Goal: Task Accomplishment & Management: Use online tool/utility

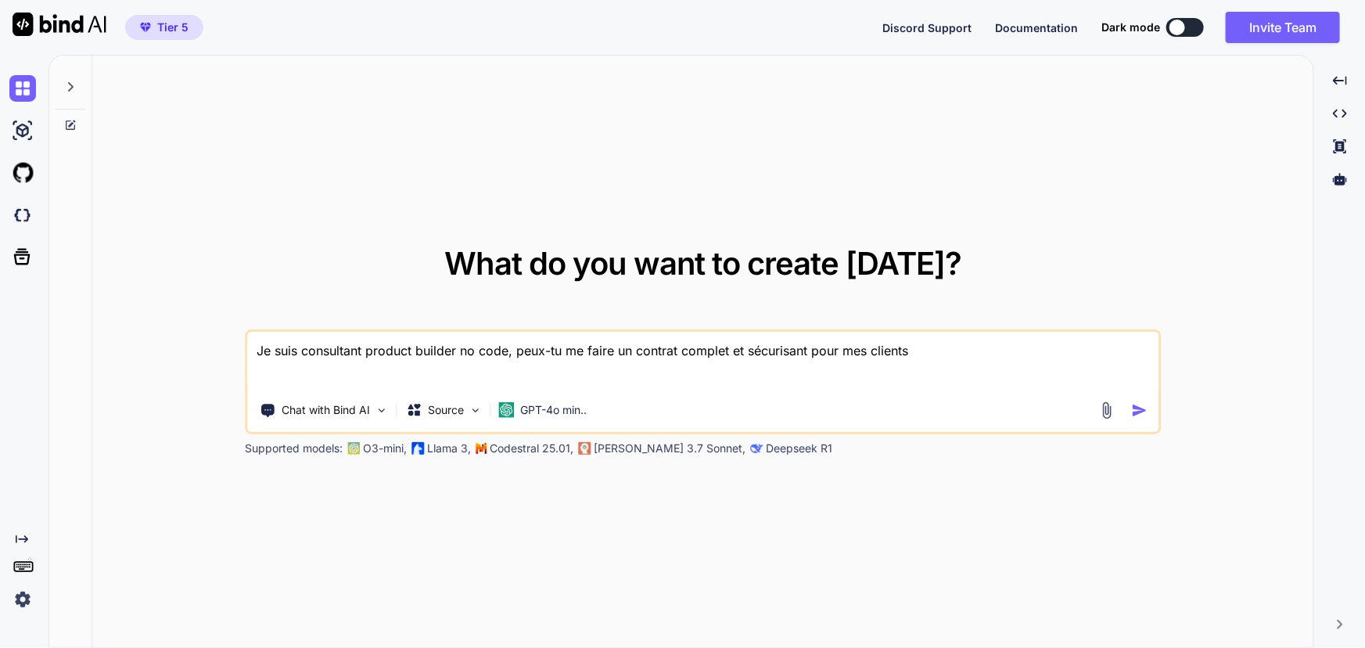
type textarea "x"
click at [13, 227] on img at bounding box center [22, 215] width 27 height 27
click at [509, 445] on p "Codestral 25.01," at bounding box center [532, 448] width 84 height 16
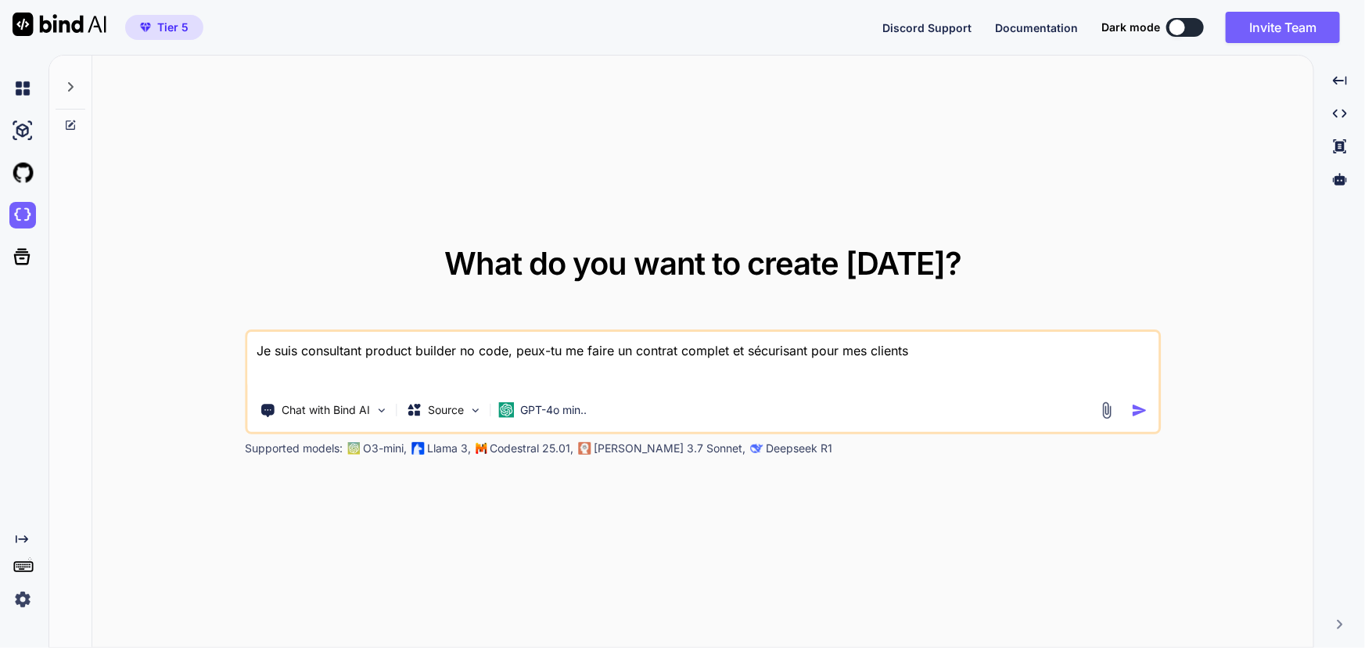
click at [508, 461] on div "What do you want to create today? Je suis consultant product builder no code, p…" at bounding box center [702, 352] width 1221 height 593
click at [519, 404] on div "GPT-4o min.." at bounding box center [542, 410] width 88 height 16
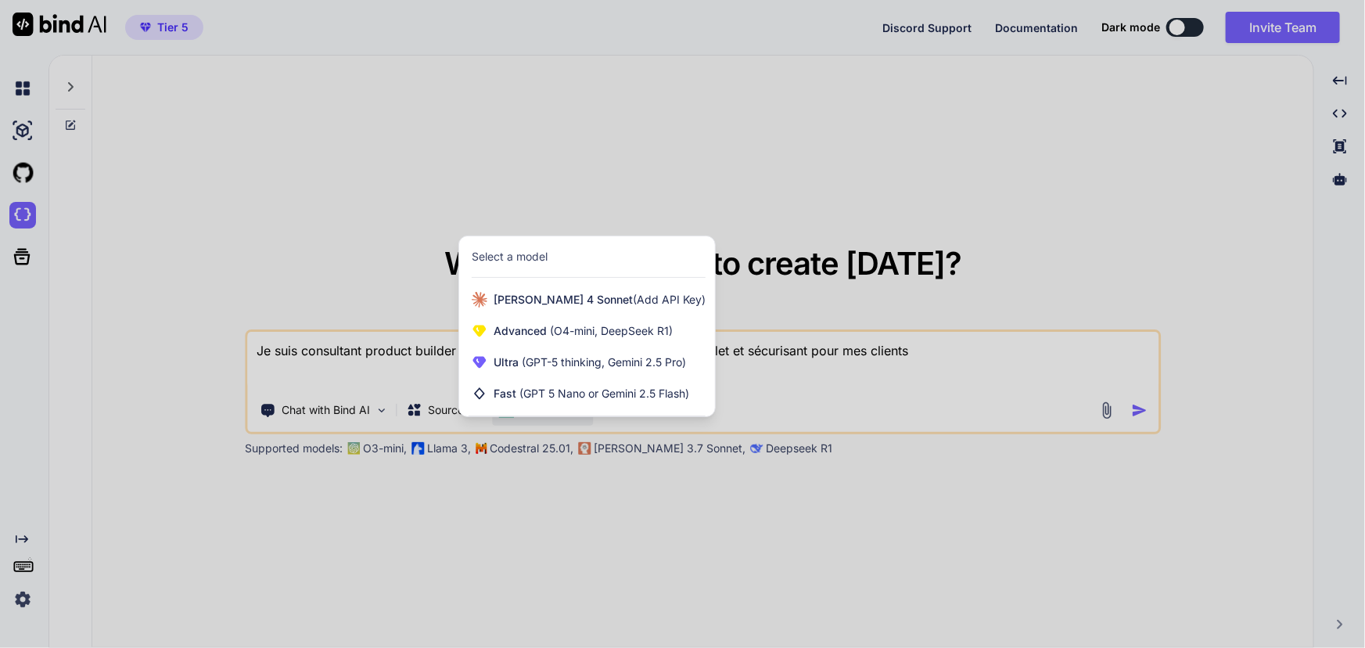
click at [535, 255] on div "Select a model" at bounding box center [510, 257] width 76 height 16
click at [501, 480] on div at bounding box center [682, 324] width 1365 height 648
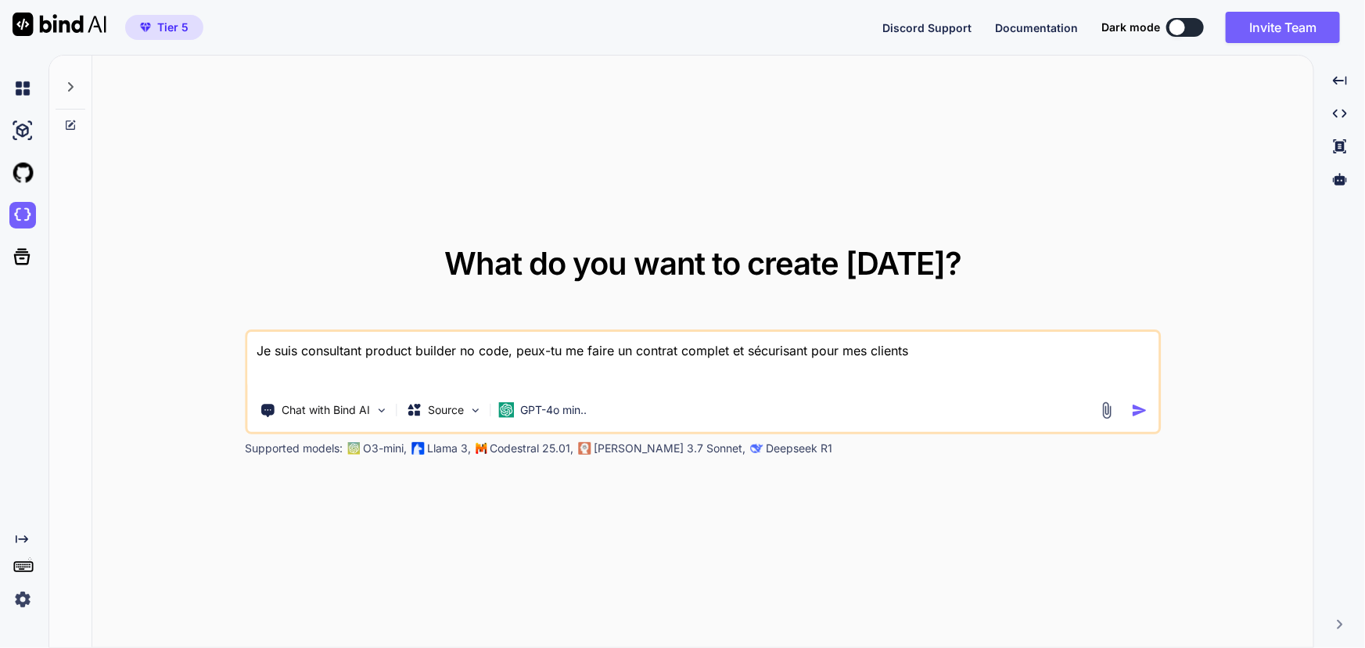
click at [496, 448] on p "Codestral 25.01," at bounding box center [532, 448] width 84 height 16
click at [25, 166] on img at bounding box center [22, 173] width 27 height 27
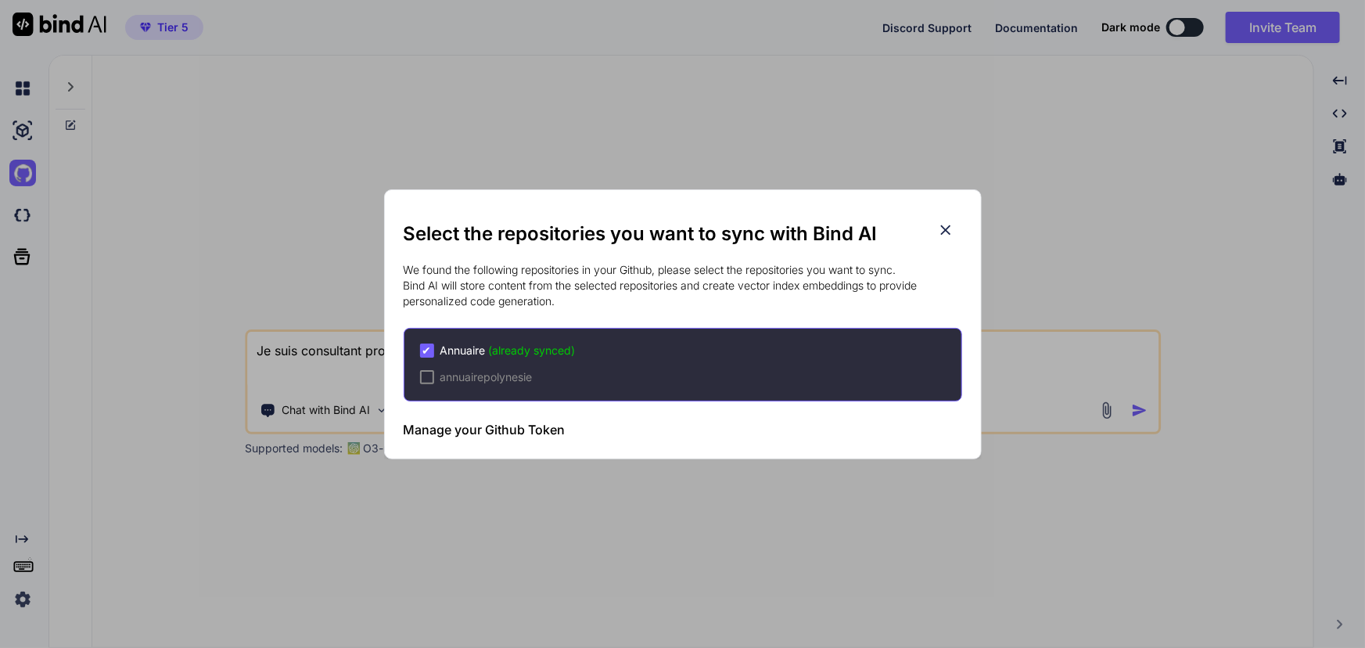
click at [592, 343] on div "✔ Annuaire (already synced)" at bounding box center [690, 351] width 541 height 16
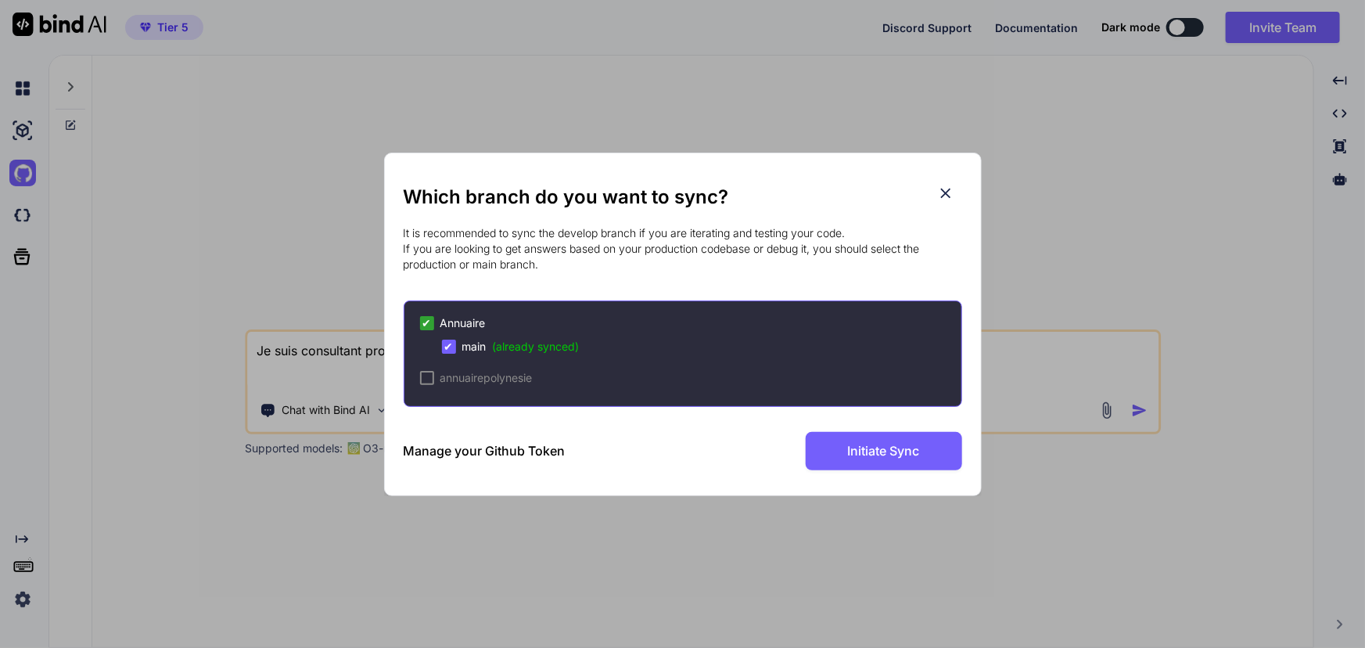
click at [622, 343] on div "✔ main (already synced)" at bounding box center [701, 347] width 519 height 16
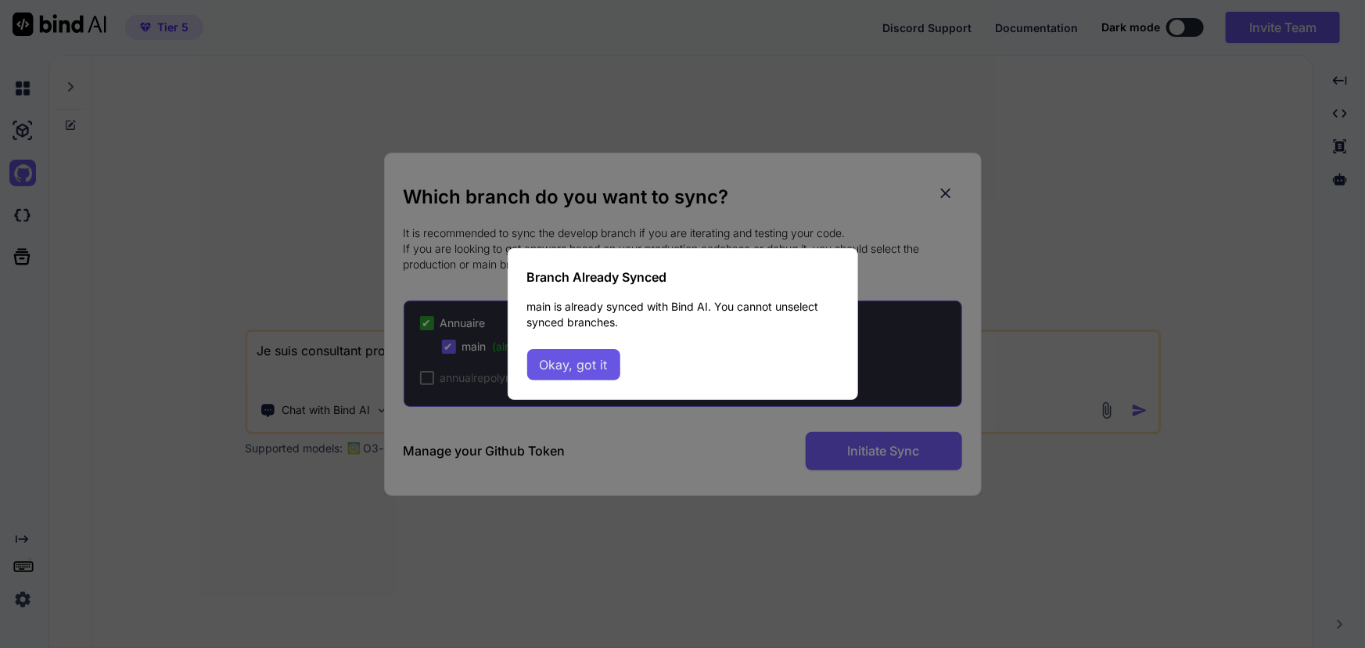
click at [587, 364] on button "Okay, got it" at bounding box center [573, 364] width 93 height 31
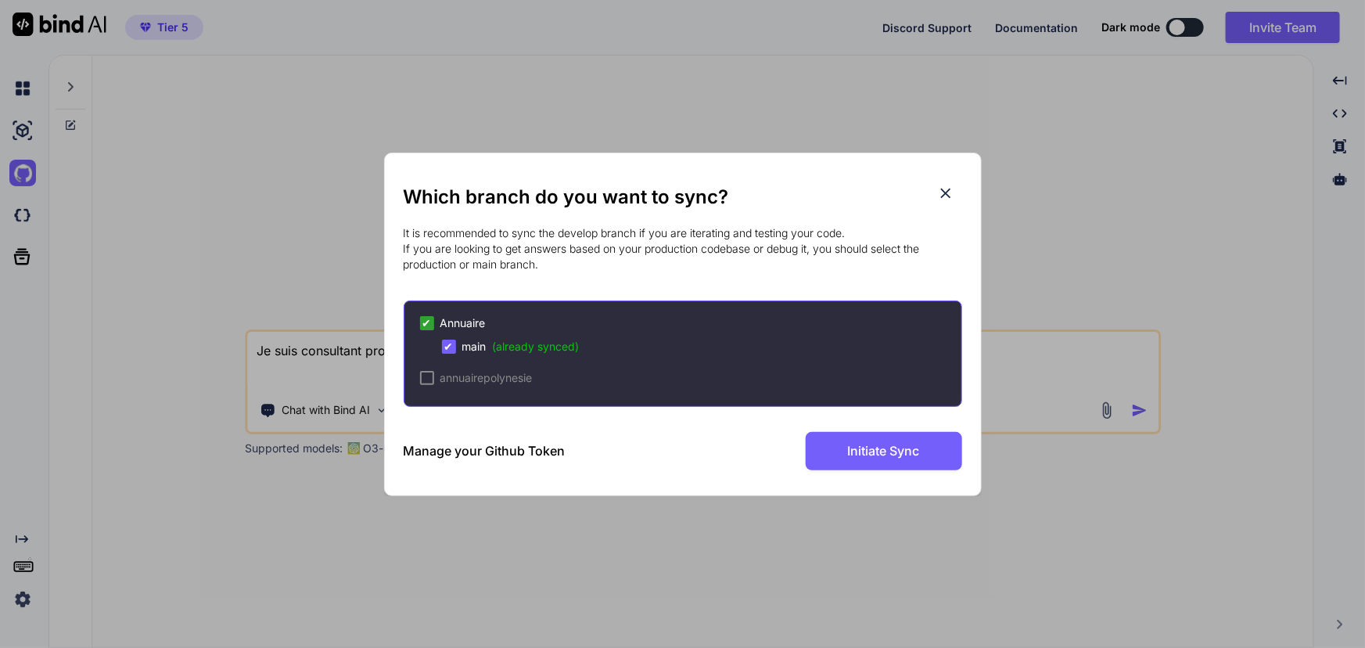
click at [447, 347] on span "✔" at bounding box center [448, 347] width 9 height 16
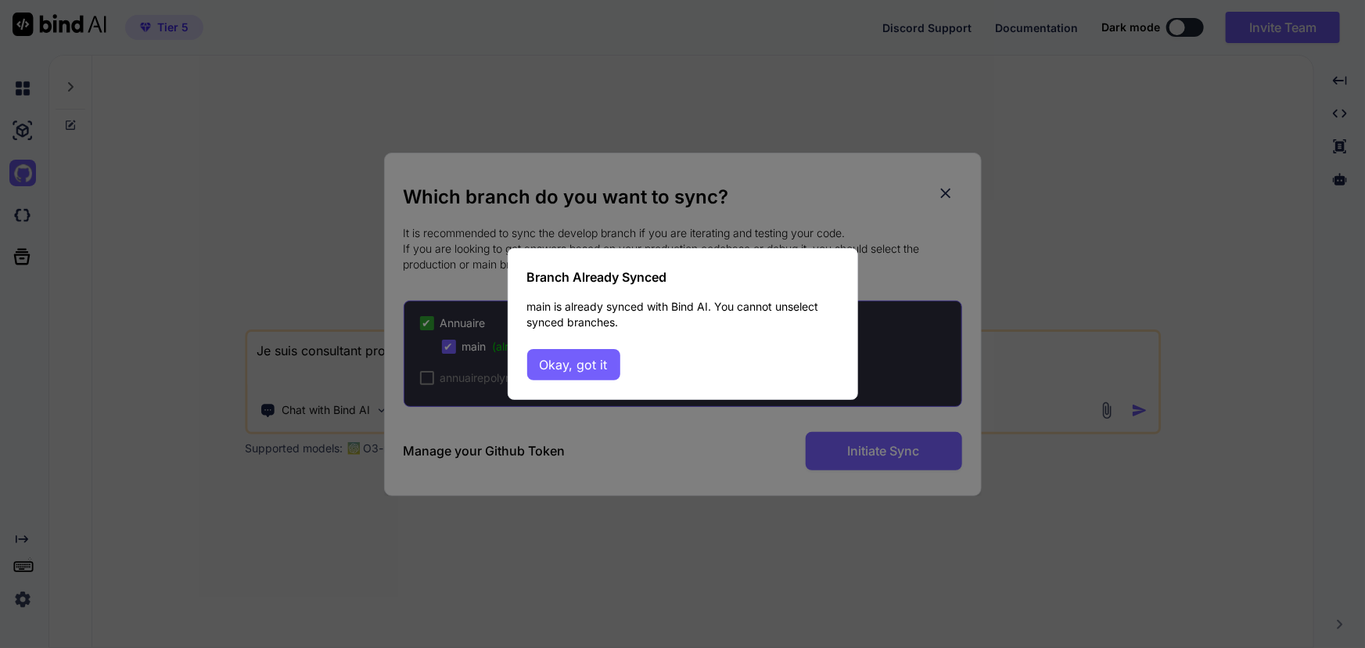
click at [542, 357] on button "Okay, got it" at bounding box center [573, 364] width 93 height 31
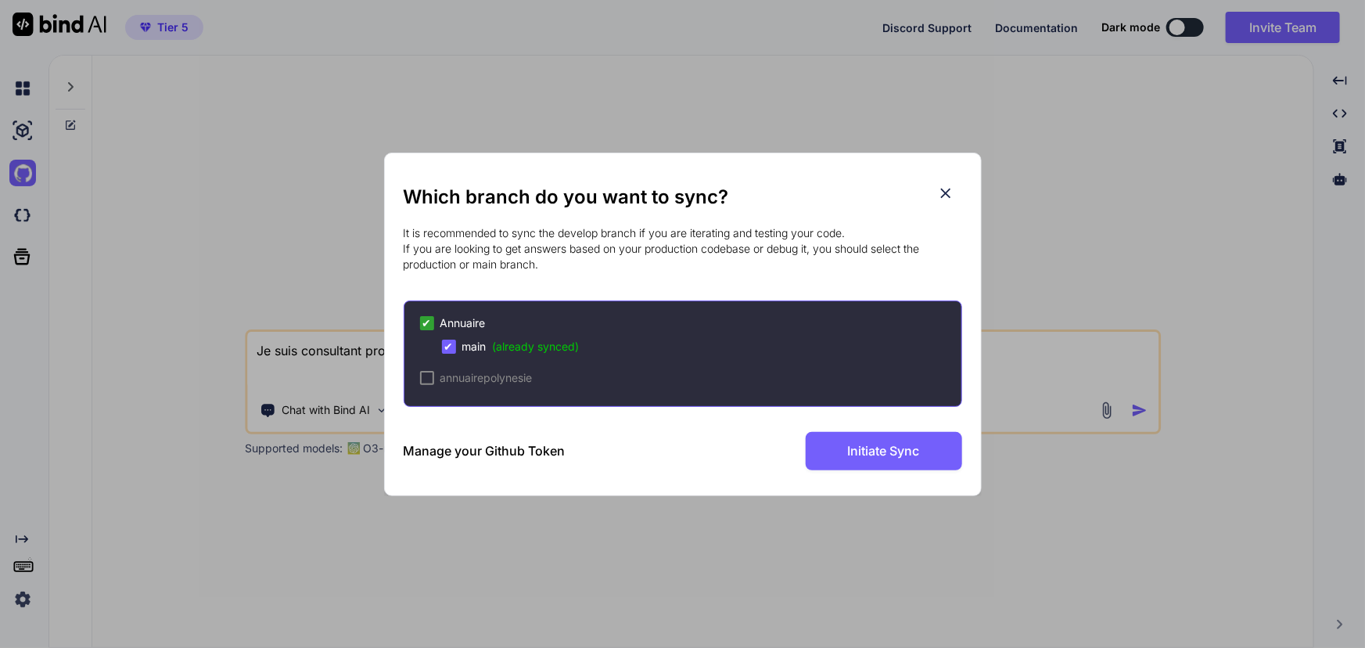
click at [429, 377] on div at bounding box center [427, 378] width 14 height 14
click at [450, 382] on span "annuairepolynesie" at bounding box center [486, 378] width 92 height 16
click at [420, 375] on div "✔" at bounding box center [427, 378] width 14 height 14
drag, startPoint x: 423, startPoint y: 237, endPoint x: 572, endPoint y: 260, distance: 150.4
click at [572, 260] on p "It is recommended to sync the develop branch if you are iterating and testing y…" at bounding box center [683, 248] width 558 height 47
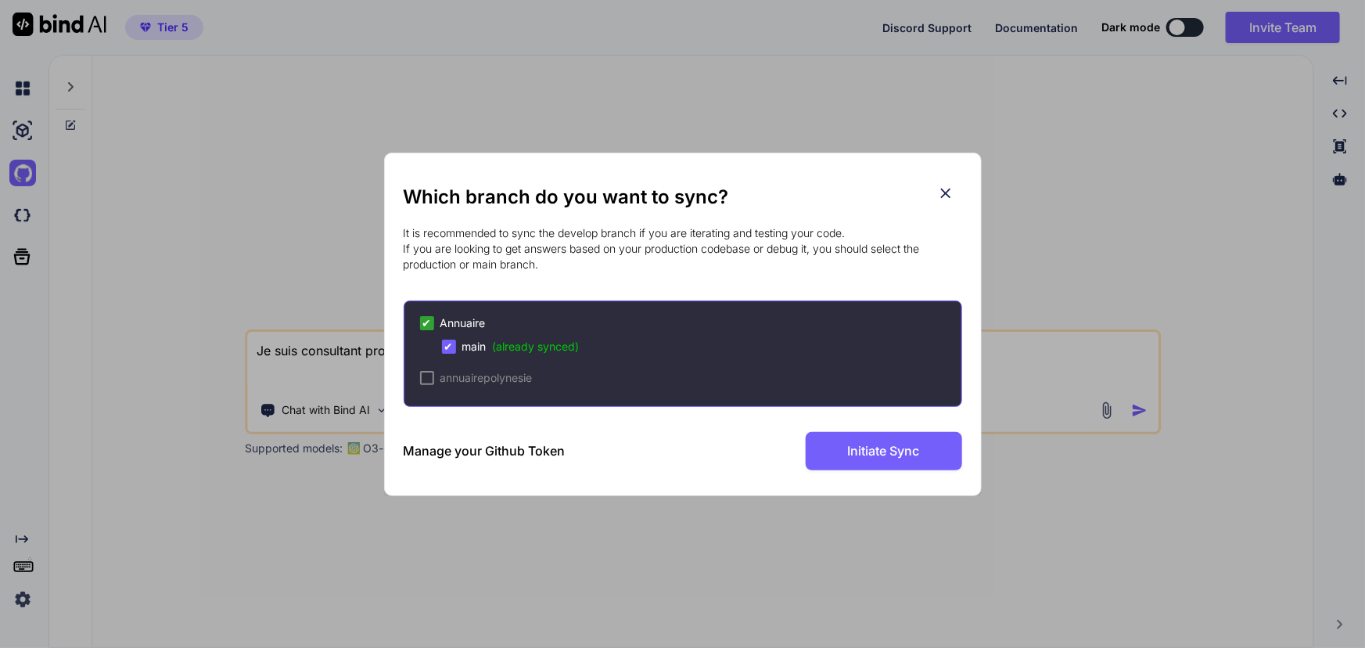
click at [572, 260] on p "It is recommended to sync the develop branch if you are iterating and testing y…" at bounding box center [683, 248] width 558 height 47
click at [946, 188] on icon at bounding box center [945, 193] width 17 height 17
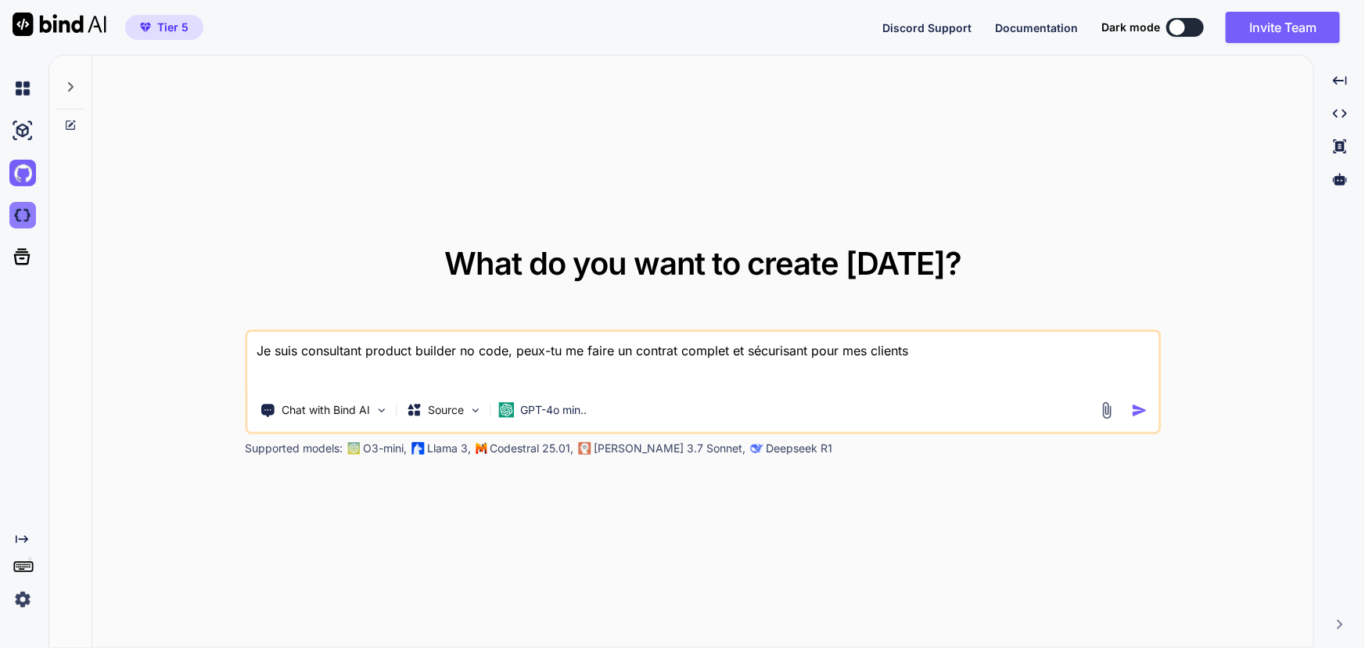
click at [28, 210] on img at bounding box center [22, 215] width 27 height 27
click at [23, 165] on img at bounding box center [22, 173] width 27 height 27
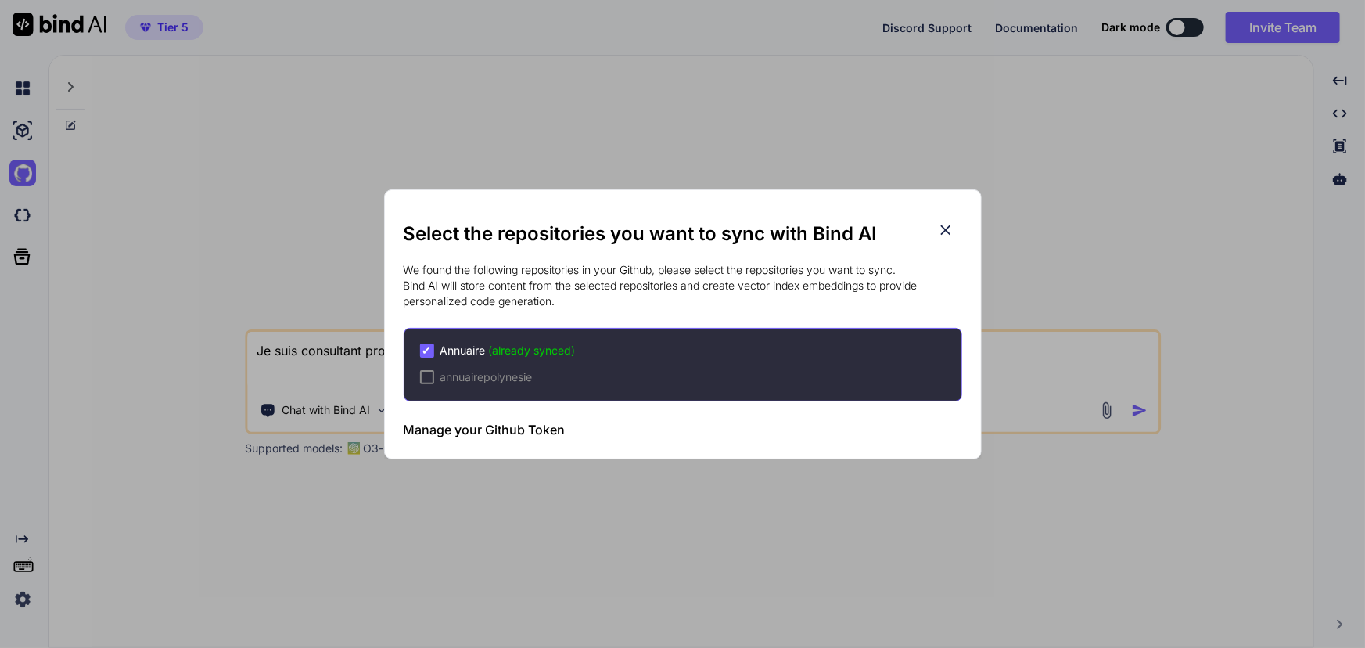
drag, startPoint x: 572, startPoint y: 302, endPoint x: 761, endPoint y: 288, distance: 189.0
click at [761, 288] on p "We found the following repositories in your Github, please select the repositor…" at bounding box center [683, 285] width 558 height 47
click at [941, 228] on icon at bounding box center [945, 229] width 17 height 17
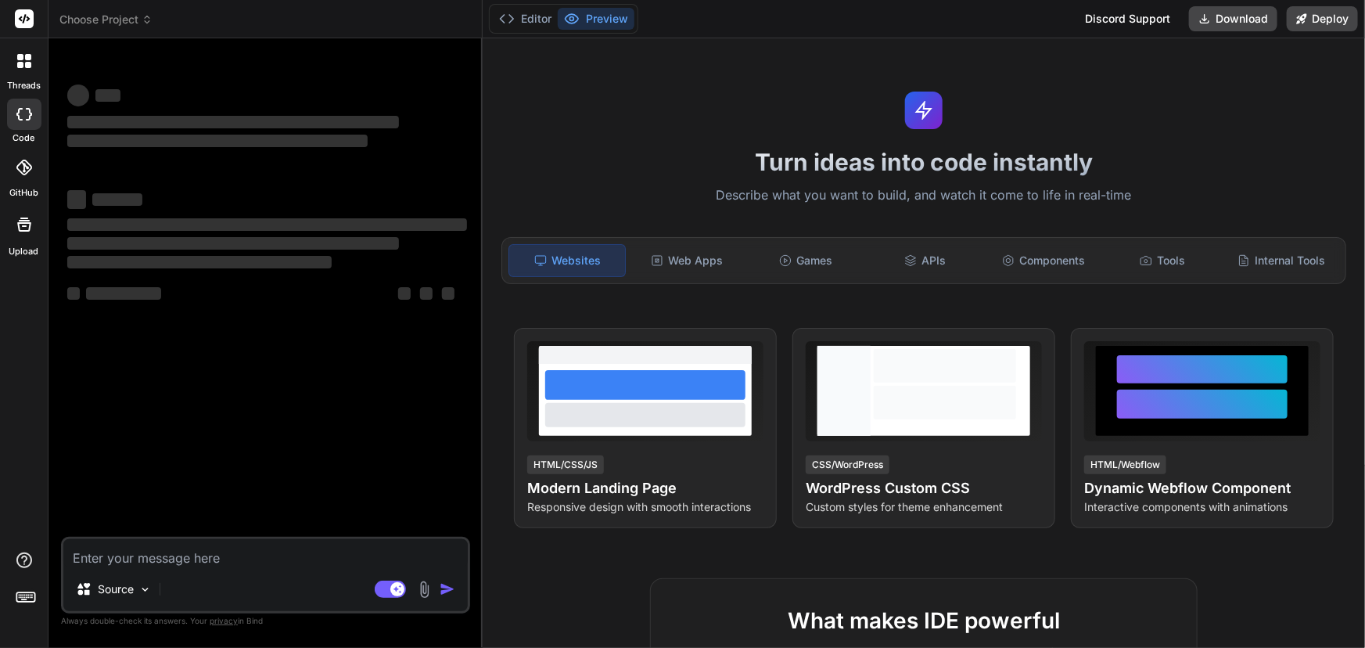
click at [91, 9] on header "Choose Project Created with Pixso." at bounding box center [265, 19] width 434 height 38
click at [102, 20] on span "Choose Project" at bounding box center [105, 20] width 93 height 16
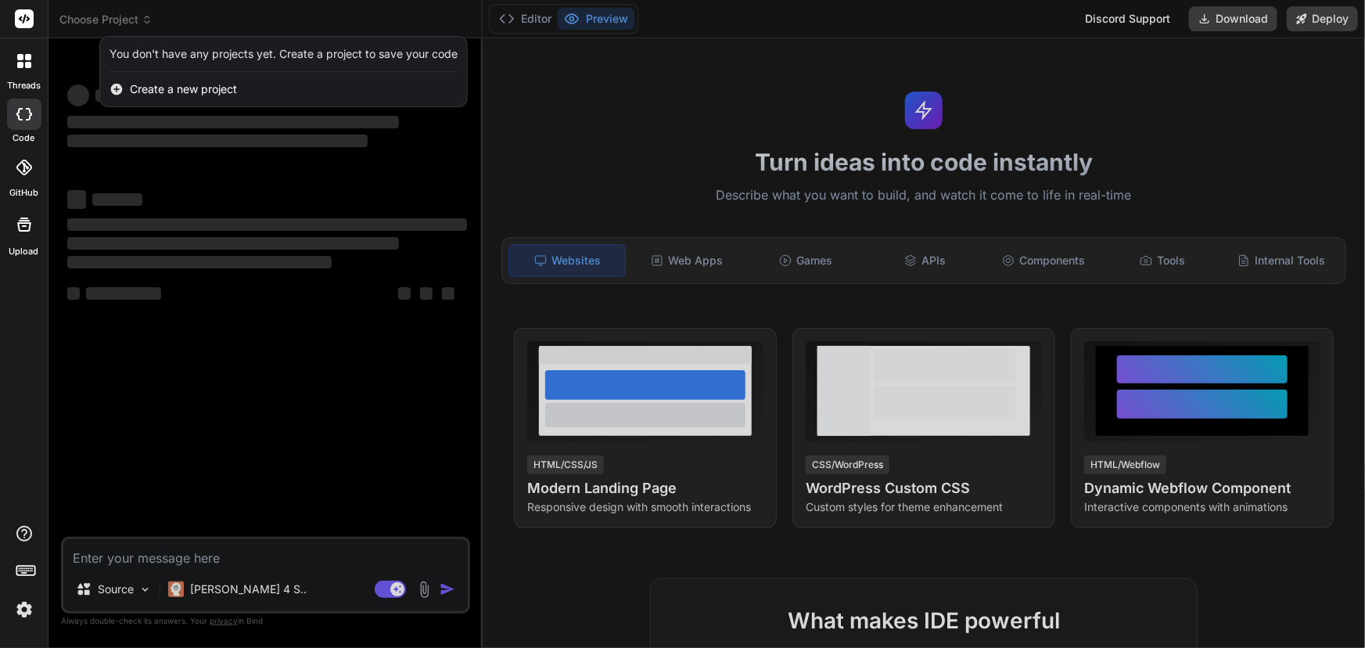
click at [572, 153] on div at bounding box center [682, 324] width 1365 height 648
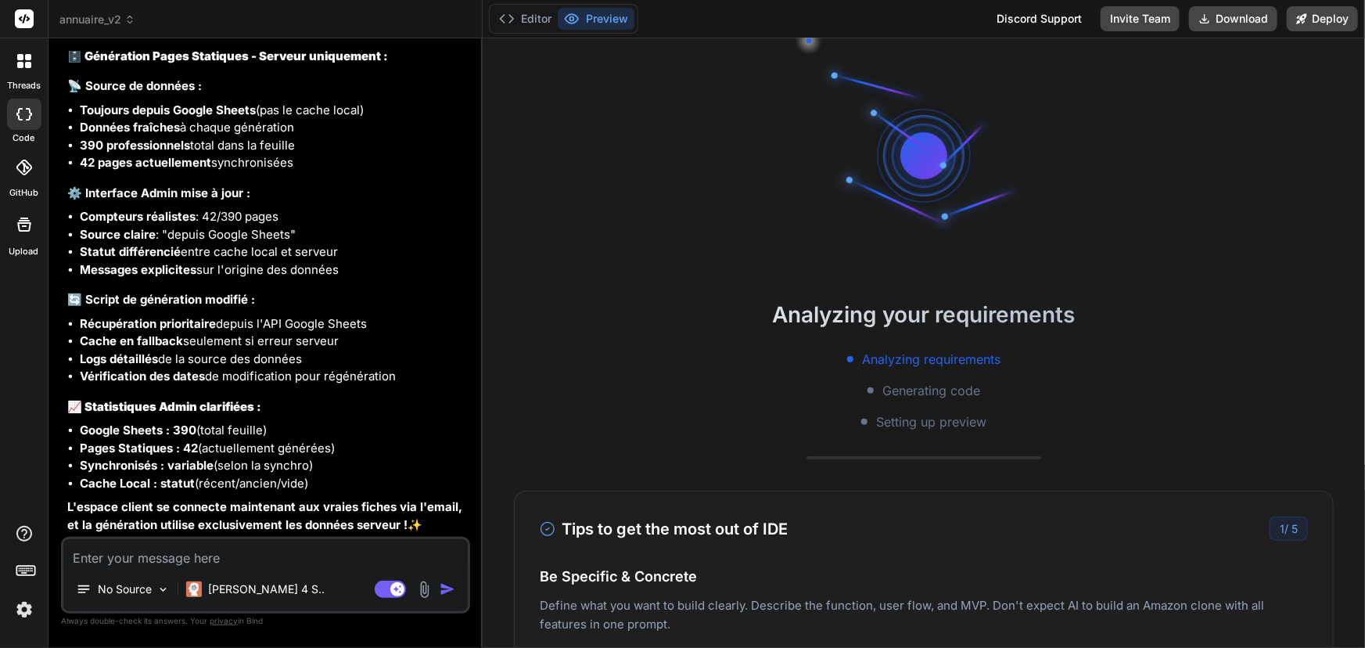
scroll to position [5353, 0]
click at [104, 22] on span "annuaire_v2" at bounding box center [97, 20] width 76 height 16
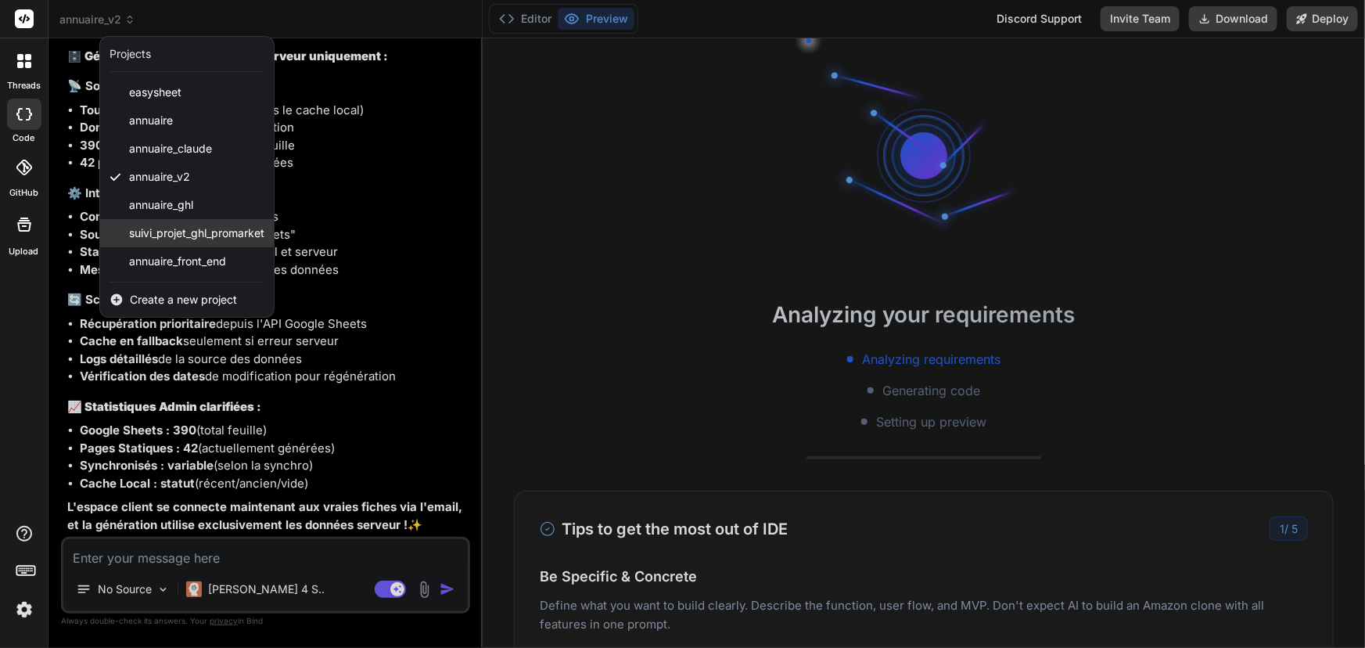
click at [184, 231] on span "suivi_projet_ghl_promarket" at bounding box center [196, 233] width 135 height 16
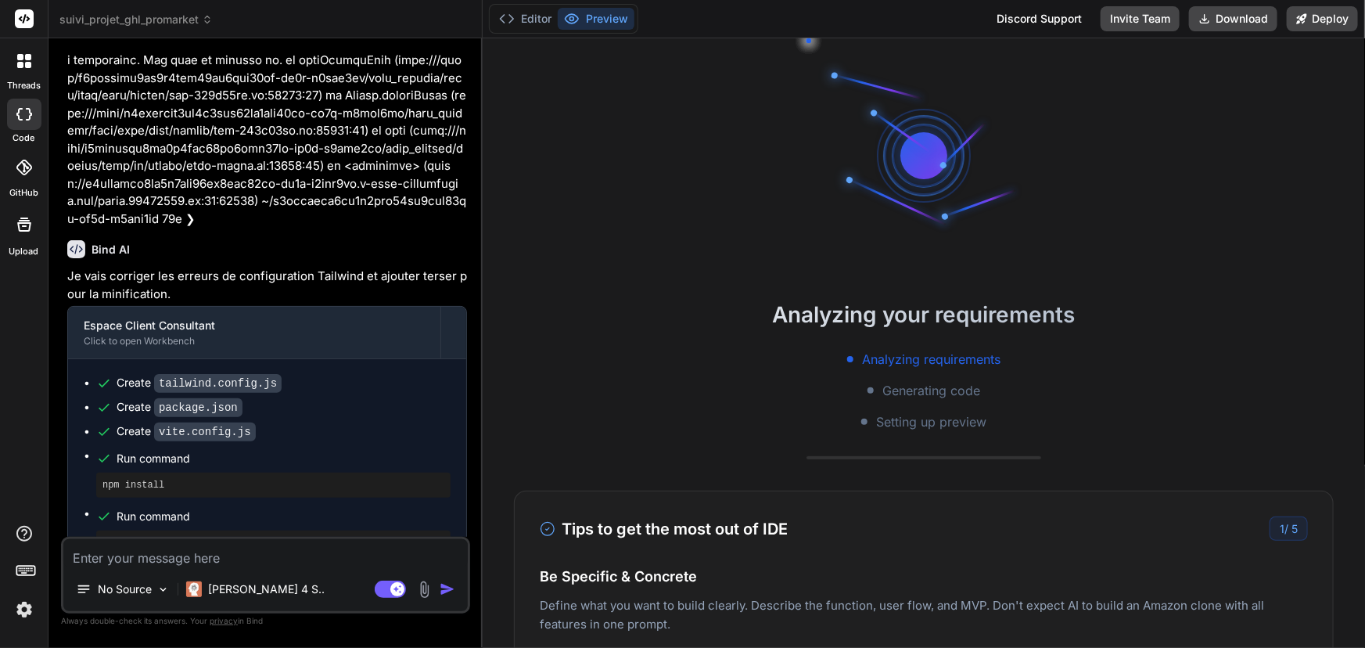
scroll to position [1922, 0]
click at [1329, 16] on button "Deploy" at bounding box center [1322, 18] width 71 height 25
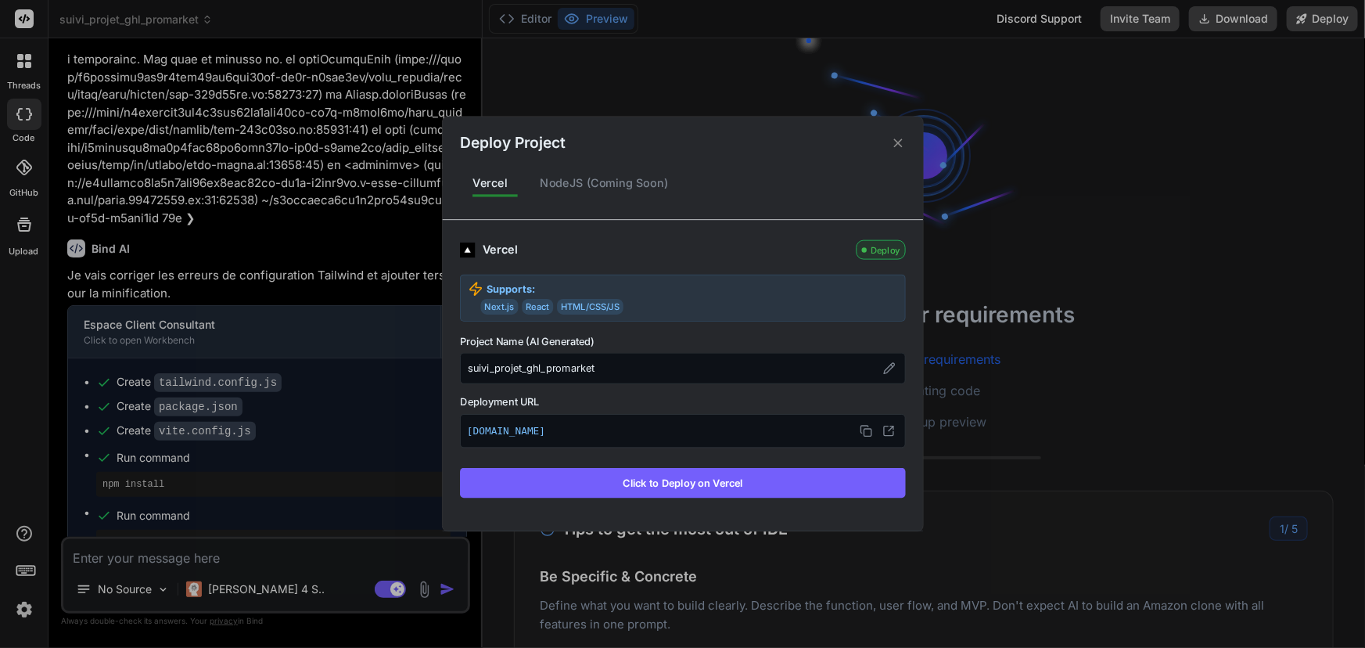
click at [673, 483] on button "Click to Deploy on Vercel" at bounding box center [683, 483] width 446 height 30
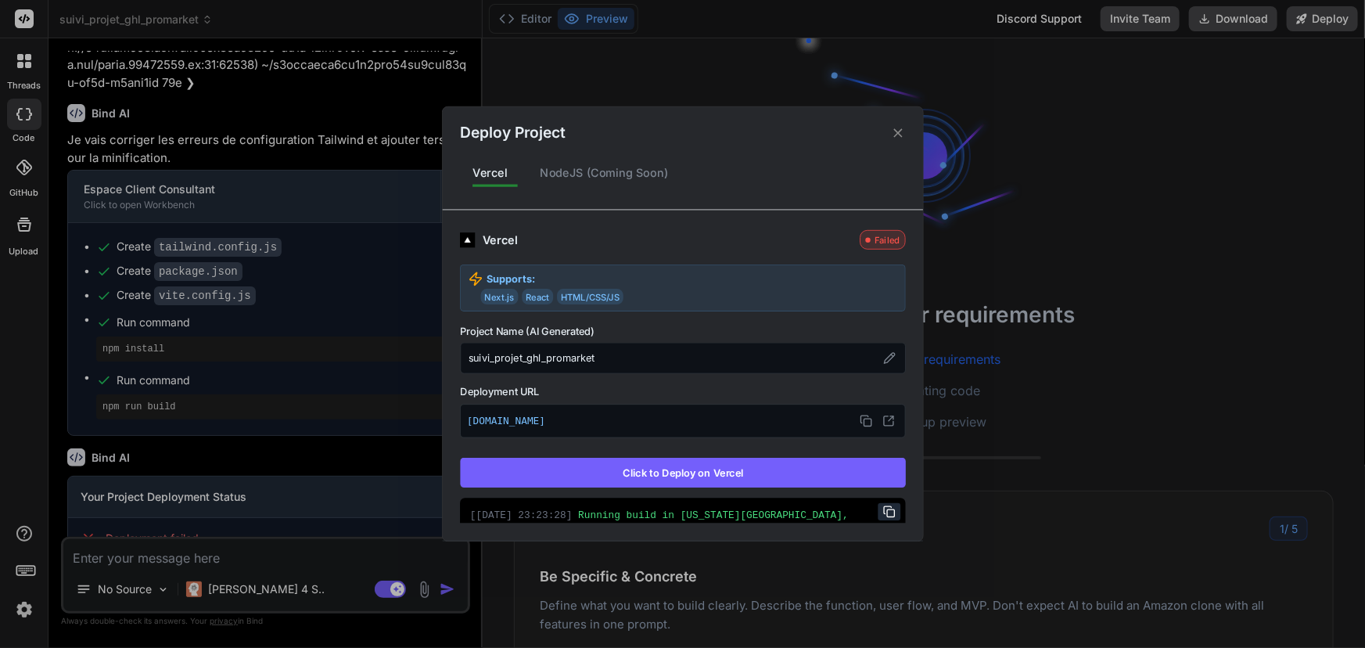
scroll to position [209, 0]
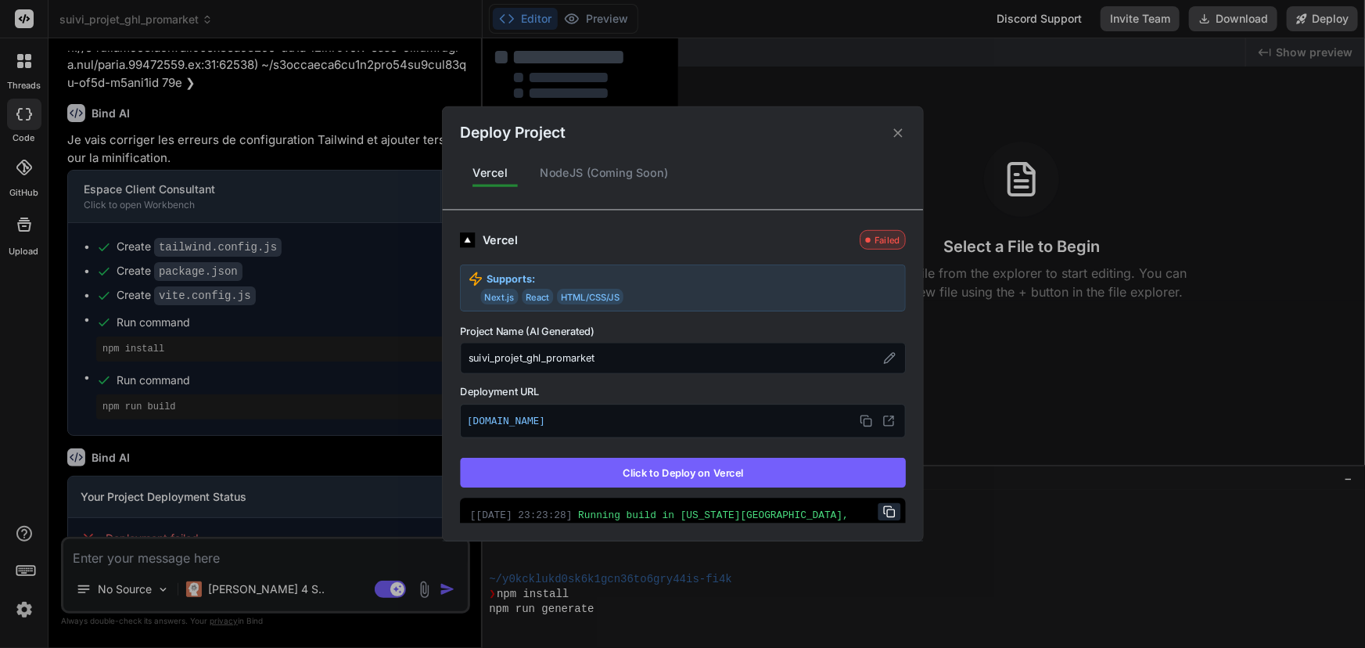
click at [600, 176] on div "NodeJS (Coming Soon)" at bounding box center [603, 172] width 153 height 33
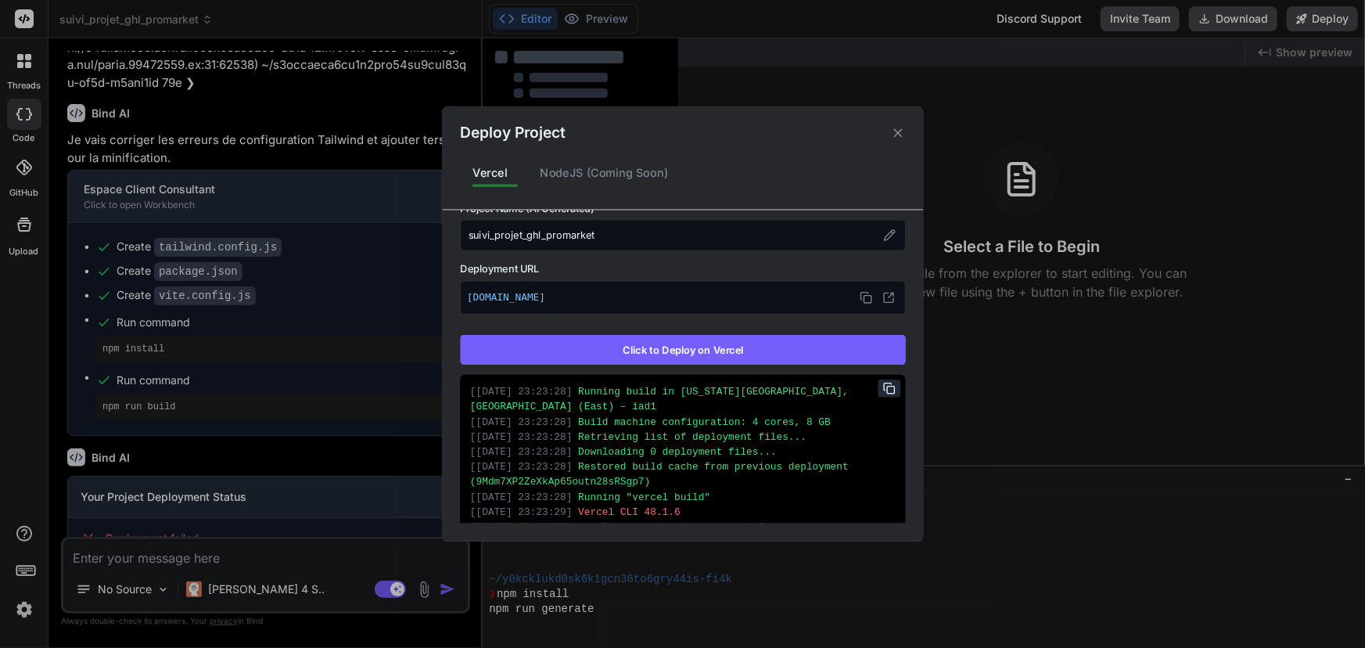
scroll to position [236, 0]
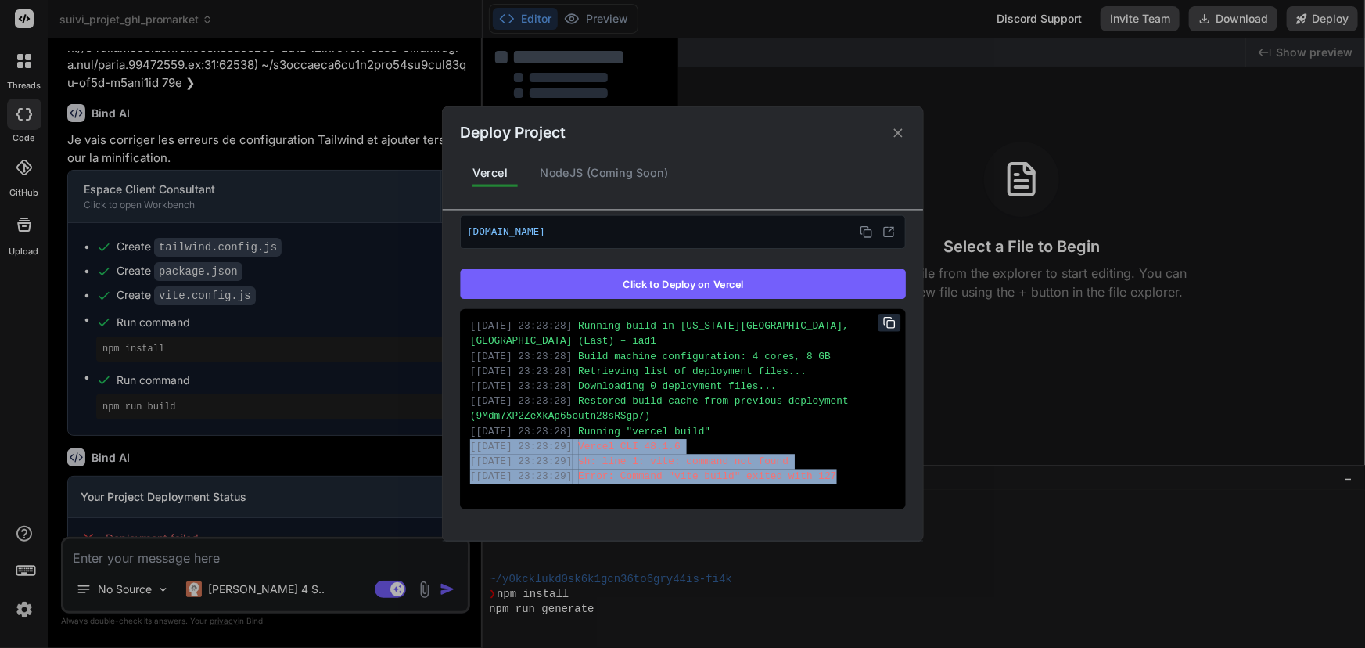
drag, startPoint x: 822, startPoint y: 465, endPoint x: 454, endPoint y: 434, distance: 369.6
click at [454, 434] on div "Vercel Failed Supports: Next.js React HTML/CSS/JS Project Name (AI Generated) s…" at bounding box center [682, 366] width 480 height 313
type textarea "x"
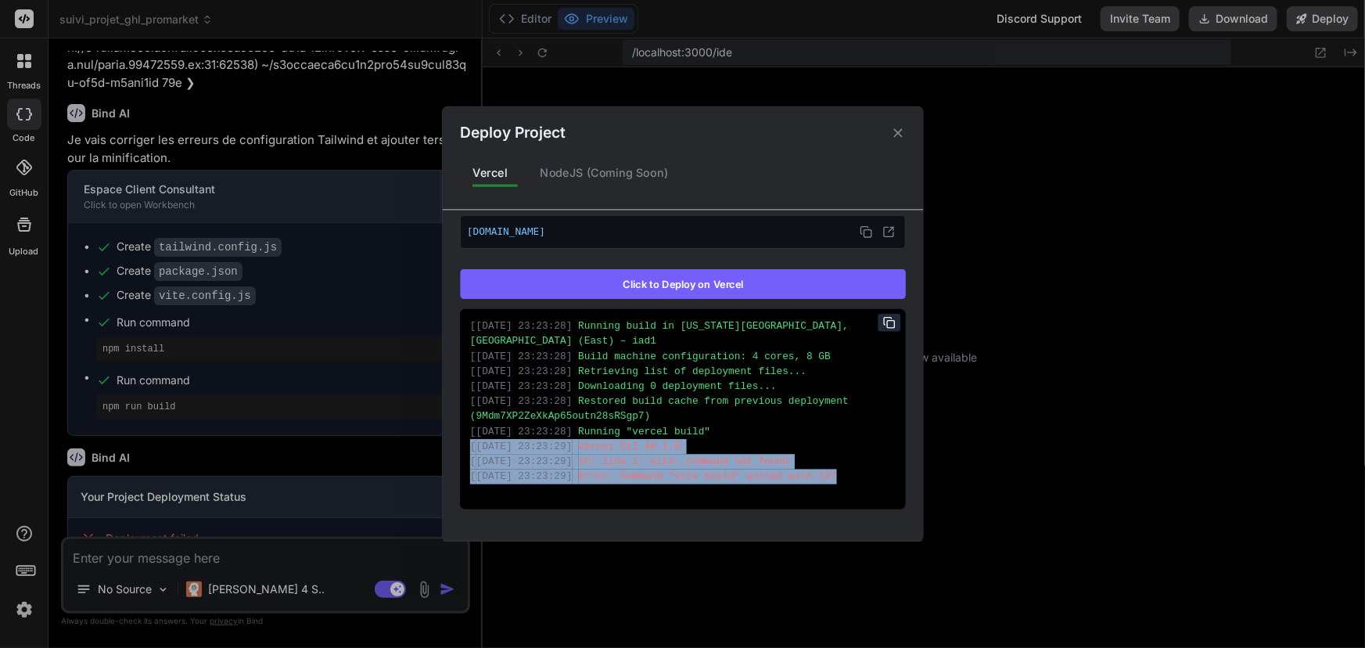
scroll to position [224, 0]
copy div "[ [DATE] 23:23:29 ] Vercel CLI 48.1.6 [ [DATE] 23:23:29 ] sh: line 1: vite: com…"
click at [343, 558] on div "Deploy Project Vercel NodeJS (Coming Soon) Vercel Failed Supports: Next.js Reac…" at bounding box center [682, 324] width 1365 height 648
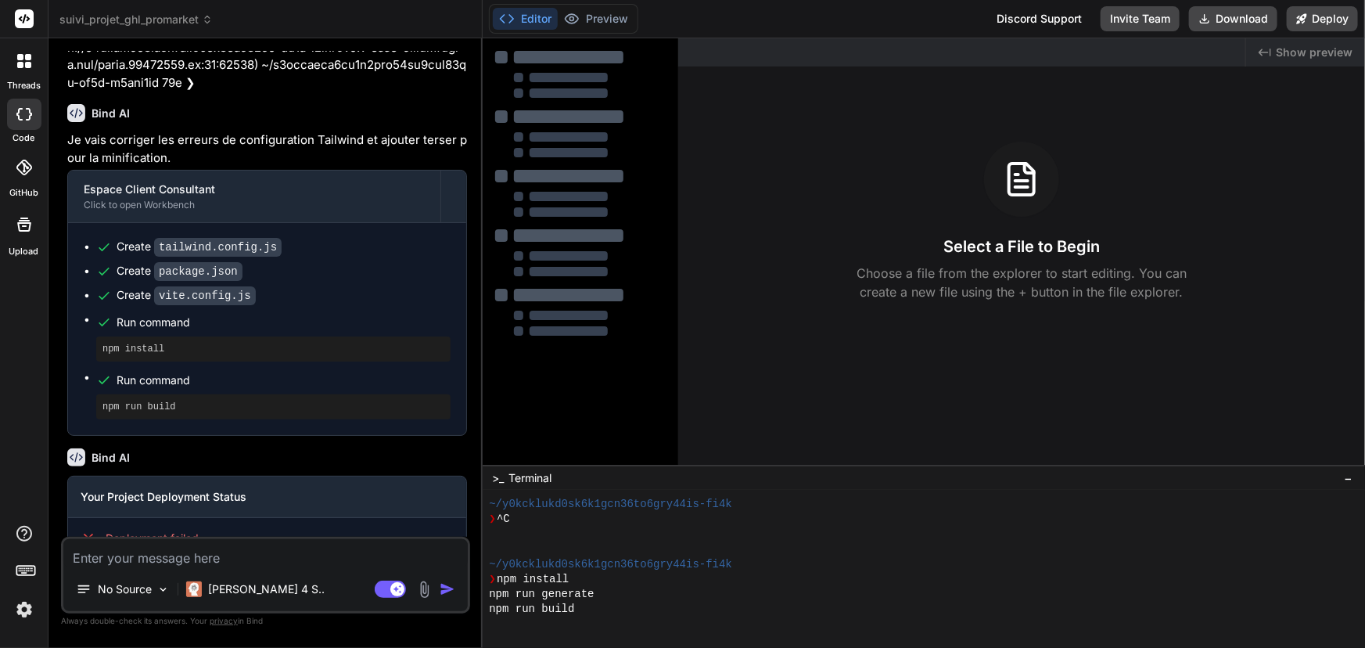
click at [292, 554] on textarea at bounding box center [265, 553] width 404 height 28
type textarea "i"
type textarea "x"
type textarea "il"
type textarea "x"
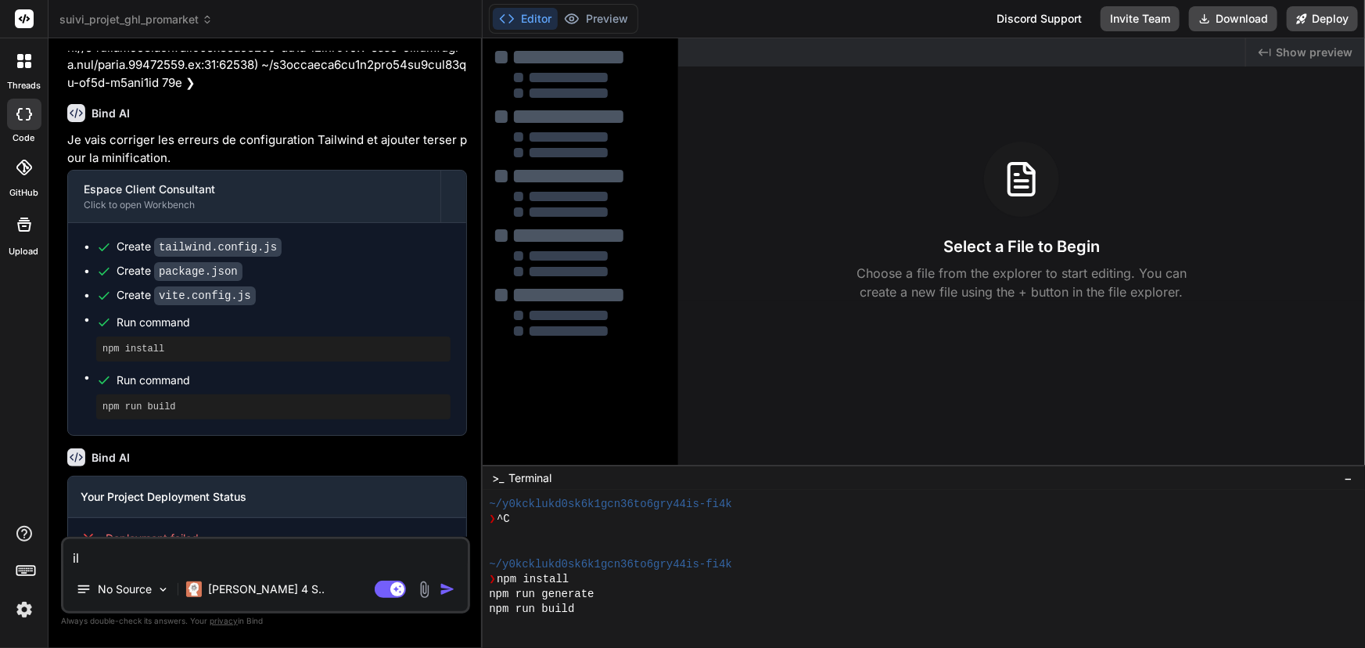
type textarea "il"
type textarea "x"
type textarea "il y"
type textarea "x"
type textarea "il y"
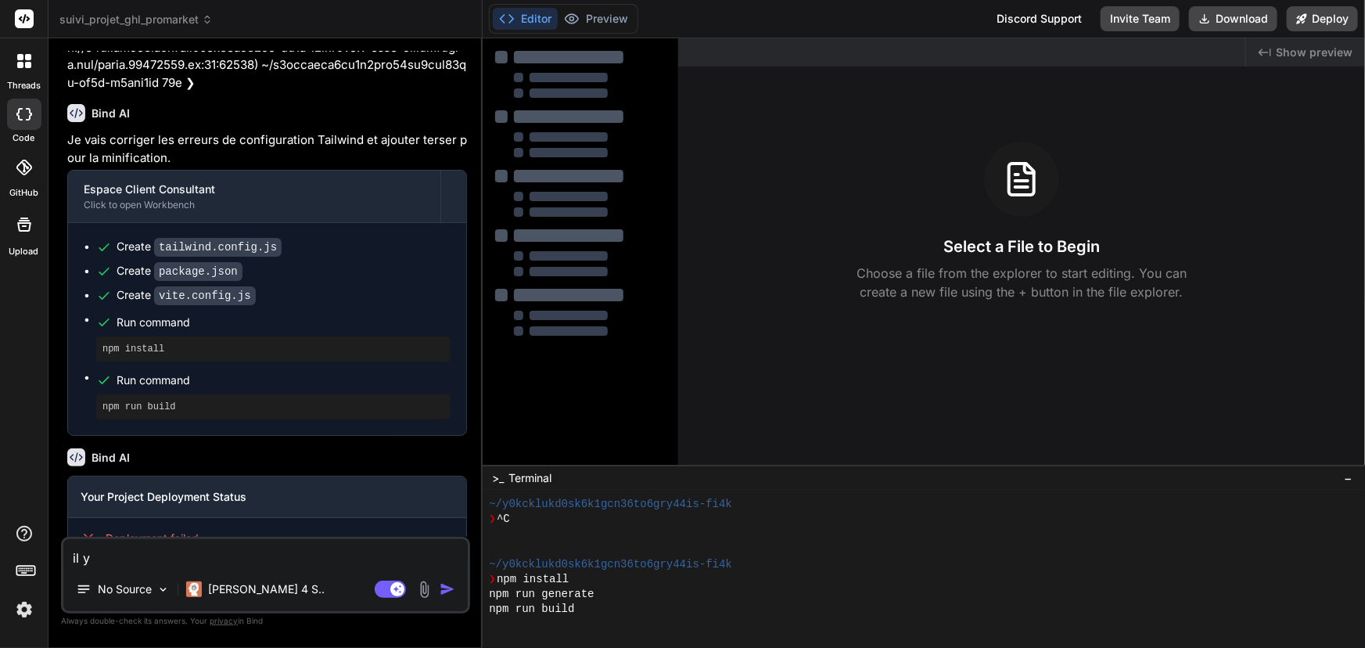
type textarea "x"
type textarea "il y a"
type textarea "x"
type textarea "il y a"
type textarea "x"
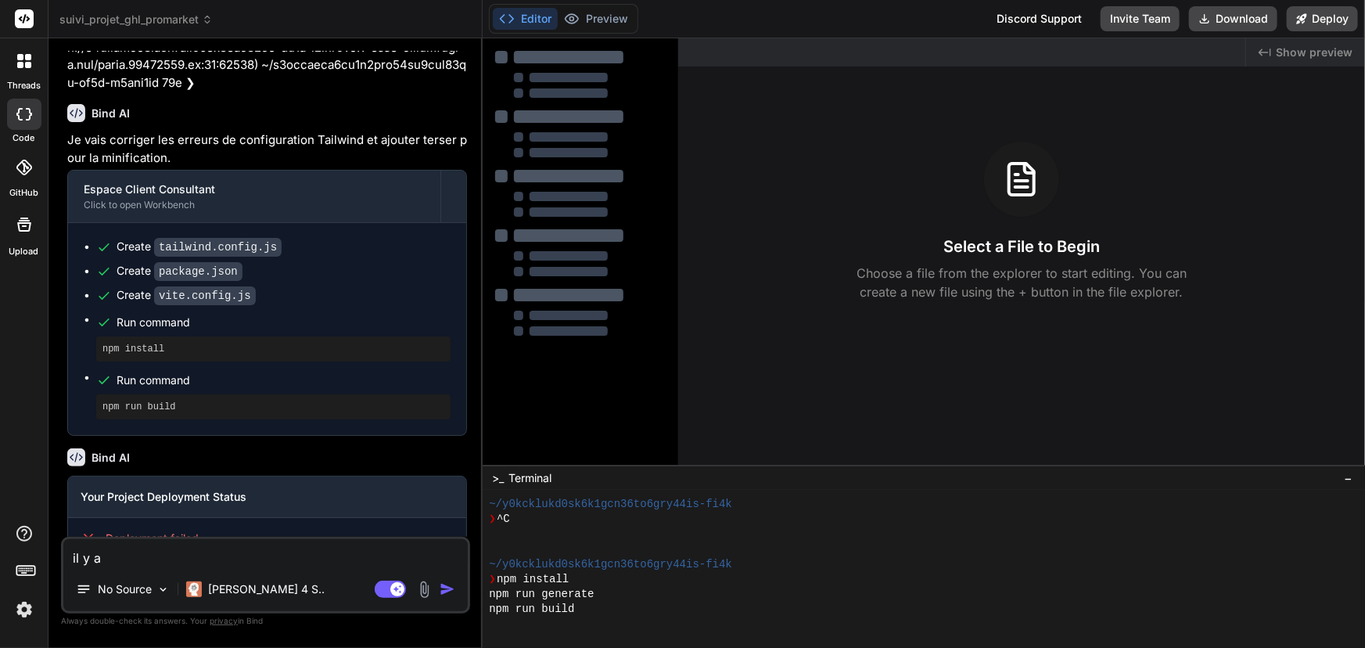
type textarea "il y a u"
type textarea "x"
type textarea "il y a un"
type textarea "x"
type textarea "il y a un"
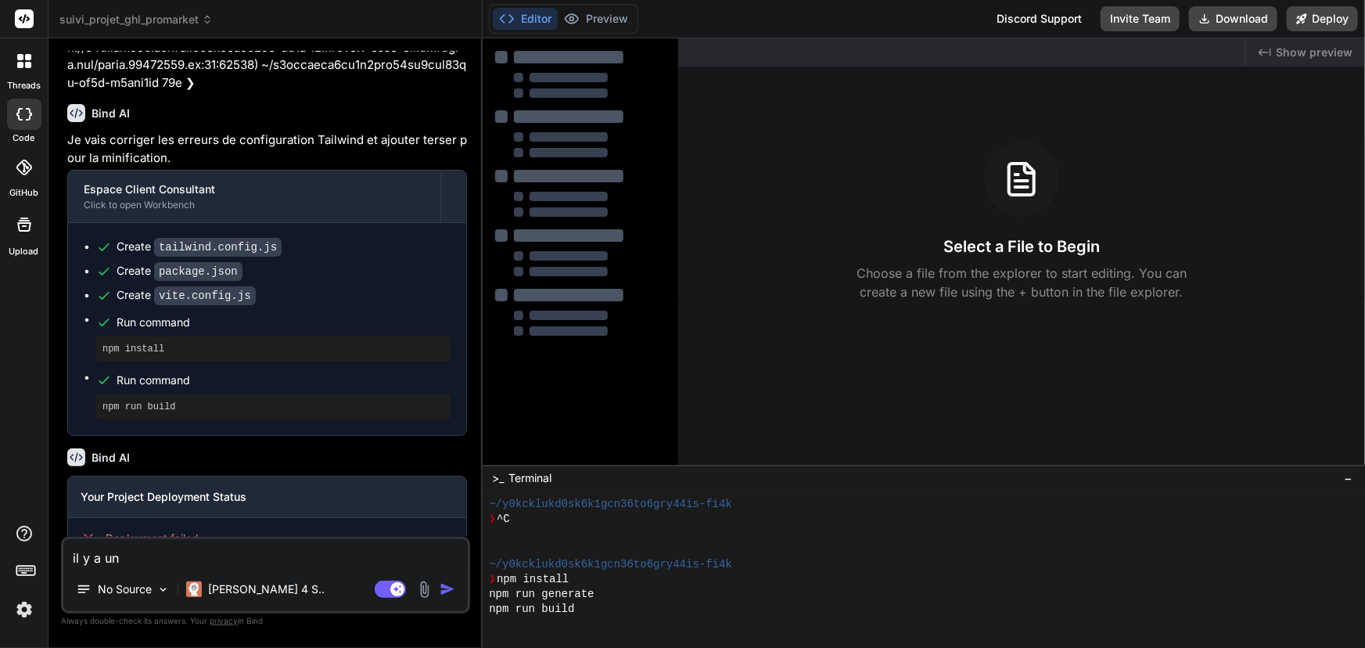
type textarea "x"
type textarea "il y a un p"
type textarea "x"
type textarea "il y a un pr"
type textarea "x"
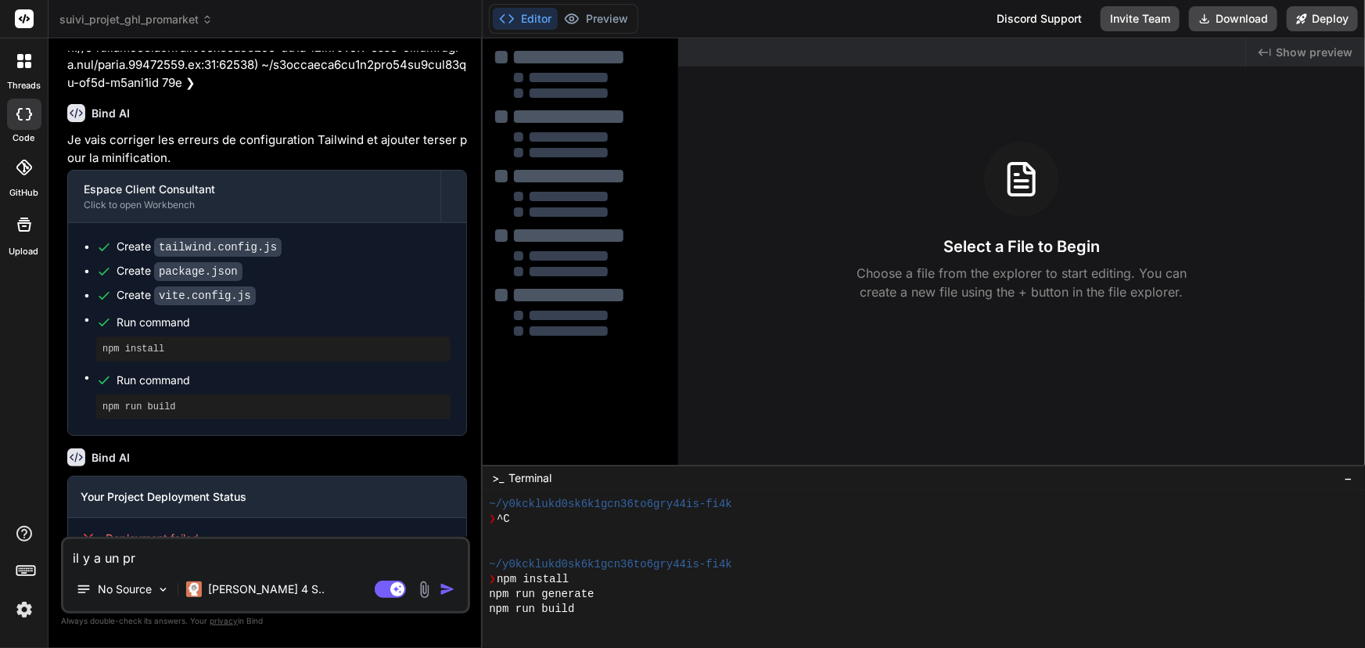
type textarea "il y a un pro"
type textarea "x"
type textarea "il y a un prob"
type textarea "x"
type textarea "il y a un probl"
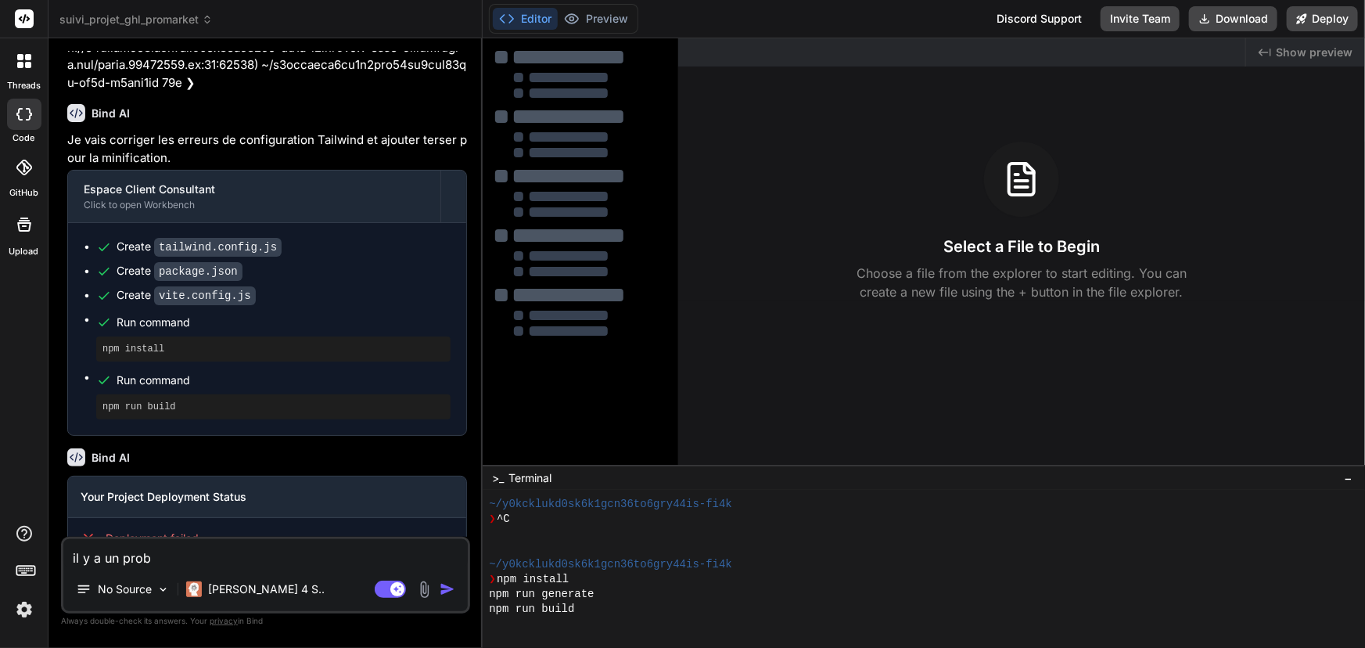
type textarea "x"
type textarea "il y a un problé"
type textarea "x"
type textarea "il y a un probl"
type textarea "x"
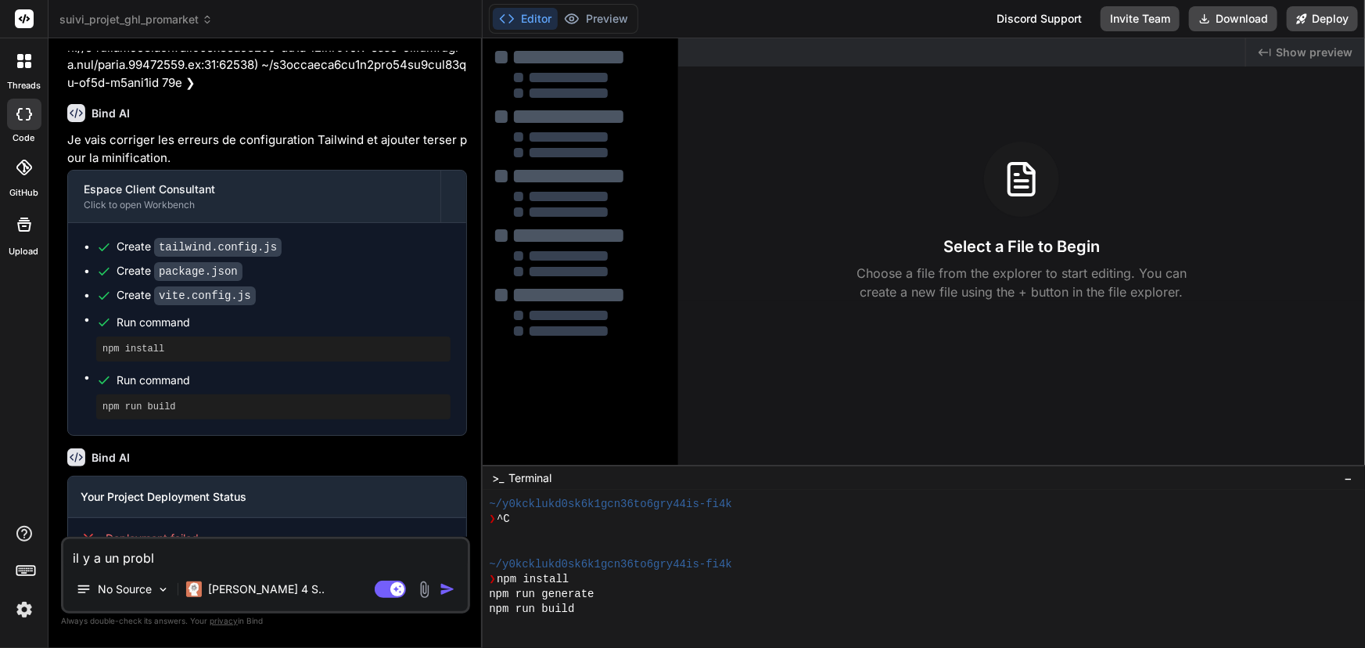
type textarea "il y a un proble"
type textarea "x"
type textarea "il y a un problem"
type textarea "x"
type textarea "il y a un probleme"
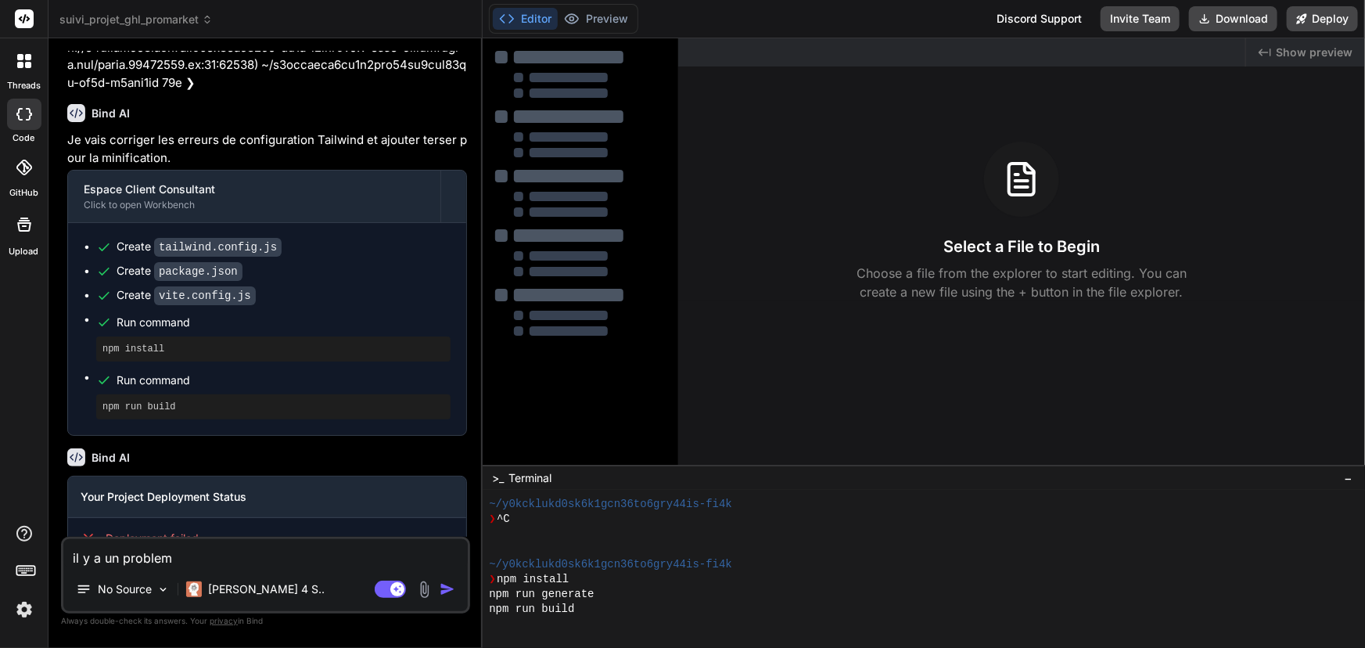
type textarea "x"
type textarea "il y a un probleme"
type textarea "x"
type textarea "il y a un probleme d"
type textarea "x"
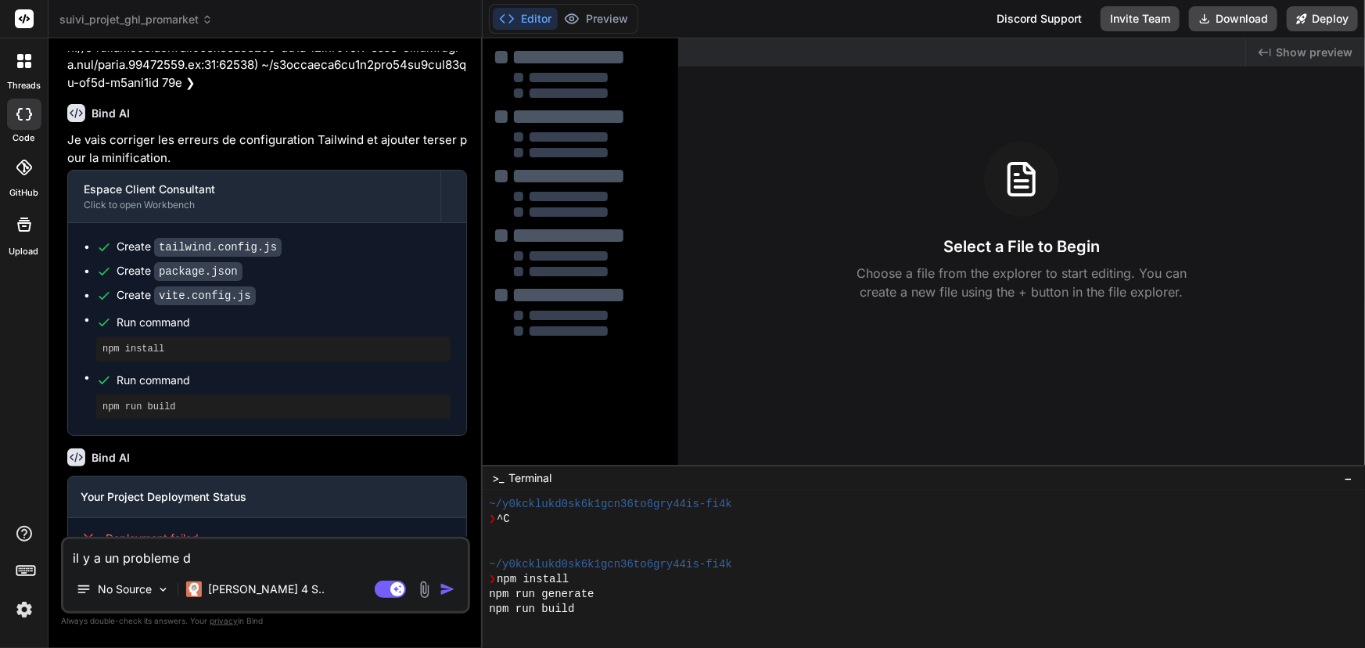
type textarea "il y a un probleme de"
type textarea "x"
type textarea "il y a un probleme de"
type textarea "x"
type textarea "il y a un probleme de d"
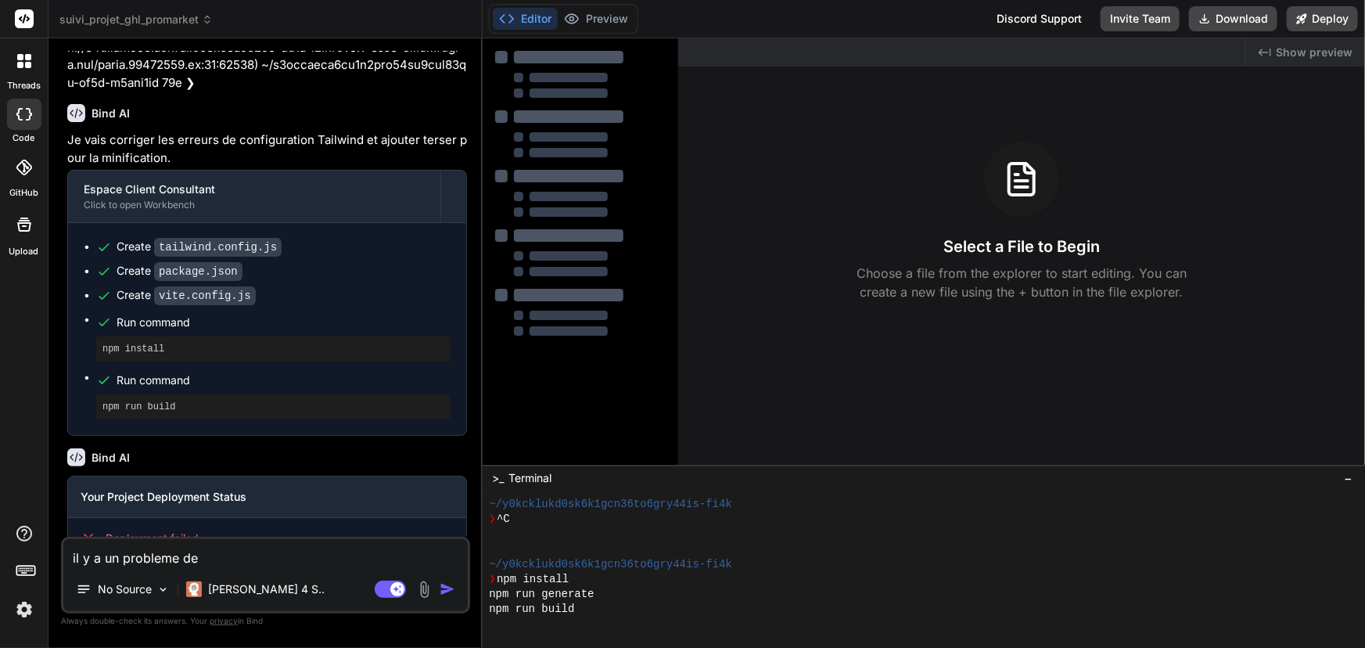
type textarea "x"
type textarea "il y a un probleme de de"
type textarea "x"
type textarea "il y a un probleme de dep"
type textarea "x"
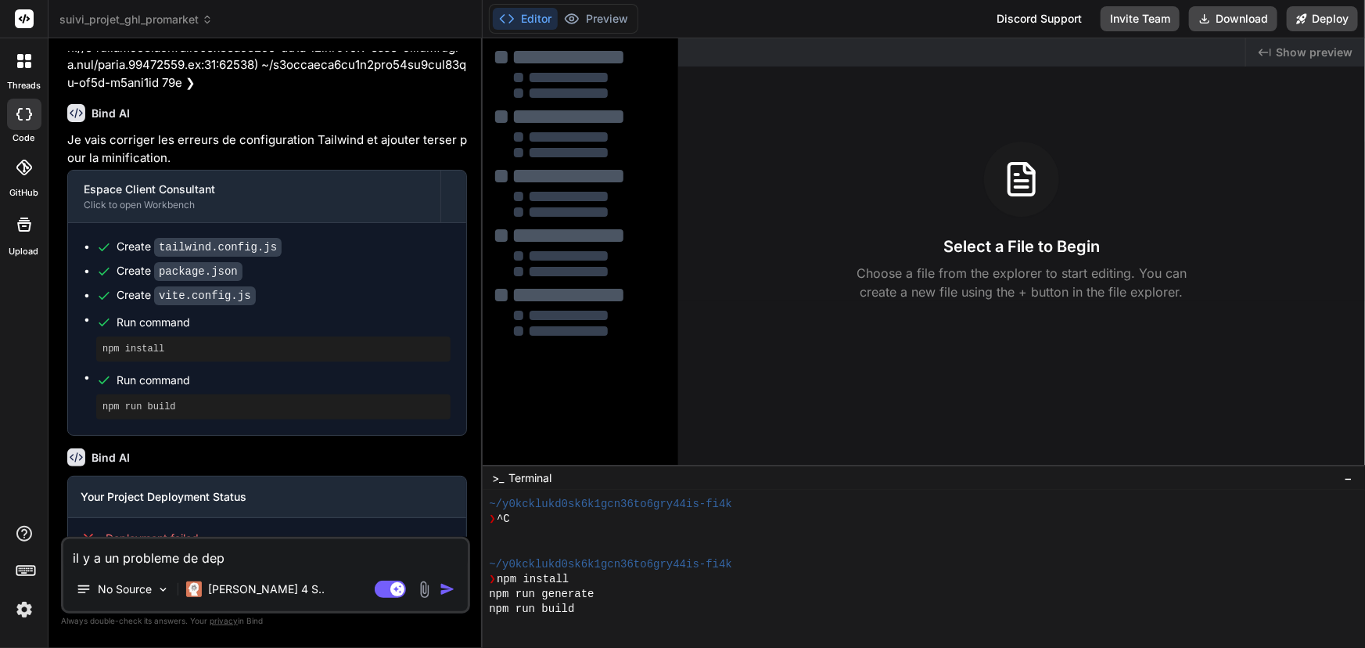
type textarea "il y a un probleme de depo"
type textarea "x"
type textarea "il y a un probleme de depol"
type textarea "x"
type textarea "il y a un probleme de depo"
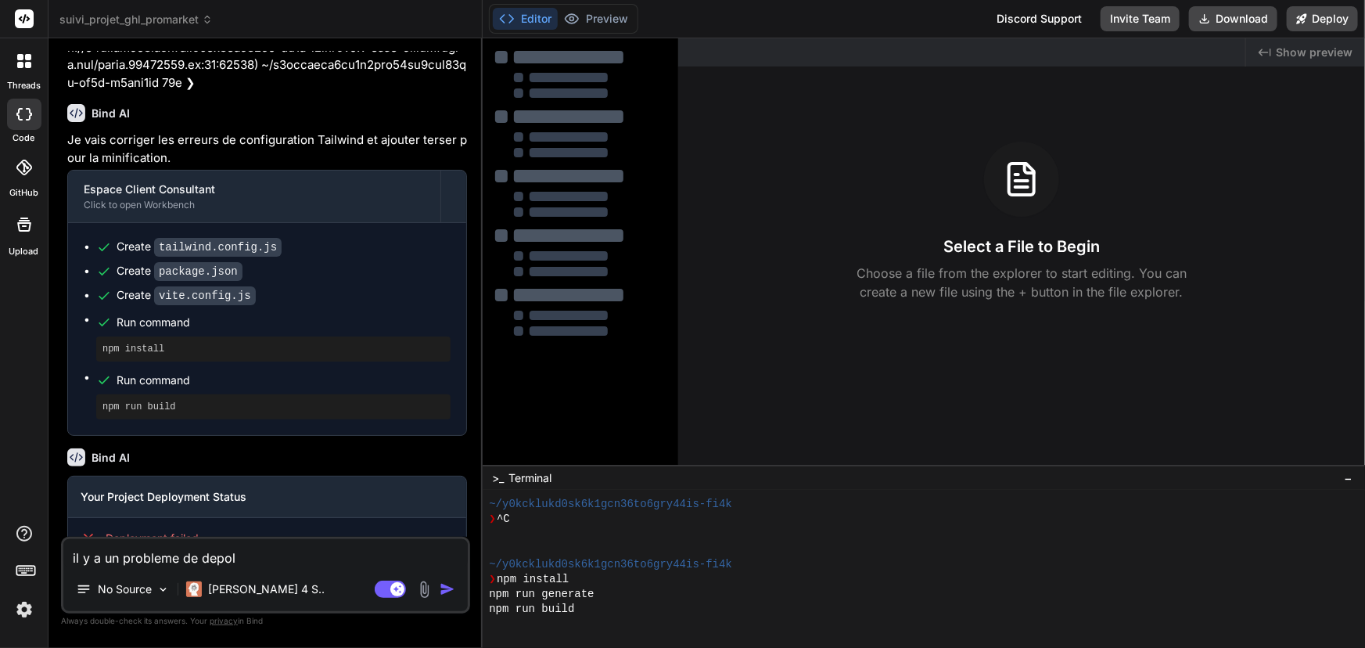
type textarea "x"
type textarea "il y a un probleme de dep"
type textarea "x"
type textarea "il y a un probleme de depl"
type textarea "x"
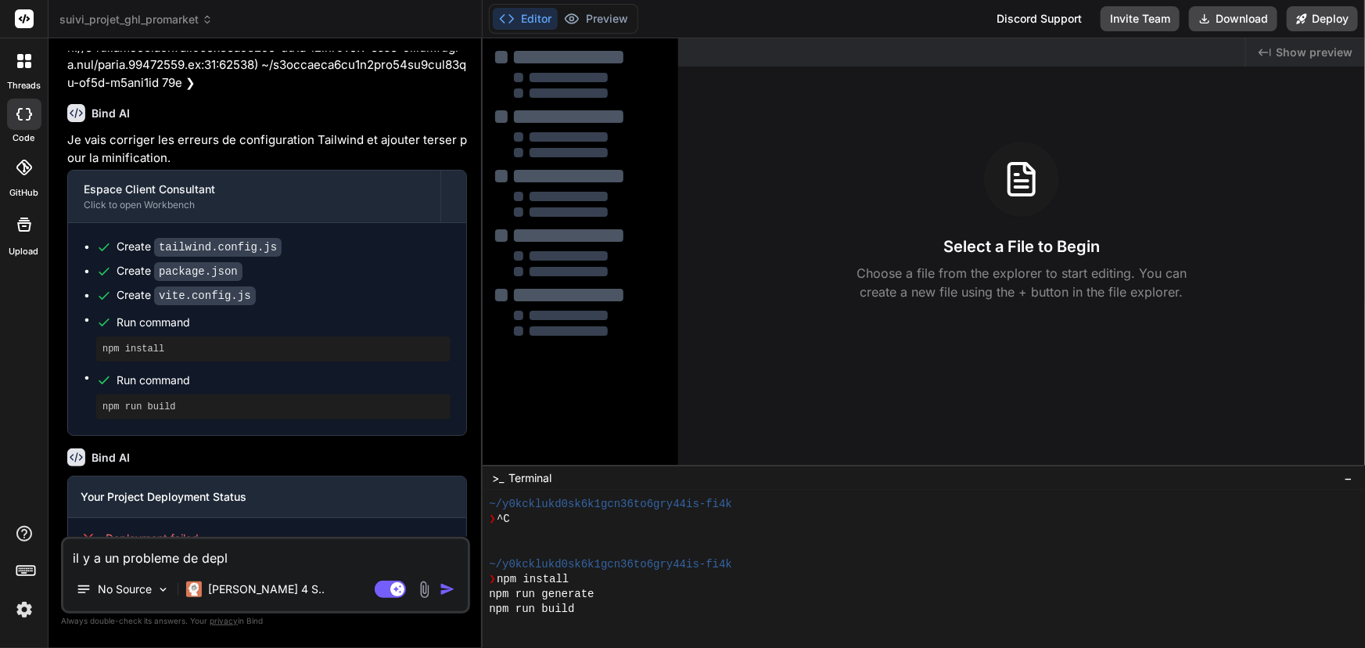
type textarea "il y a un probleme de deplo"
type textarea "x"
type textarea "il y a un probleme de deplou"
type textarea "x"
type textarea "il y a un probleme de deploue"
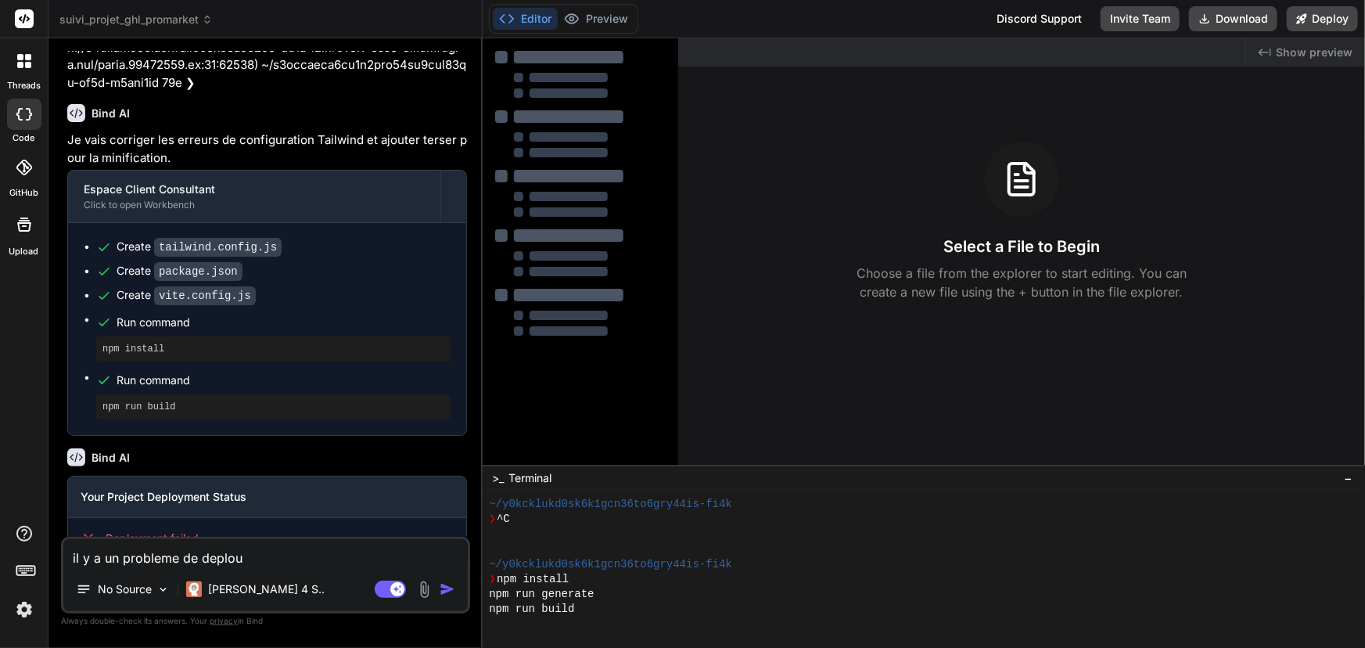
type textarea "x"
type textarea "il y a un probleme de deplouem"
type textarea "x"
type textarea "il y a un probleme de deploue"
type textarea "x"
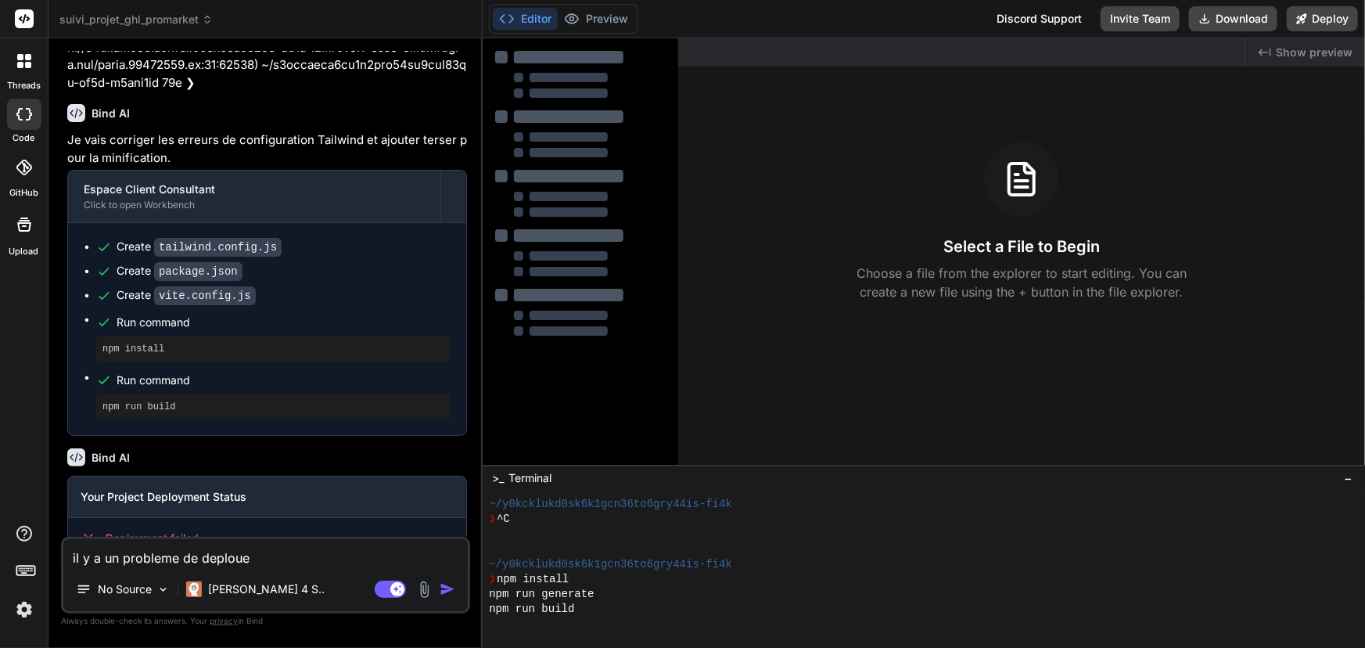
type textarea "il y a un probleme de deplou"
type textarea "x"
type textarea "il y a un probleme de deplo"
type textarea "x"
type textarea "il y a un probleme de deploi"
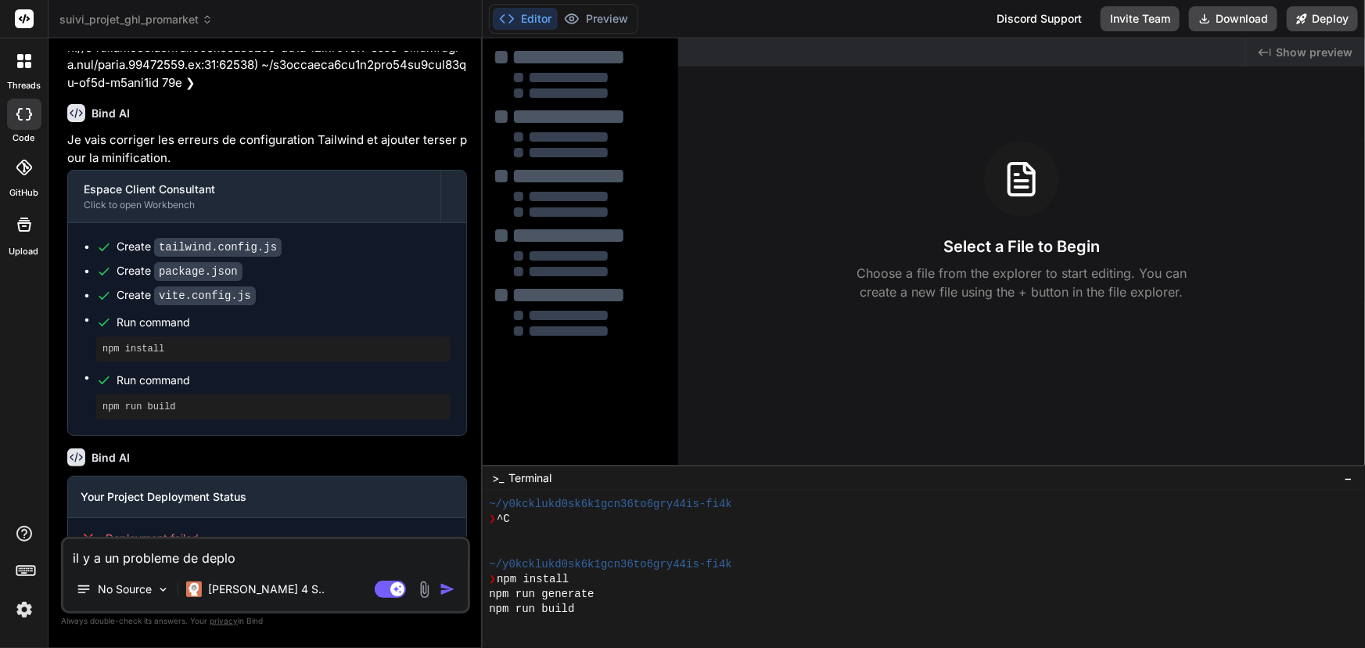
type textarea "x"
type textarea "il y a un probleme de deploie"
type textarea "x"
type textarea "il y a un probleme de deploiem"
type textarea "x"
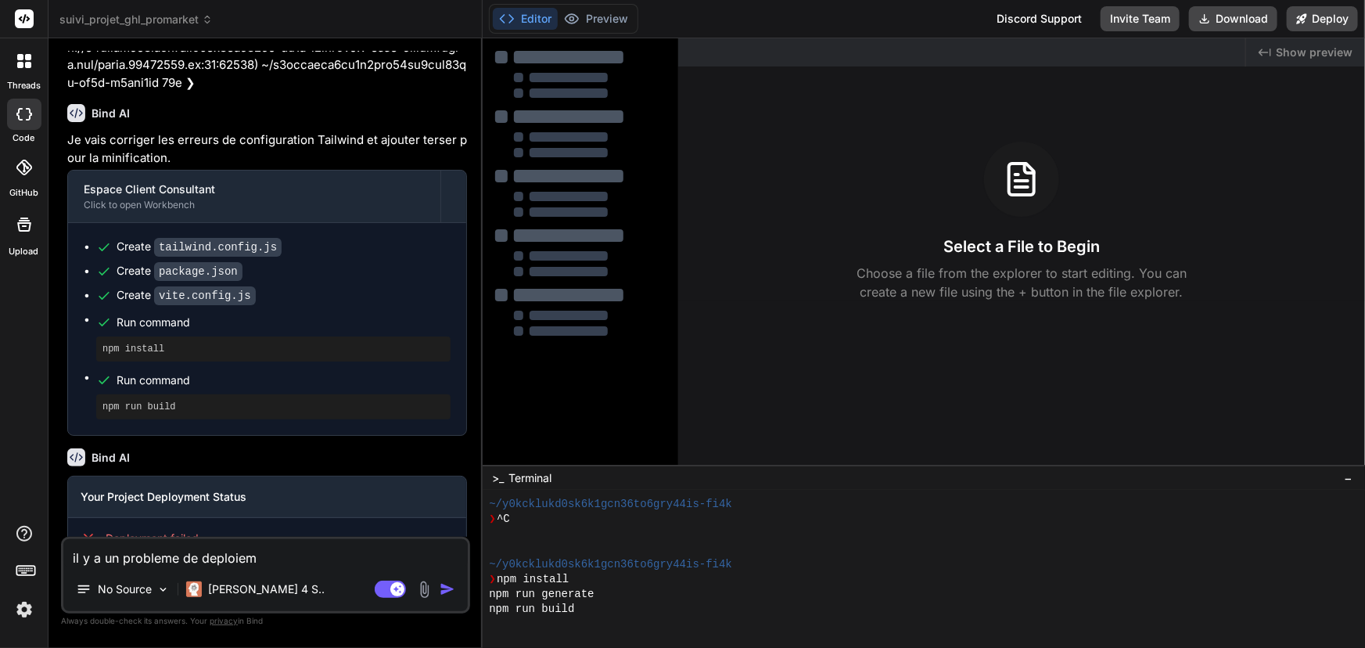
type textarea "il y a un probleme de deploieme"
type textarea "x"
type textarea "il y a un probleme de deploiemen"
type textarea "x"
type textarea "il y a un probleme de deploiement"
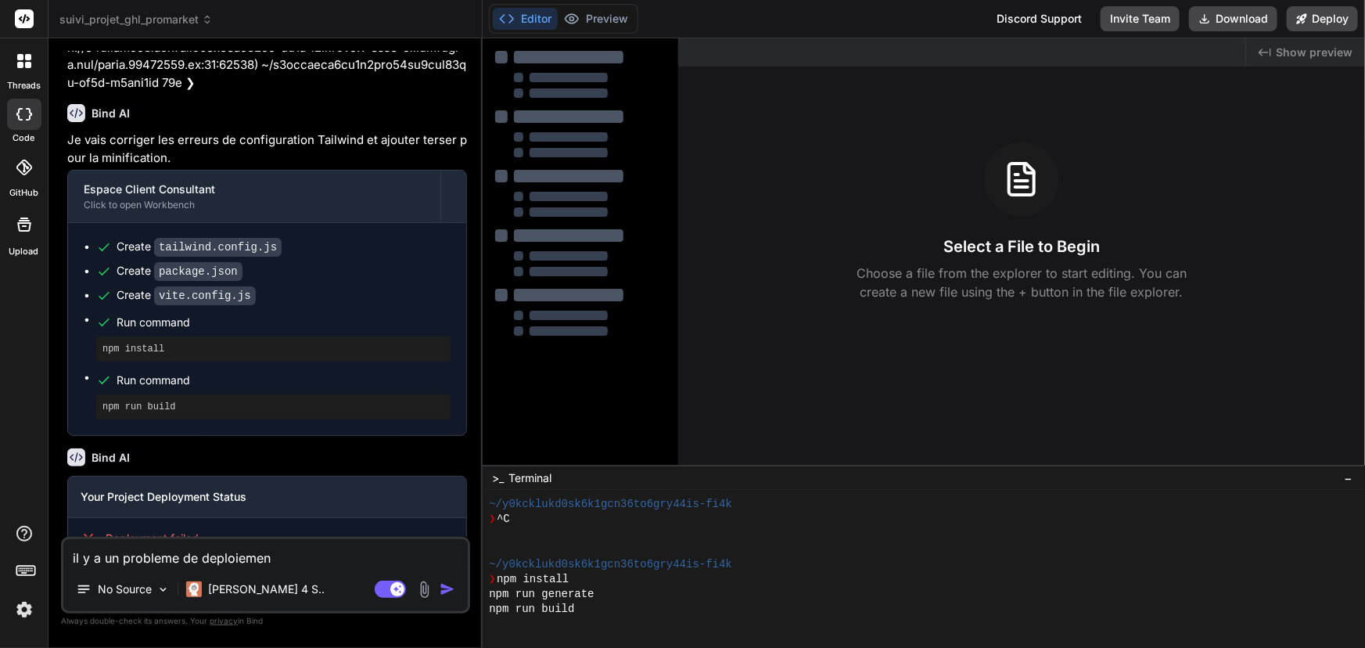
type textarea "x"
type textarea "il y a un probleme de deploiement"
type textarea "x"
paste textarea "[[DATE] 23:23:29] Vercel CLI 48.1.6 [[DATE] 23:23:29] sh: line 1: vite: command…"
type textarea "il y a un probleme de deploiement [[DATE] 23:23:29] Vercel CLI 48.1.6 [[DATE] 2…"
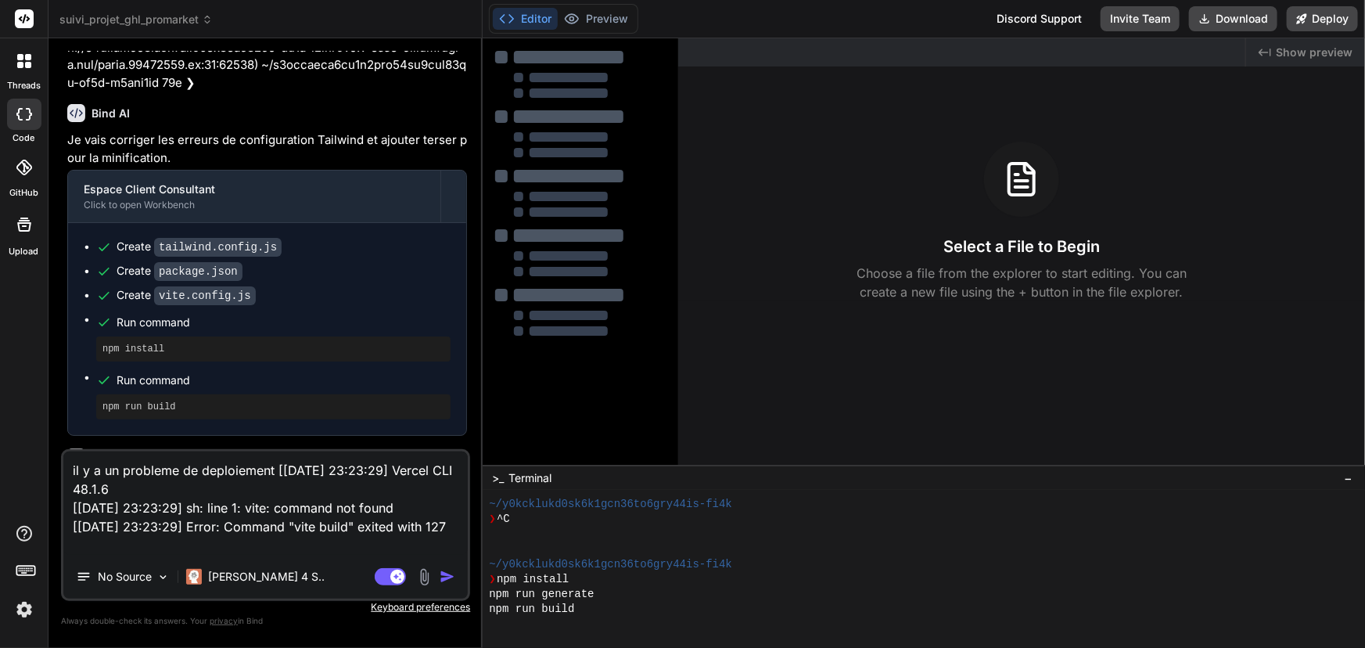
type textarea "x"
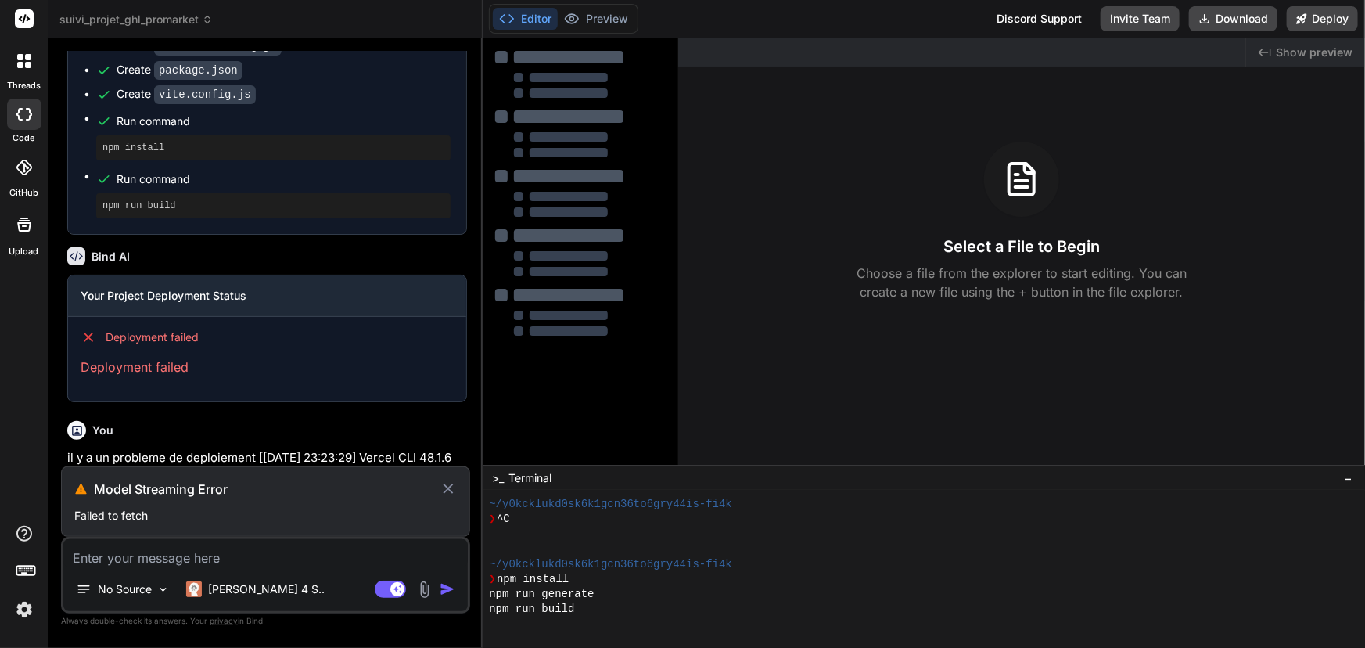
scroll to position [2259, 0]
drag, startPoint x: 196, startPoint y: 454, endPoint x: 411, endPoint y: 454, distance: 215.9
click at [411, 454] on p "il y a un probleme de deploiement [[DATE] 23:23:29] Vercel CLI 48.1.6 [[DATE] 2…" at bounding box center [267, 474] width 400 height 53
drag, startPoint x: 406, startPoint y: 455, endPoint x: 189, endPoint y: 422, distance: 219.2
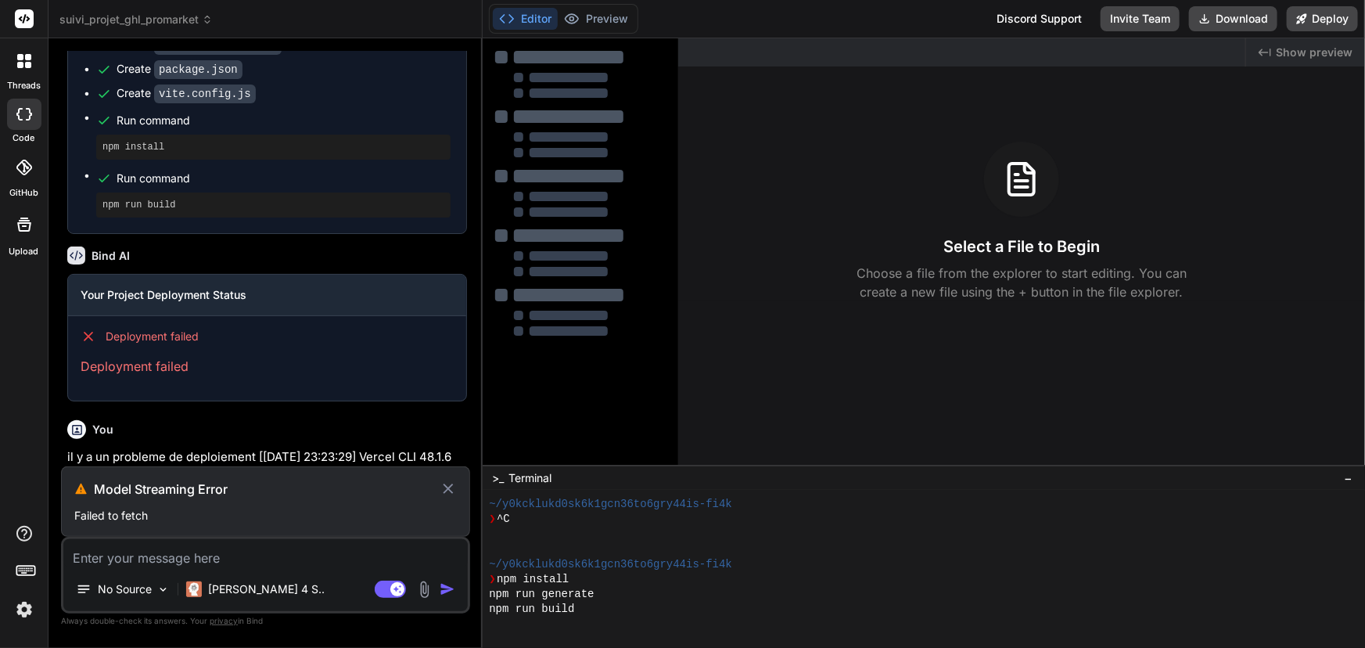
click at [63, 422] on div "You oui Bind AI Espace Client Consultant Click to open Workbench Create package…" at bounding box center [265, 349] width 409 height 596
click at [451, 485] on icon at bounding box center [448, 488] width 10 height 10
type textarea "x"
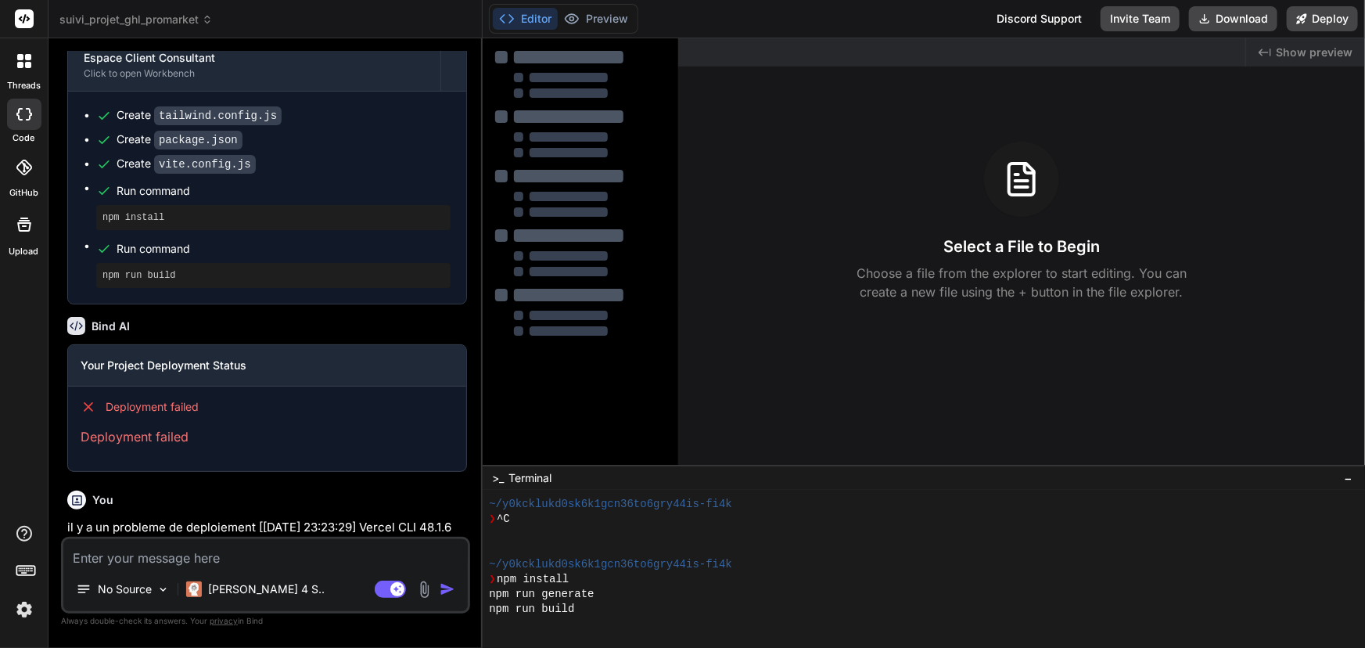
drag, startPoint x: 423, startPoint y: 528, endPoint x: 67, endPoint y: 493, distance: 357.6
click at [67, 519] on p "il y a un probleme de deploiement [[DATE] 23:23:29] Vercel CLI 48.1.6 [[DATE] 2…" at bounding box center [267, 545] width 400 height 53
copy p "il y a un probleme de deploiement [[DATE] 23:23:29] Vercel CLI 48.1.6 [[DATE] 2…"
click at [203, 566] on textarea at bounding box center [265, 553] width 404 height 28
paste textarea "il y a un probleme de deploiement [[DATE] 23:23:29] Vercel CLI 48.1.6 [[DATE] 2…"
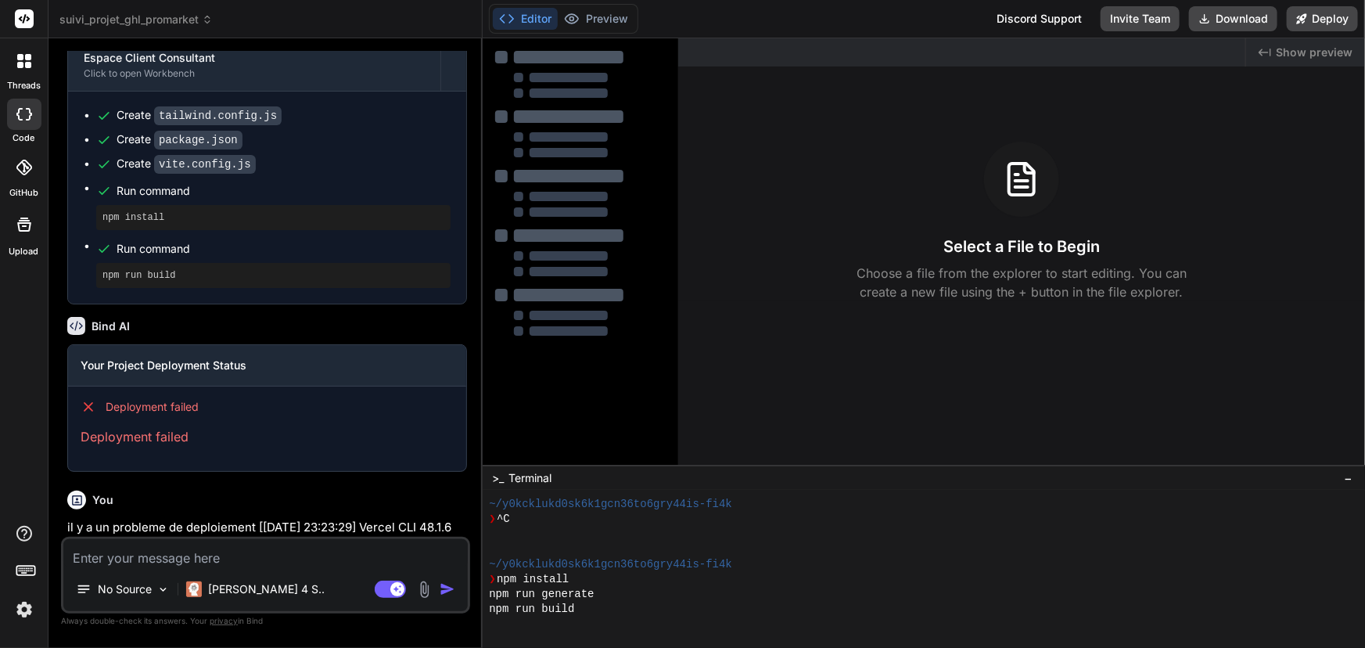
type textarea "il y a un probleme de deploiement [[DATE] 23:23:29] Vercel CLI 48.1.6 [[DATE] 2…"
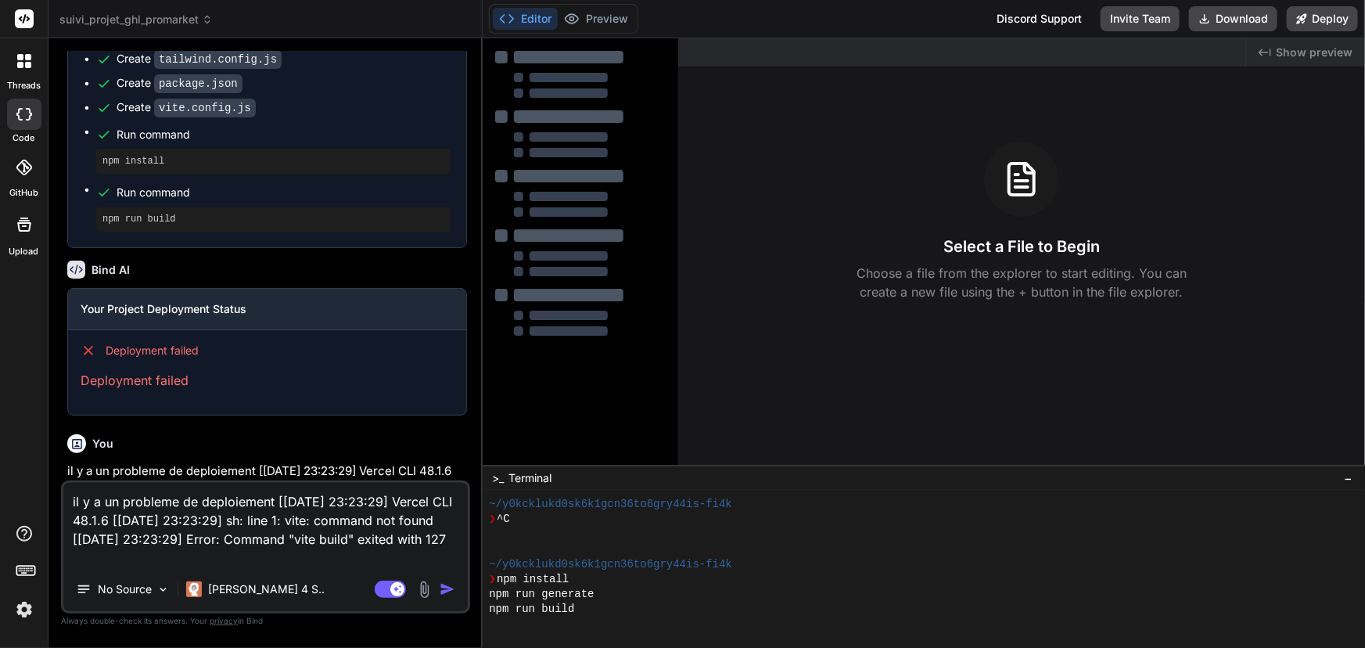
type textarea "x"
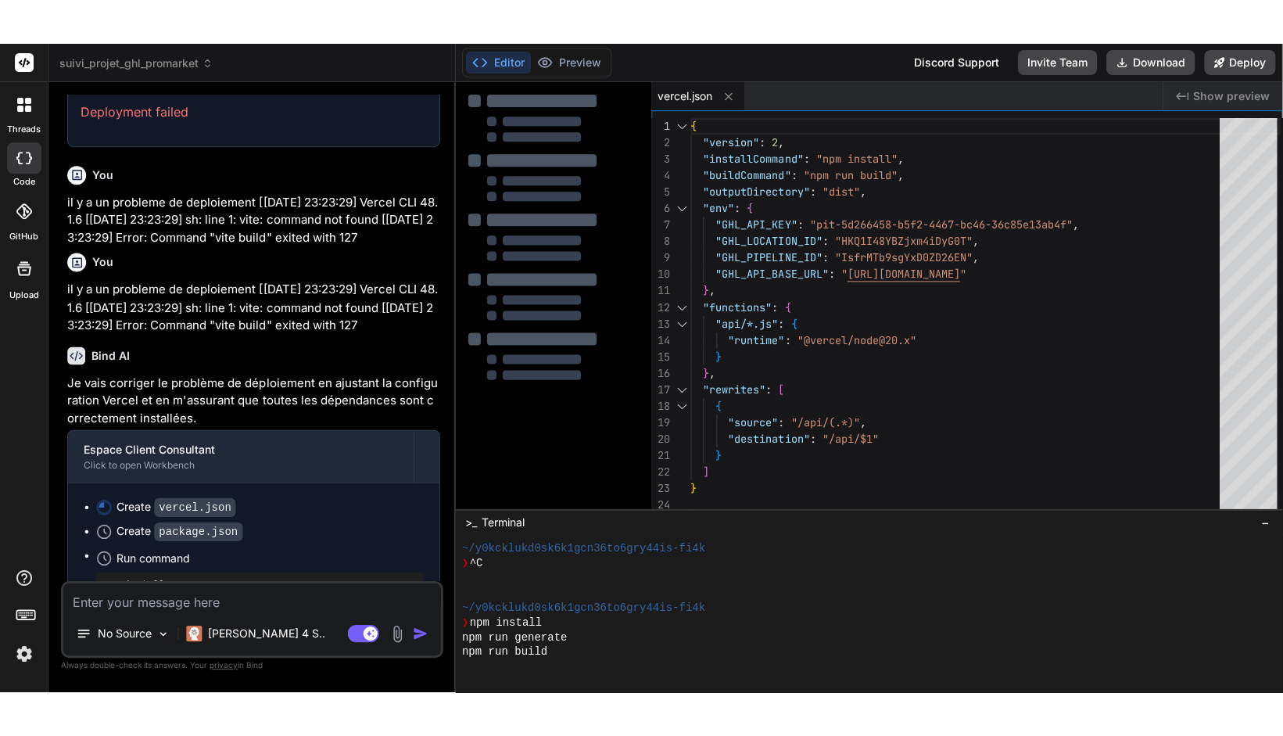
scroll to position [2661, 0]
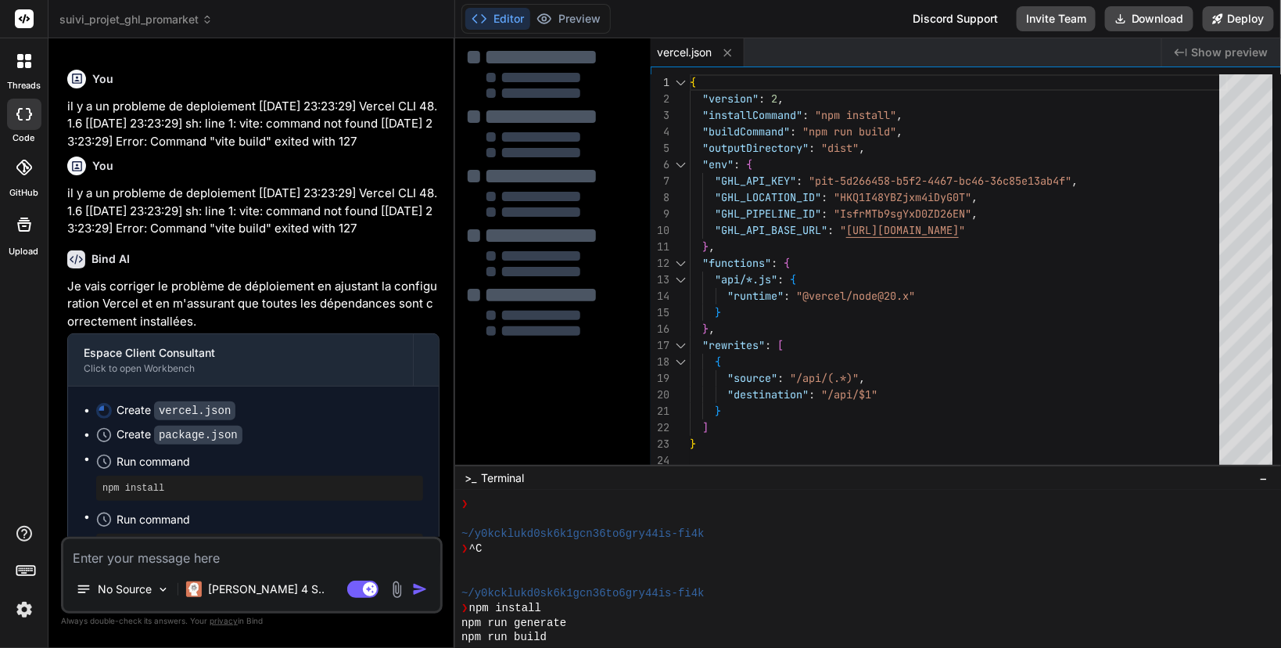
type textarea "x"
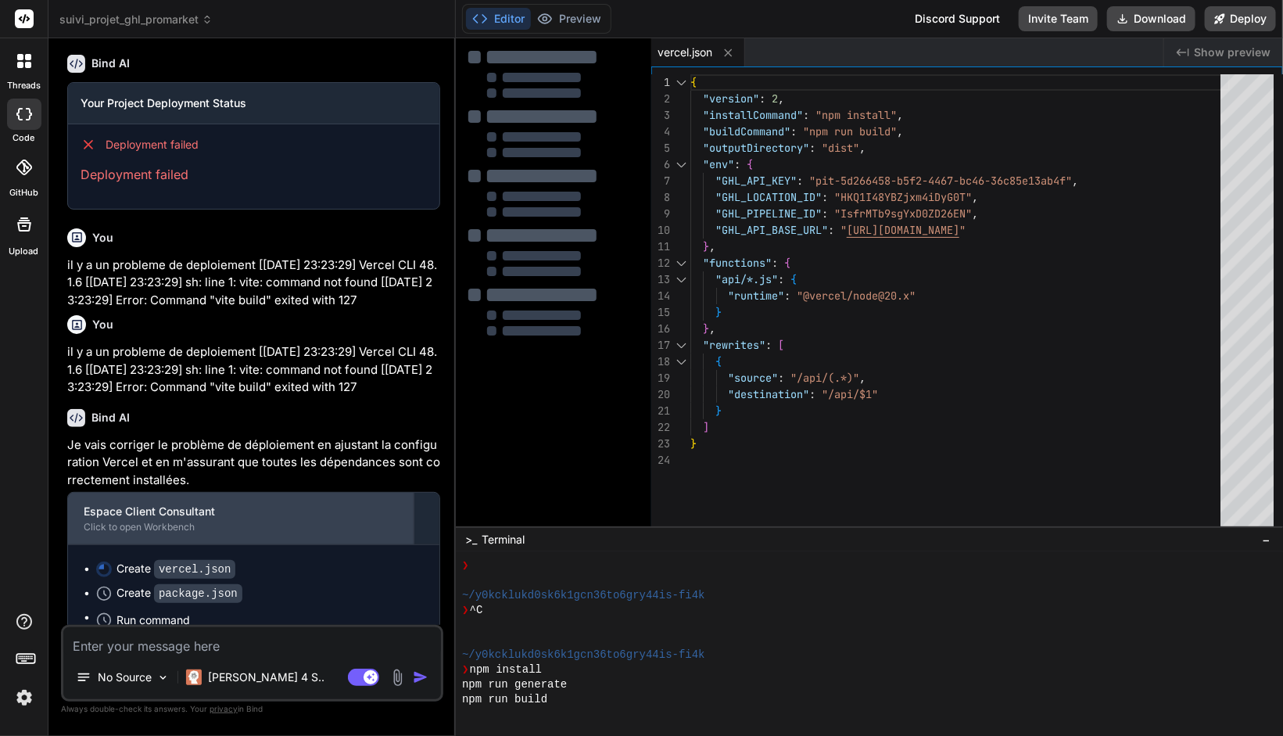
scroll to position [2573, 0]
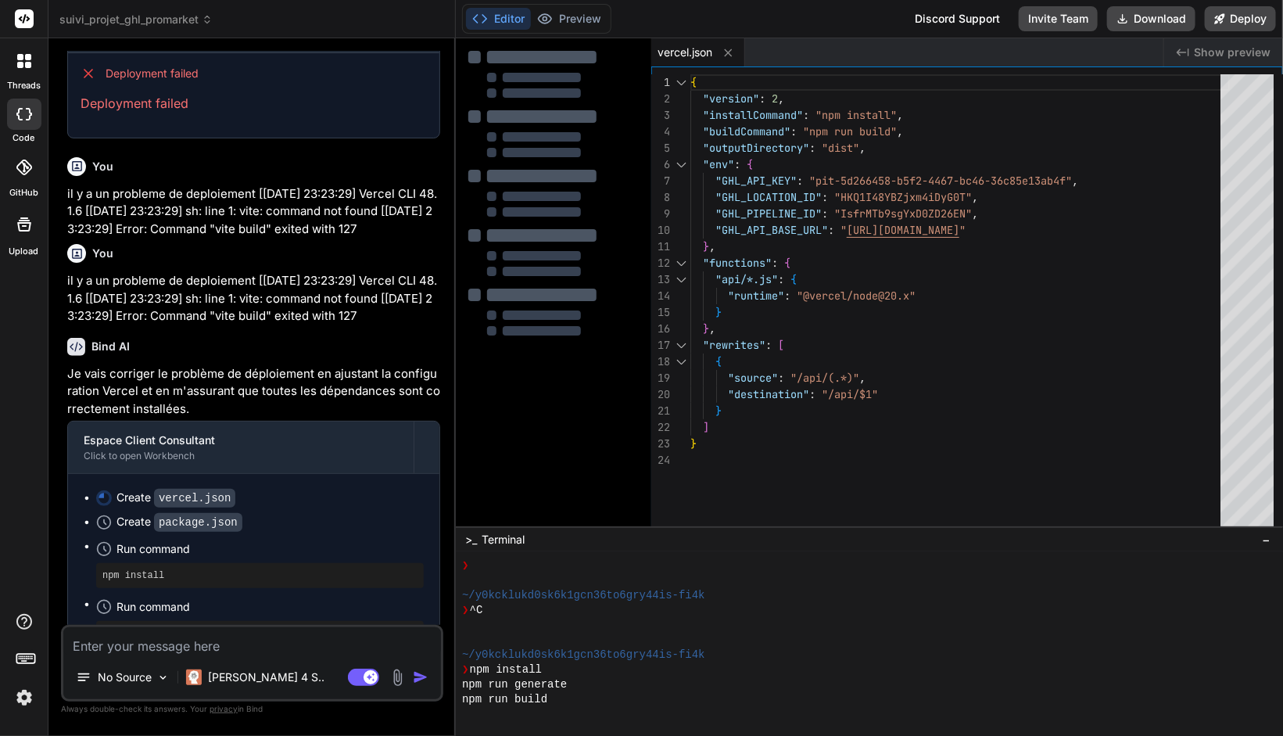
click at [214, 633] on textarea at bounding box center [252, 641] width 378 height 28
type textarea "r"
type textarea "x"
type textarea "re"
type textarea "x"
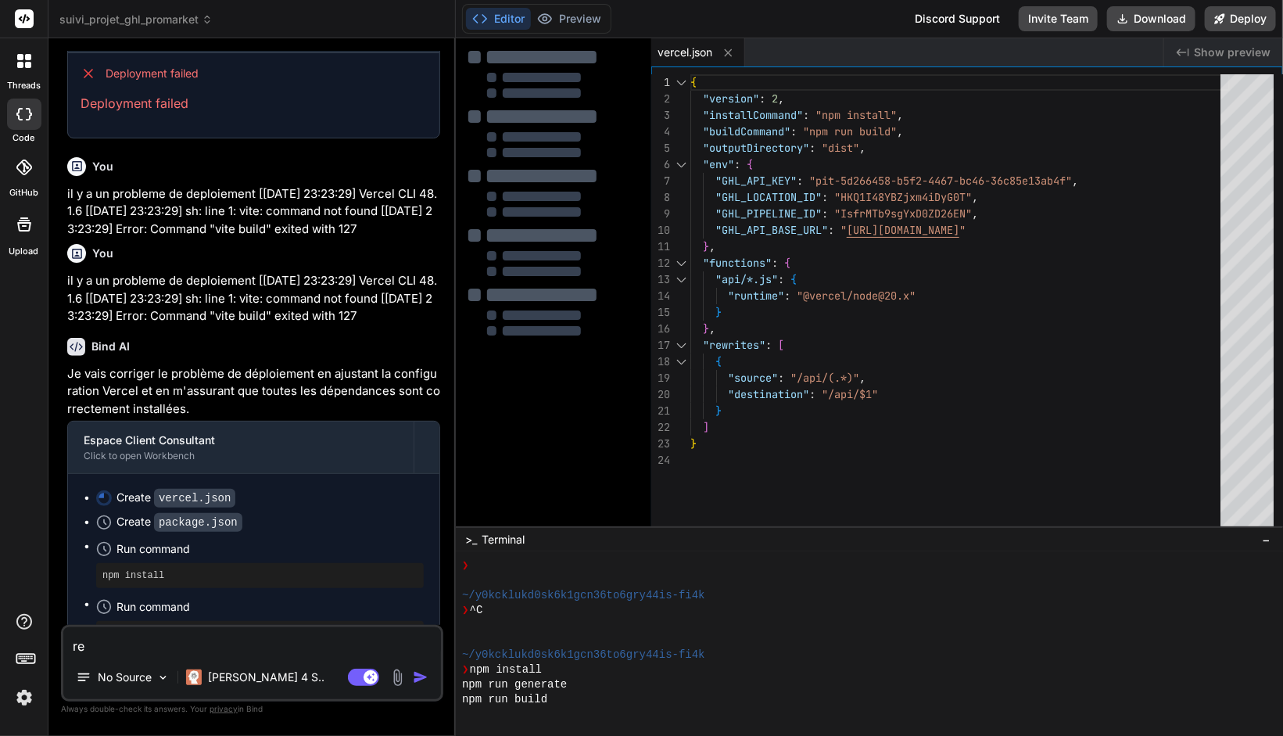
type textarea "rel"
type textarea "x"
type textarea "[MEDICAL_DATA]"
type textarea "x"
type textarea "relan"
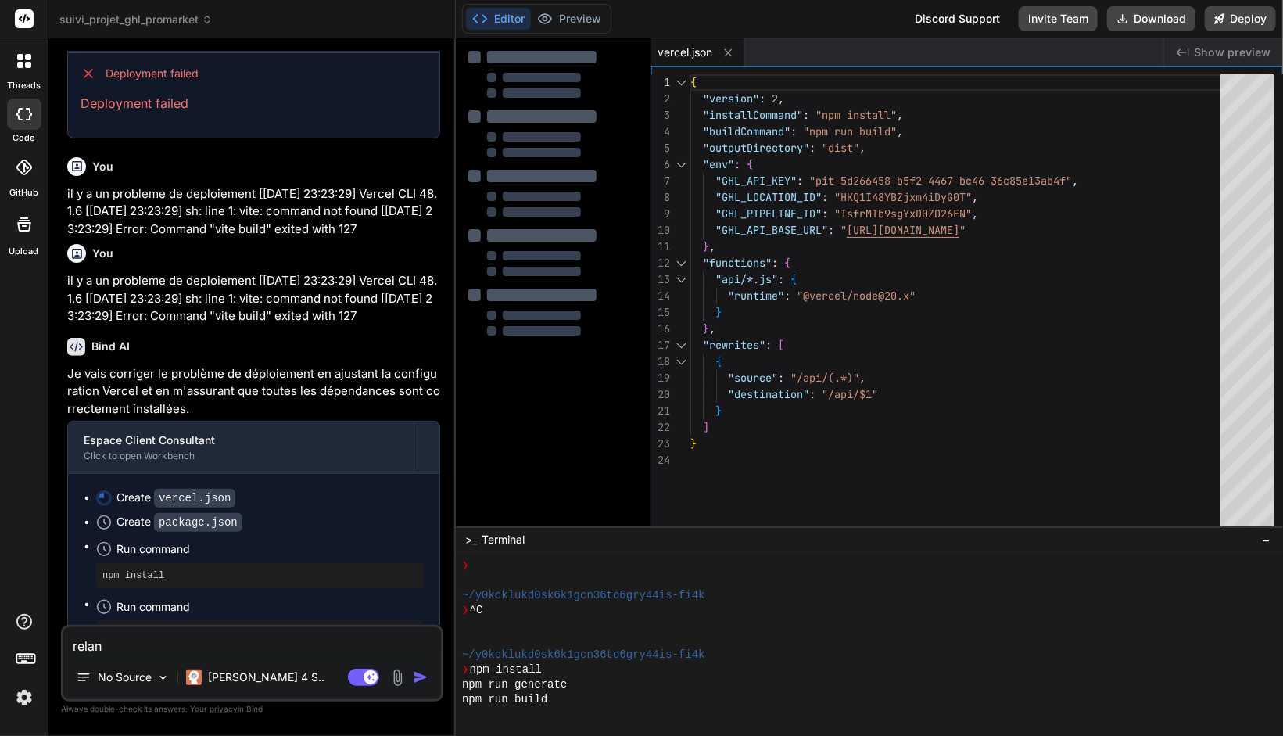
type textarea "x"
type textarea "relanc"
type textarea "x"
type textarea "relance"
type textarea "x"
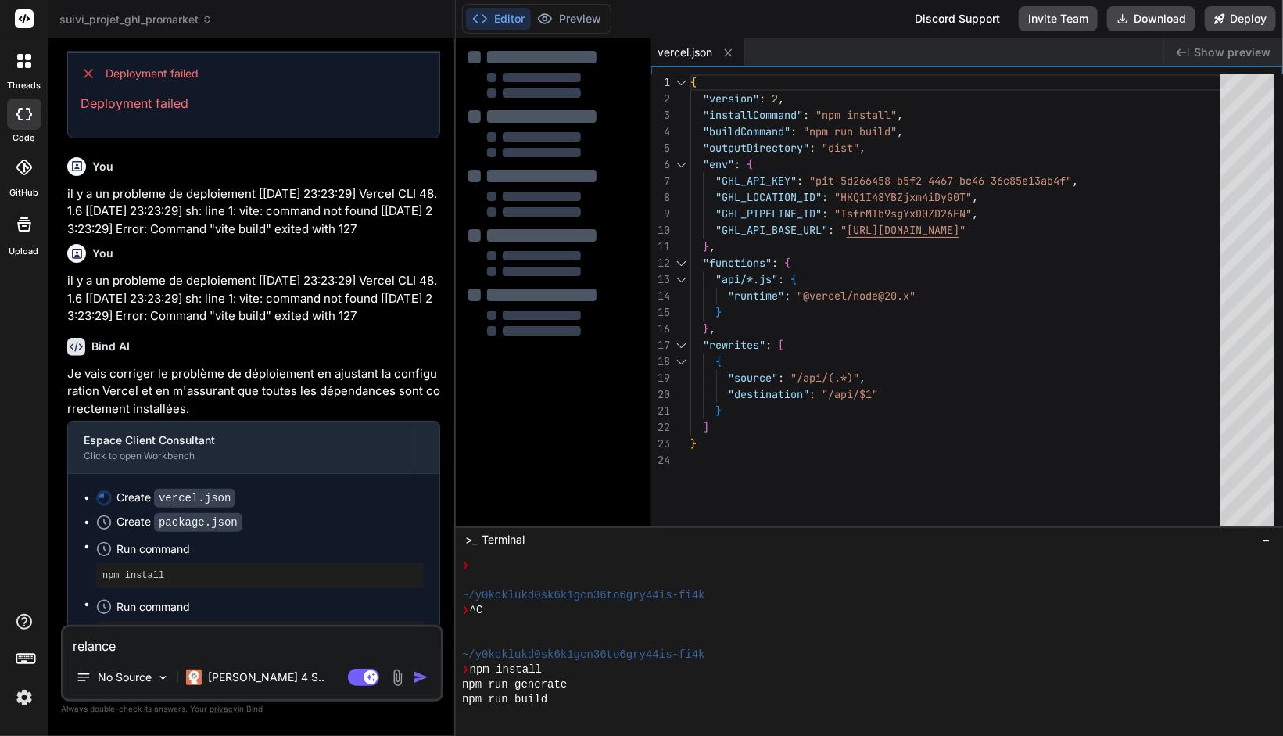
type textarea "relance"
type textarea "x"
type textarea "relance à"
type textarea "x"
type textarea "relance"
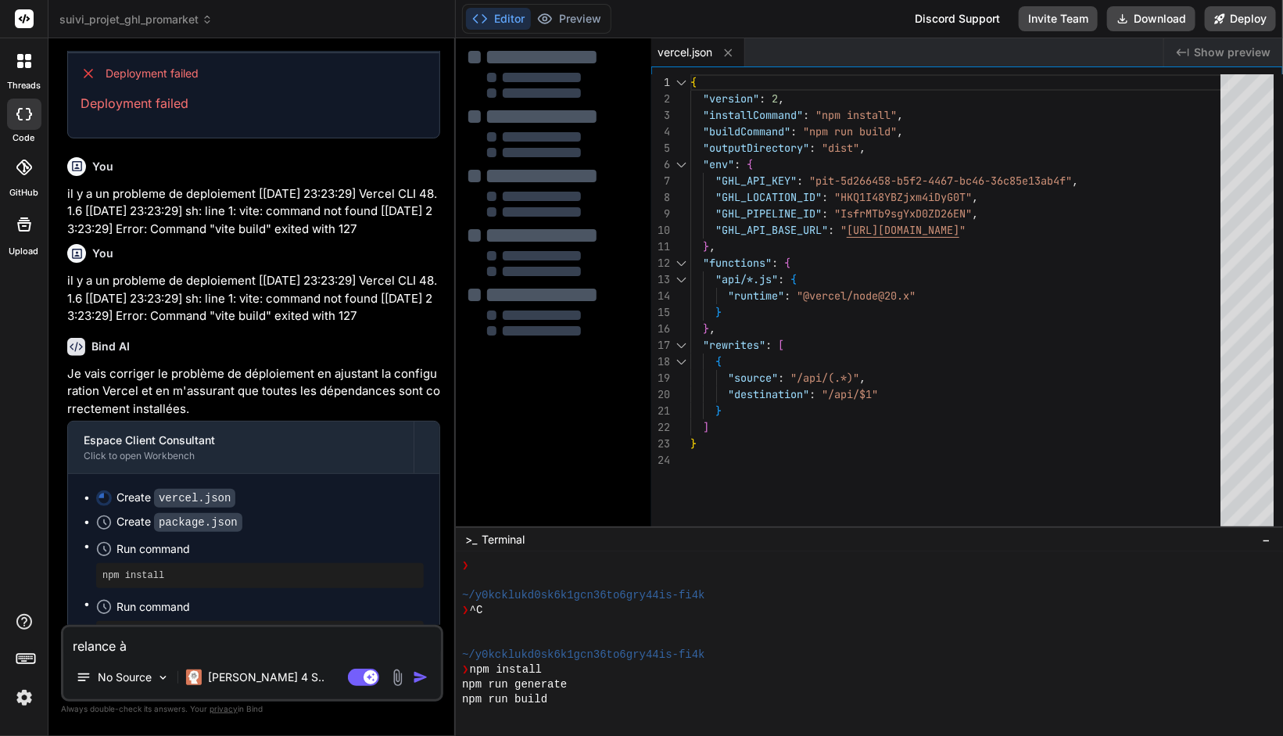
type textarea "x"
type textarea "relance ç"
type textarea "x"
type textarea "relance ça"
type textarea "x"
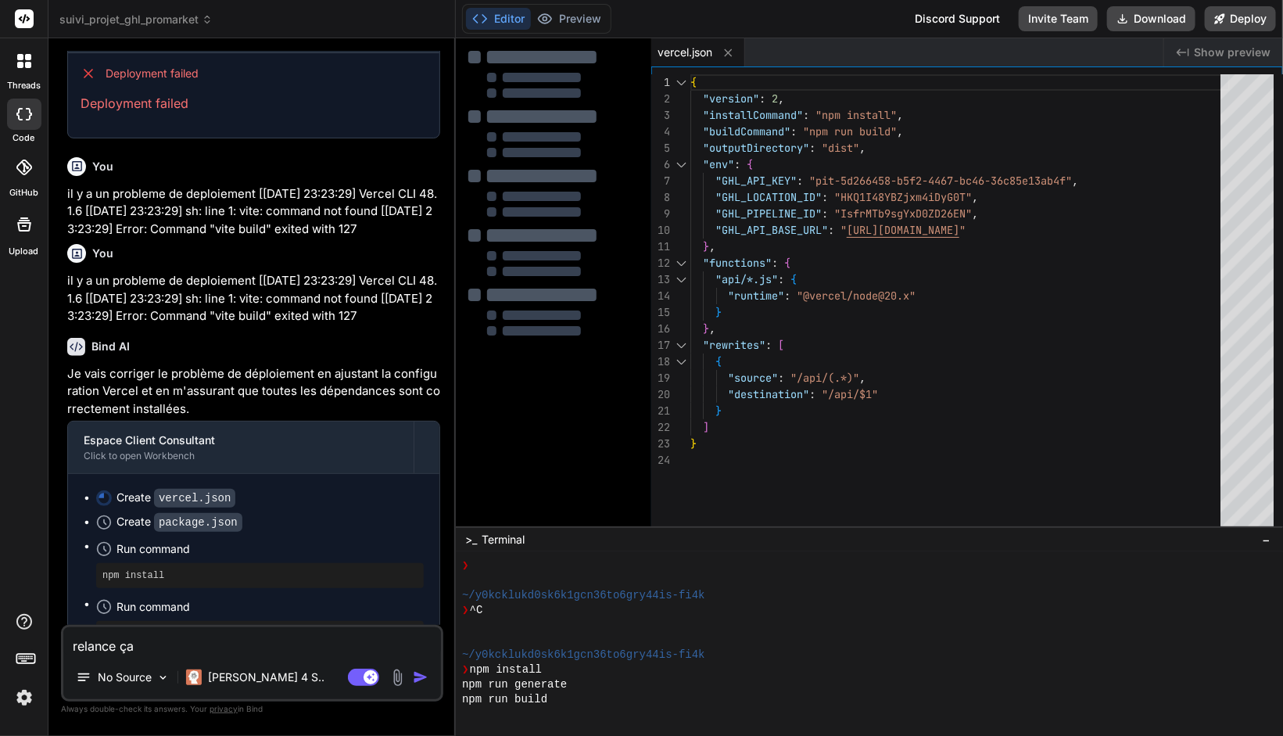
type textarea "relance ça"
type textarea "x"
type textarea "relance ça a"
type textarea "x"
type textarea "relance ça a"
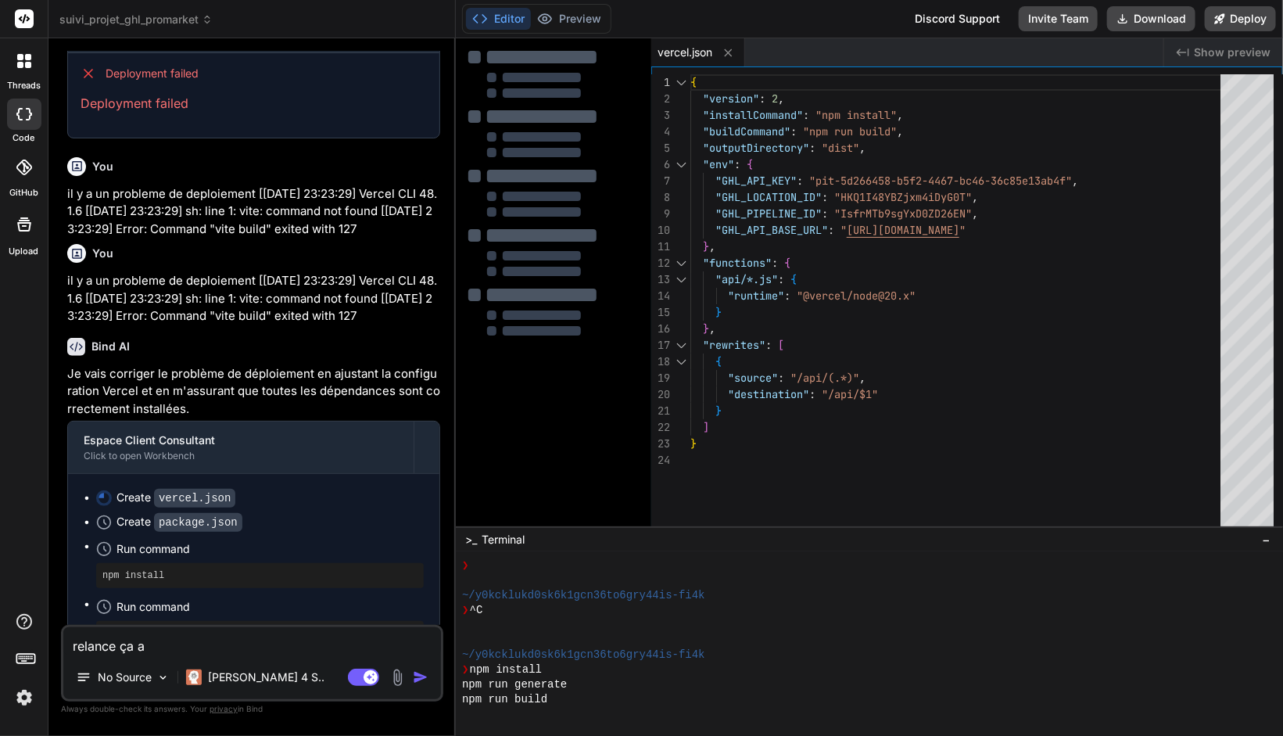
type textarea "x"
type textarea "relance ça a b"
type textarea "x"
type textarea "relance ça a bu"
type textarea "x"
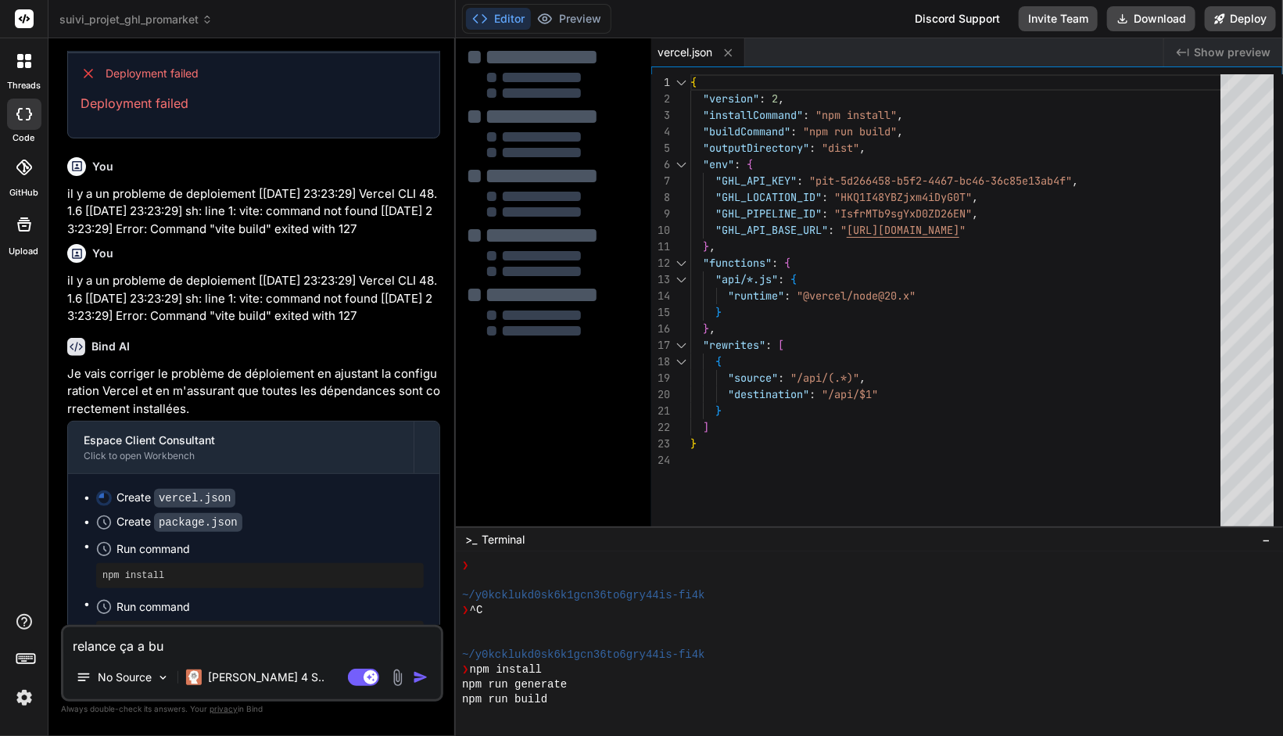
type textarea "relance ça a bug"
type textarea "x"
type textarea "relance ça a bugg"
type textarea "x"
type textarea "relance ça a buggé"
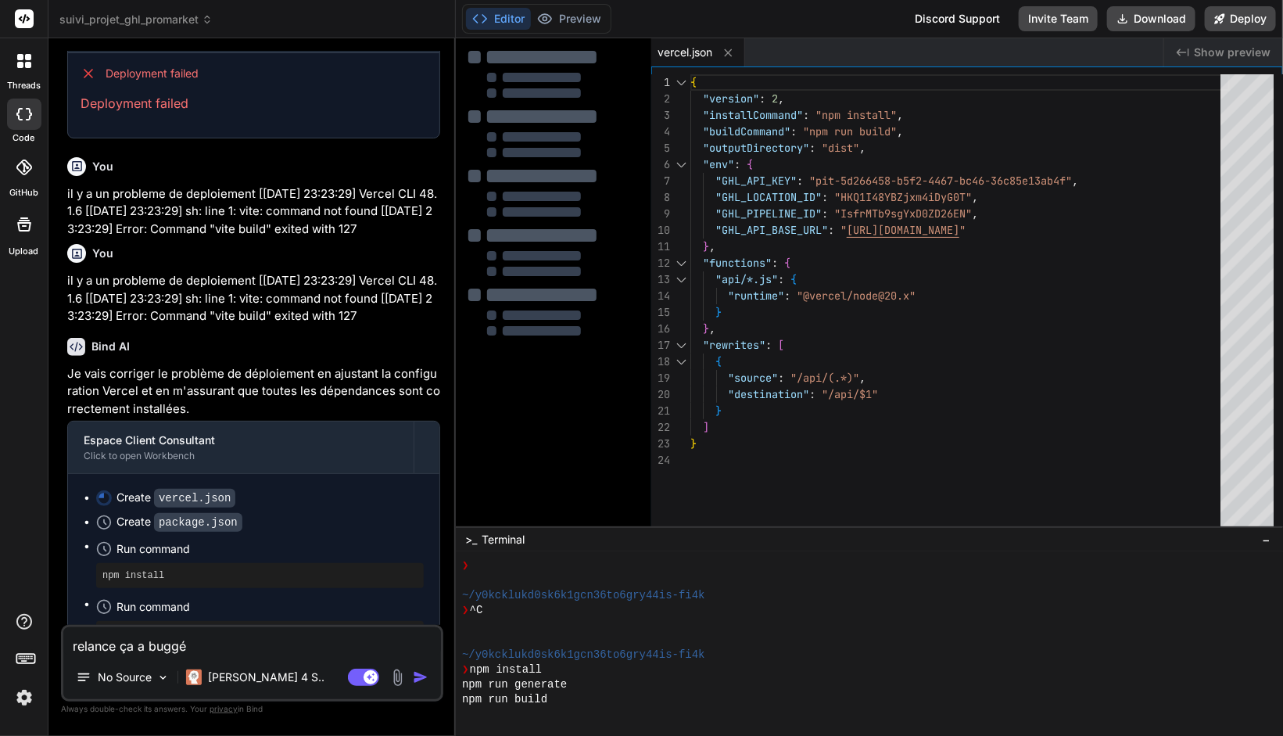
type textarea "x"
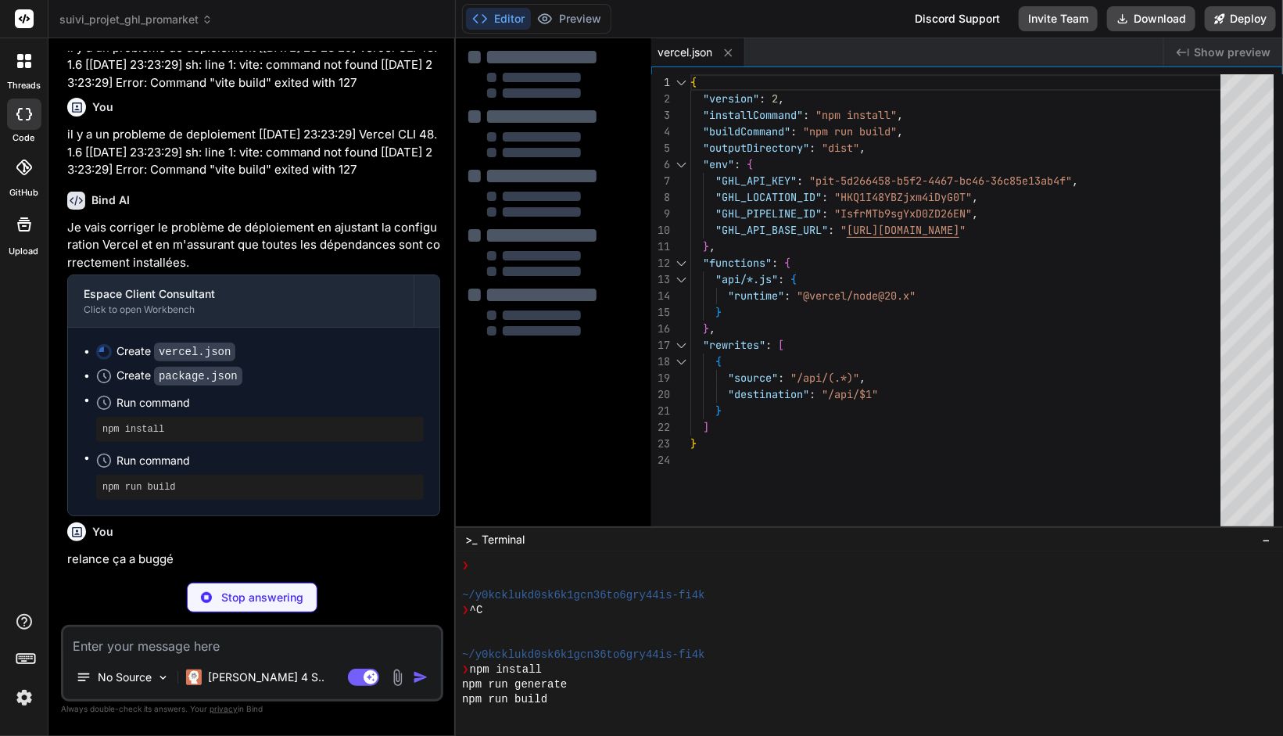
scroll to position [2735, 0]
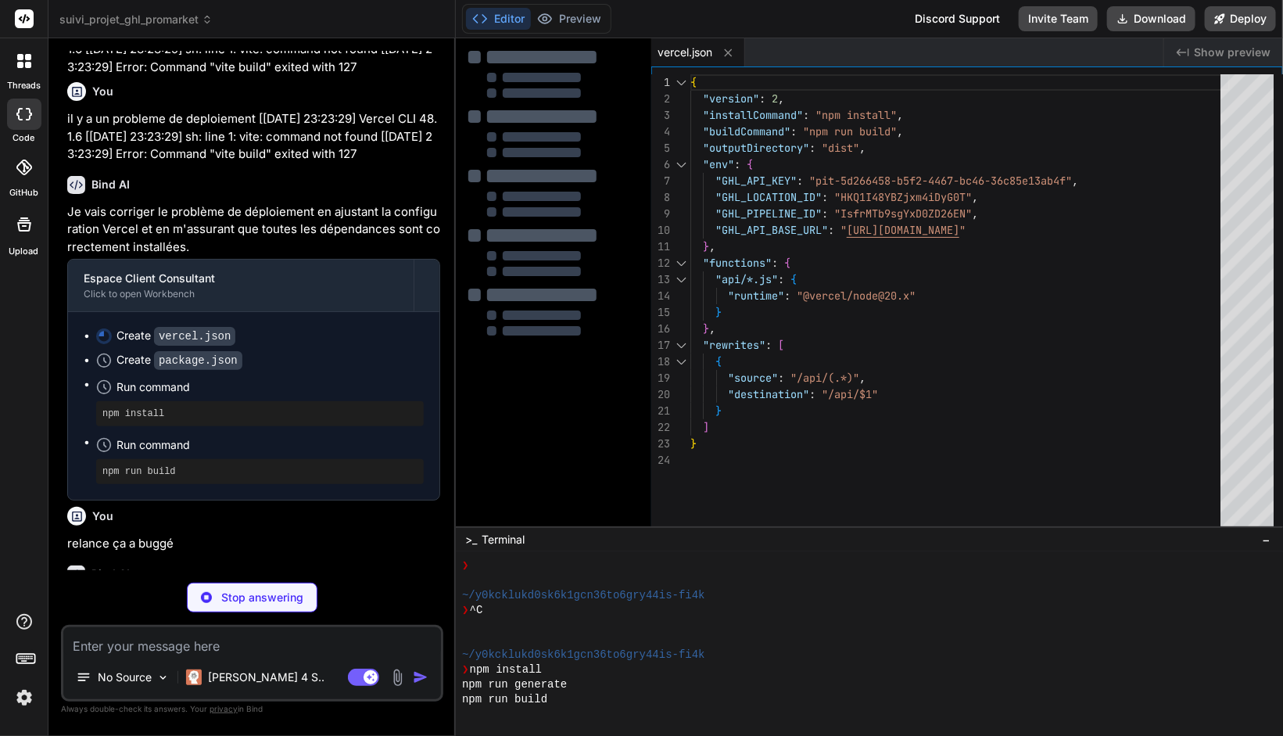
type textarea "x"
type textarea ""tailwindcss": "^3.3.3", "autoprefixer": "^[DATE]", "postcss": "^[DATE]" } }"
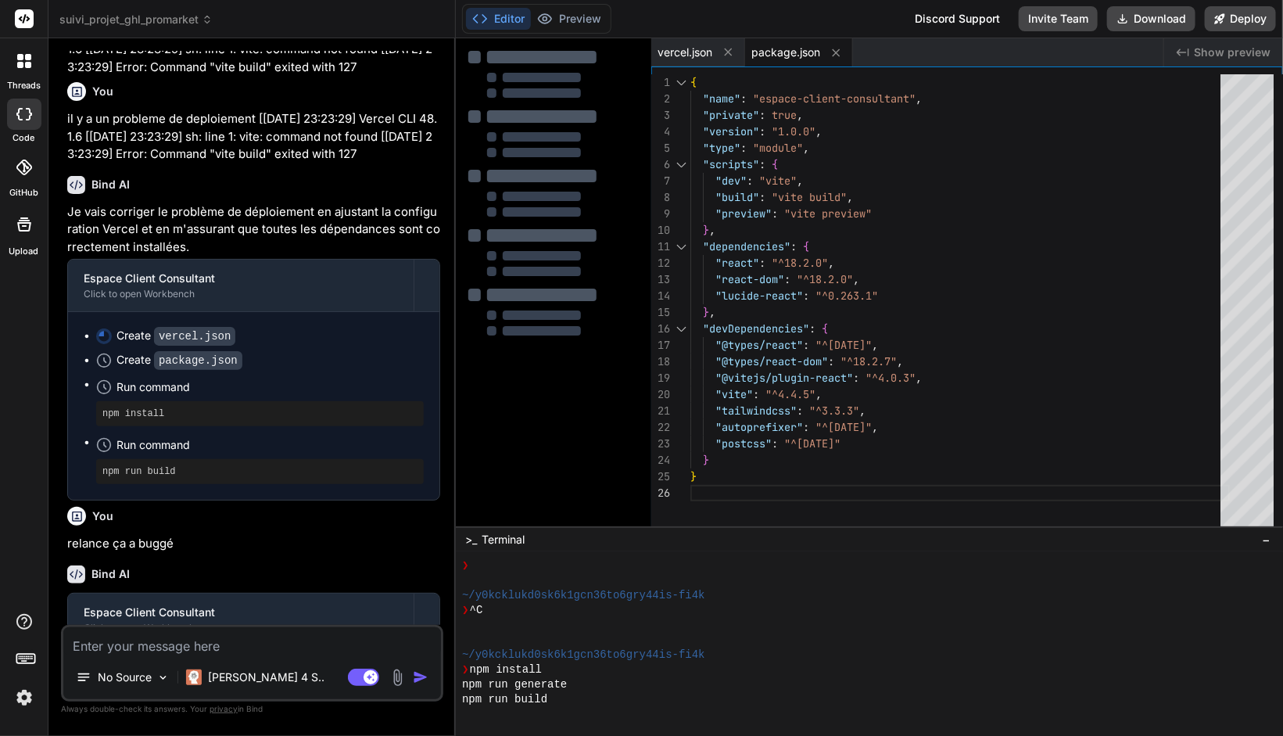
type textarea "x"
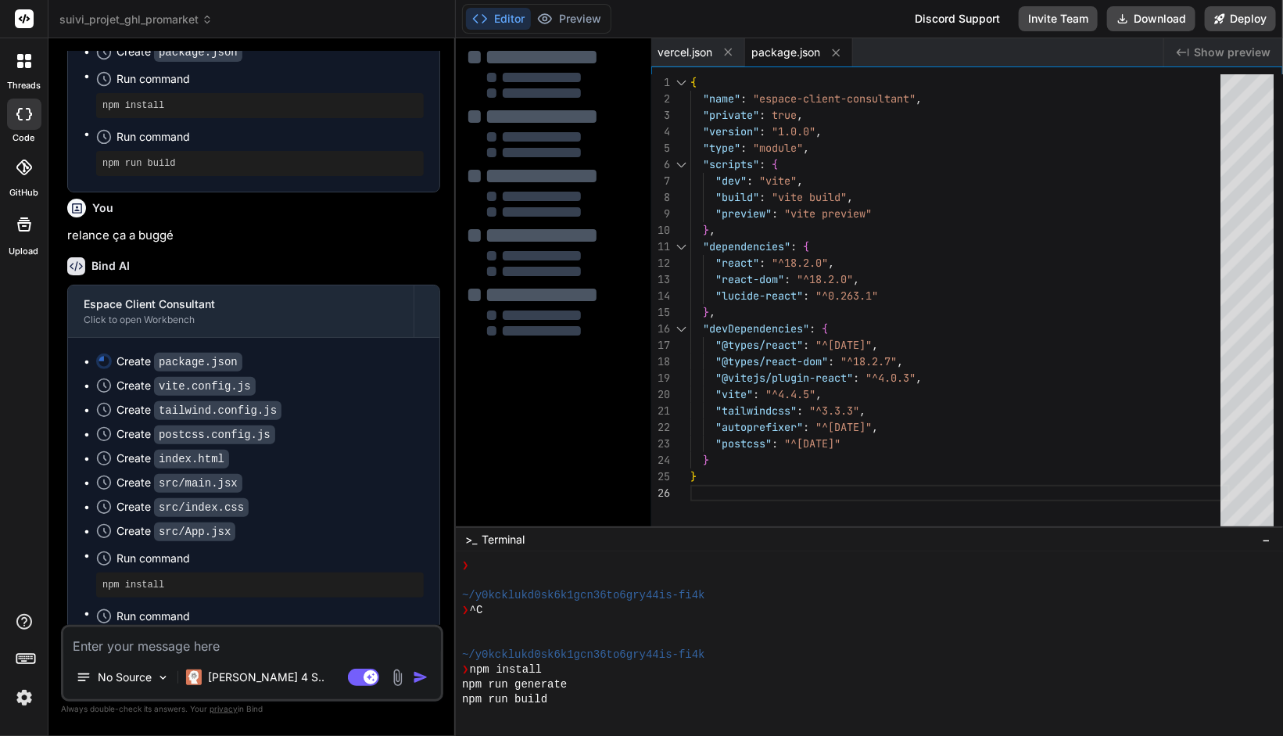
scroll to position [3045, 0]
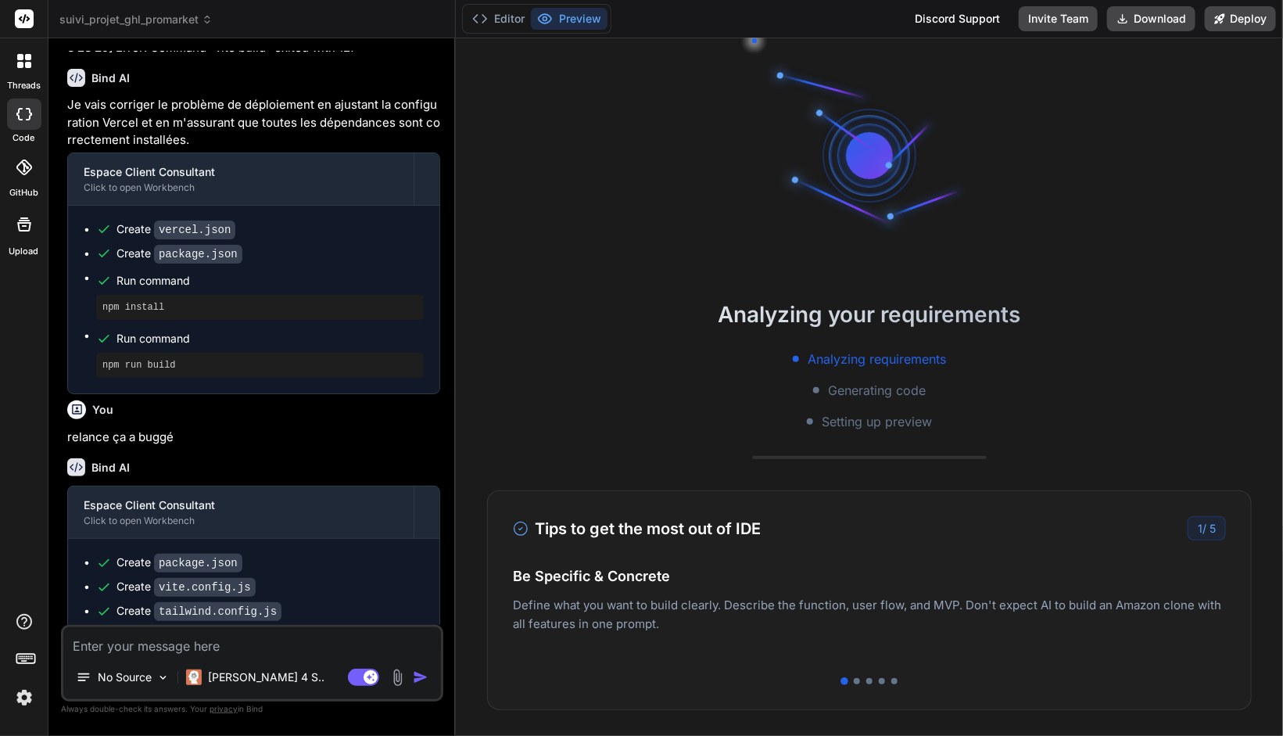
scroll to position [1953, 0]
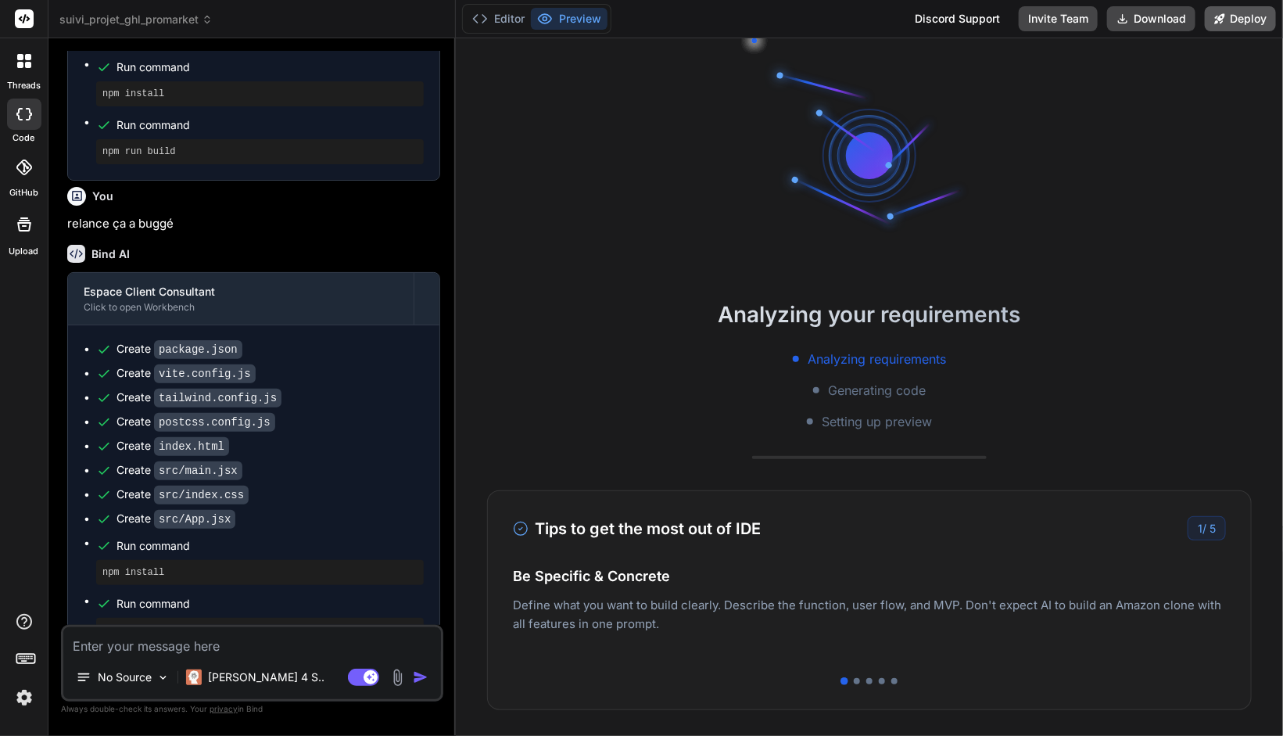
click at [1246, 19] on button "Deploy" at bounding box center [1240, 18] width 71 height 25
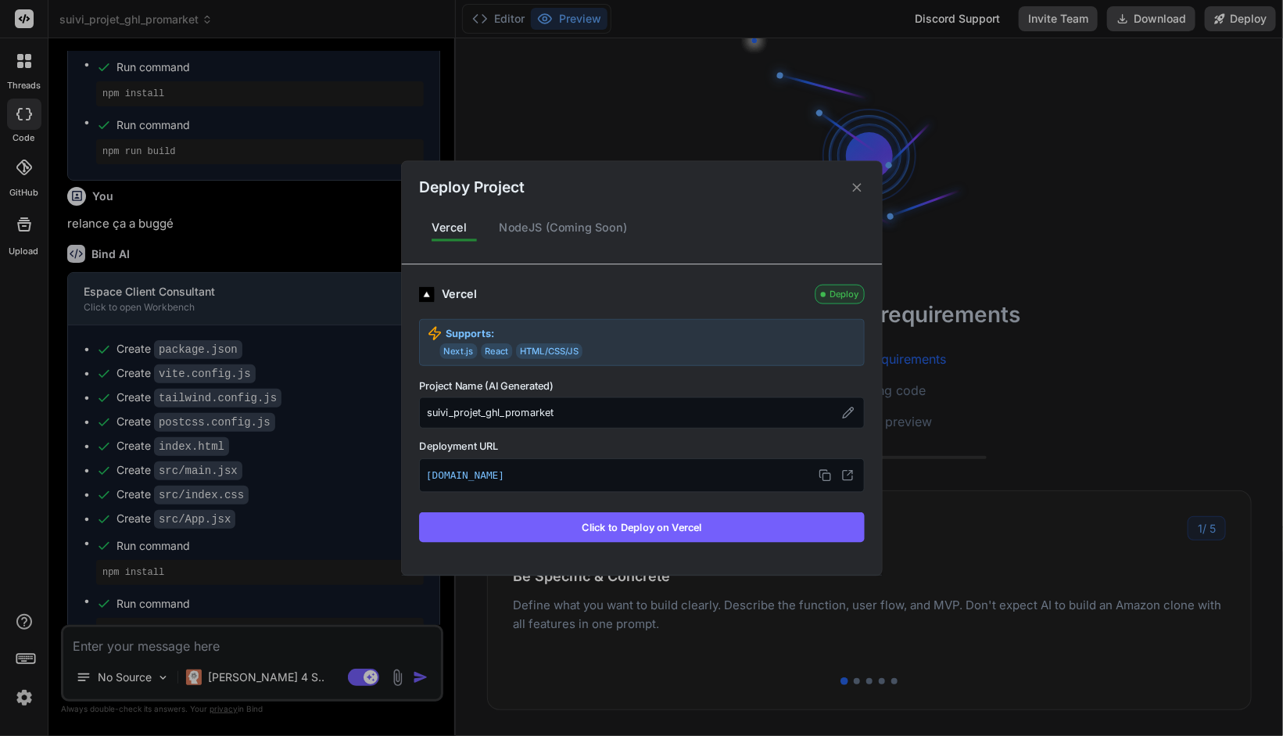
click at [637, 529] on button "Click to Deploy on Vercel" at bounding box center [642, 527] width 446 height 30
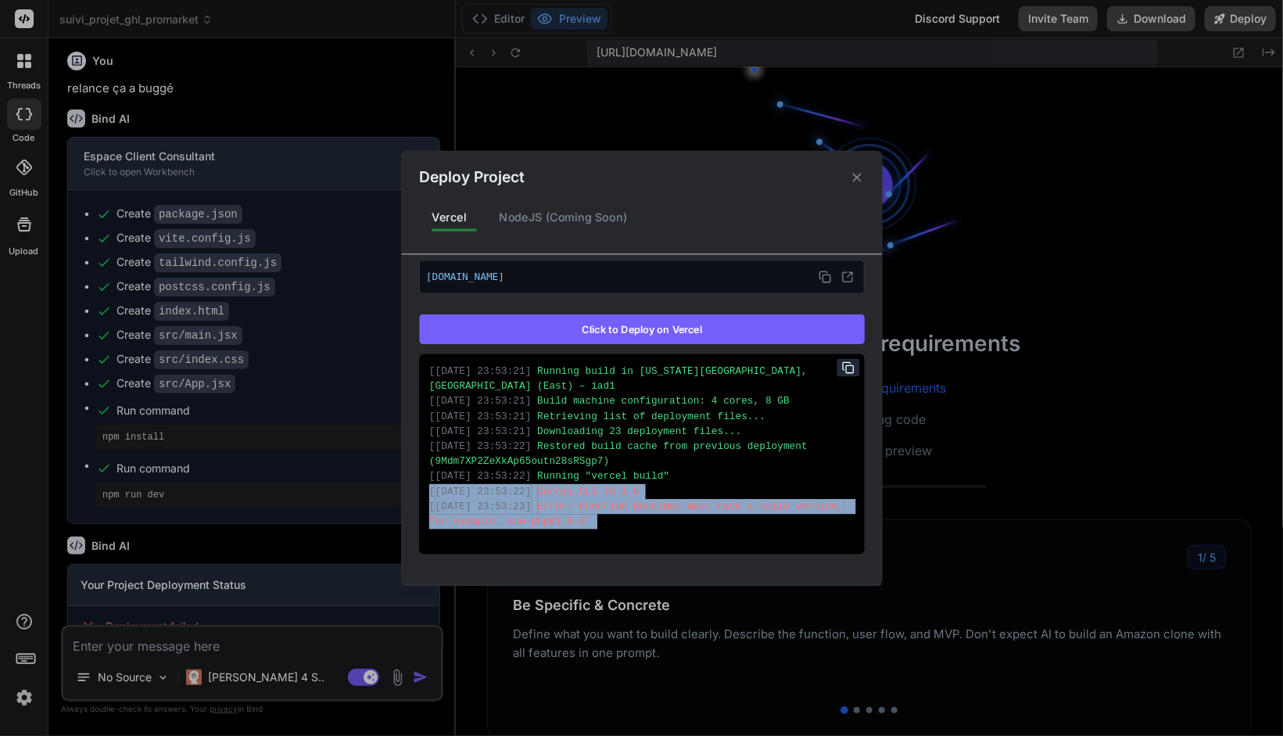
scroll to position [296, 0]
drag, startPoint x: 601, startPoint y: 510, endPoint x: 422, endPoint y: 477, distance: 181.3
click at [422, 477] on div "[ 30/09/2025 23:53:21 ] Running build in Washington, D.C., USA (East) – iad1 [ …" at bounding box center [642, 453] width 446 height 200
copy div "[ 30/09/2025 23:53:22 ] Vercel CLI 48.1.6 [ 30/09/2025 23:53:23 ] Error: Functi…"
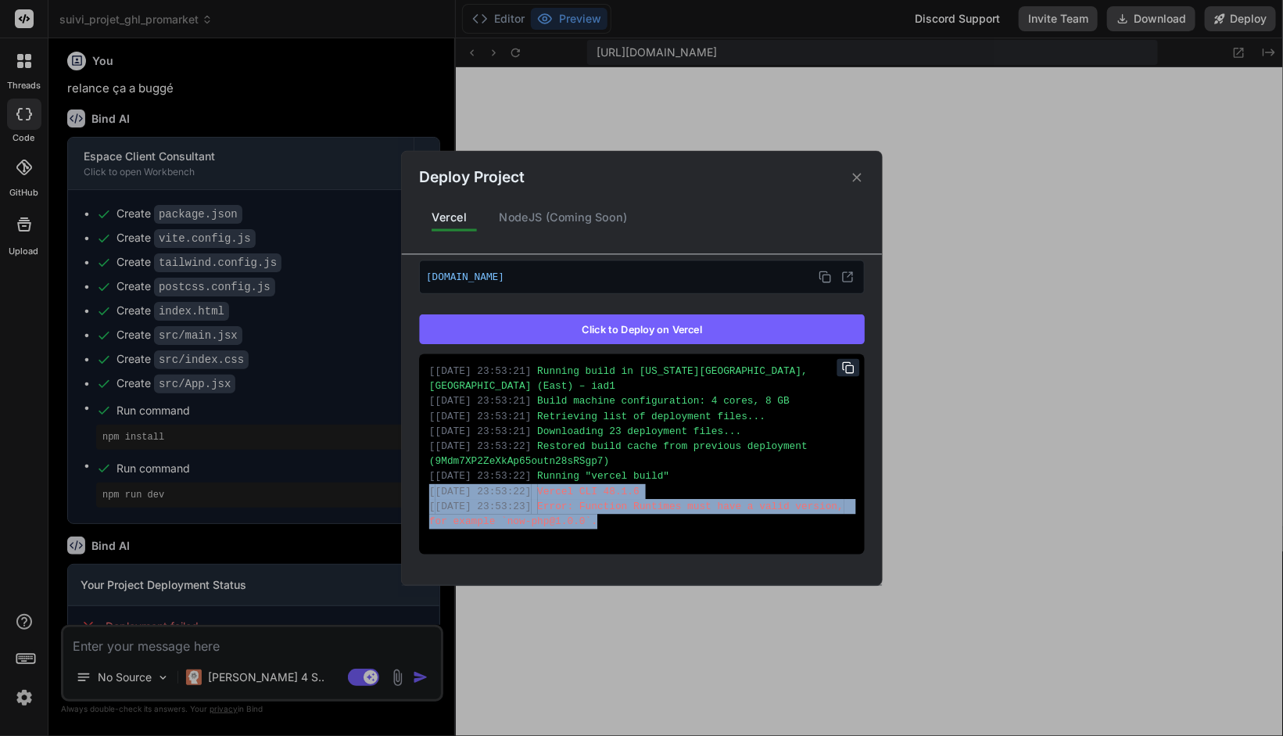
click at [856, 175] on icon at bounding box center [856, 177] width 9 height 9
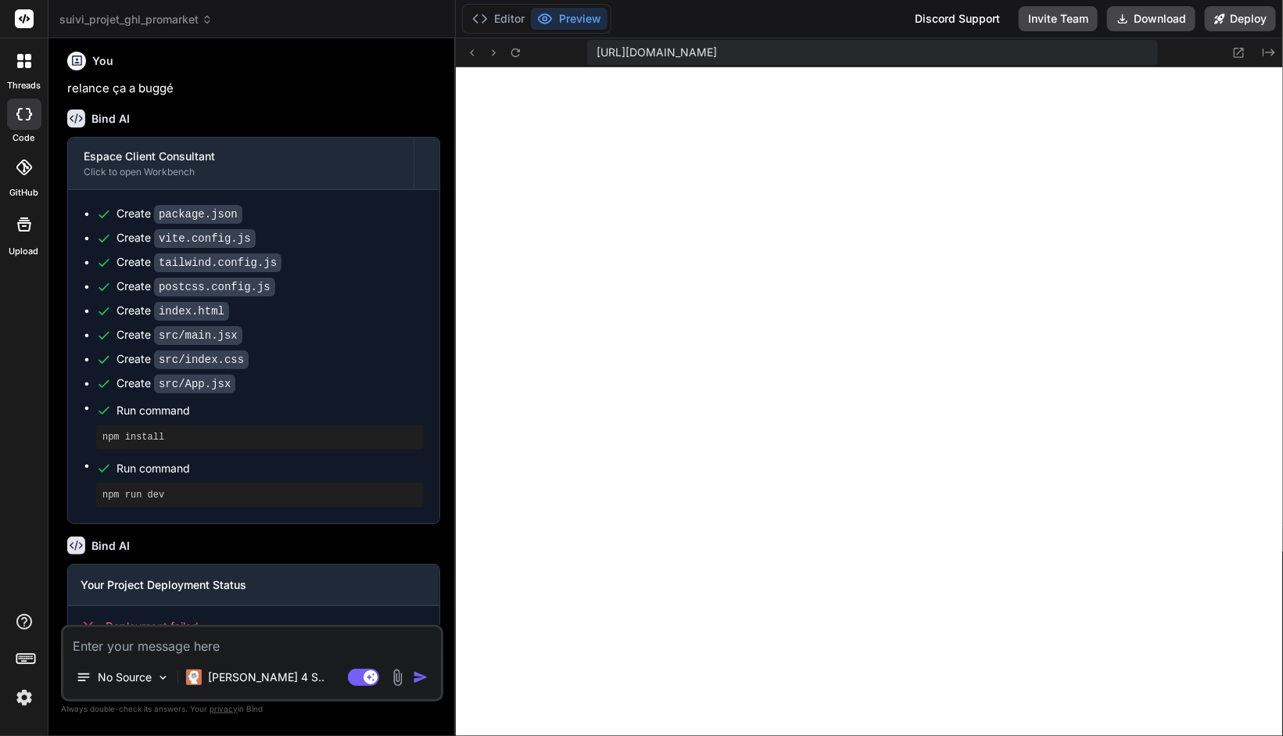
click at [194, 642] on textarea at bounding box center [252, 641] width 378 height 28
type textarea "x"
type textarea "V"
type textarea "x"
type textarea "Vo"
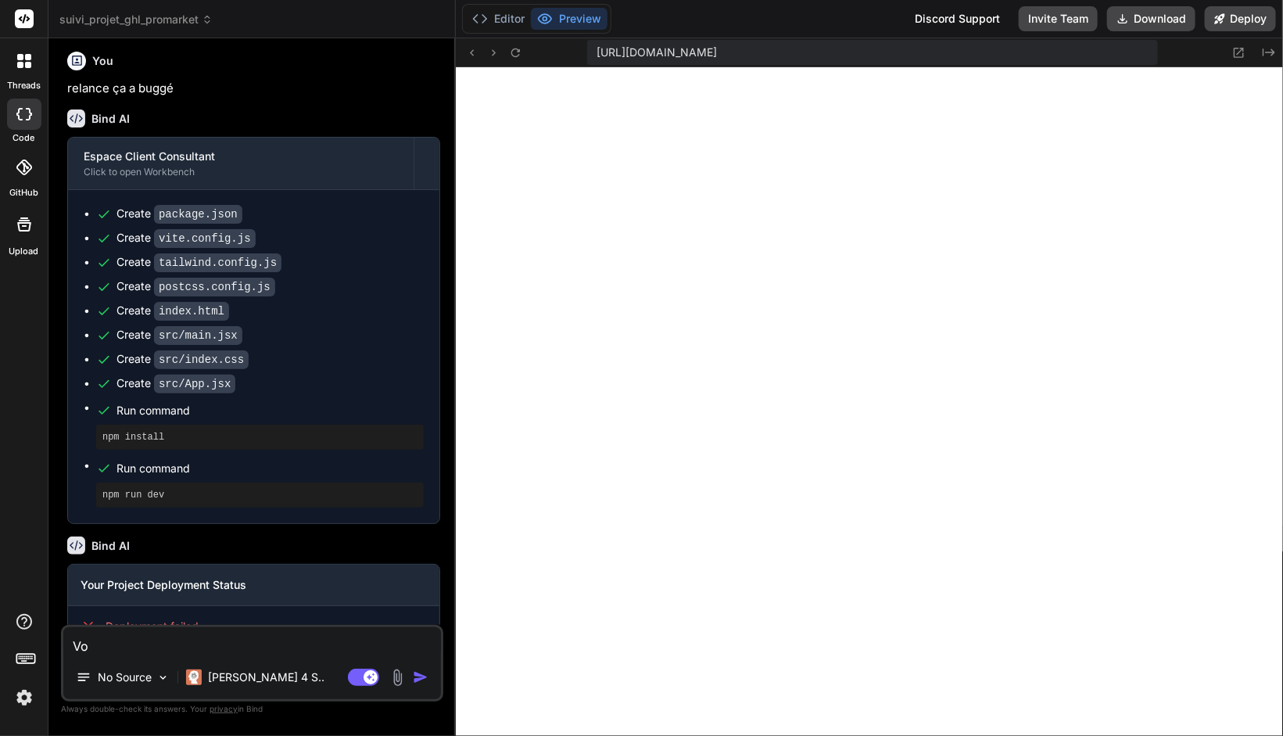
type textarea "x"
type textarea "Voi"
type textarea "x"
type textarea "Voici"
type textarea "x"
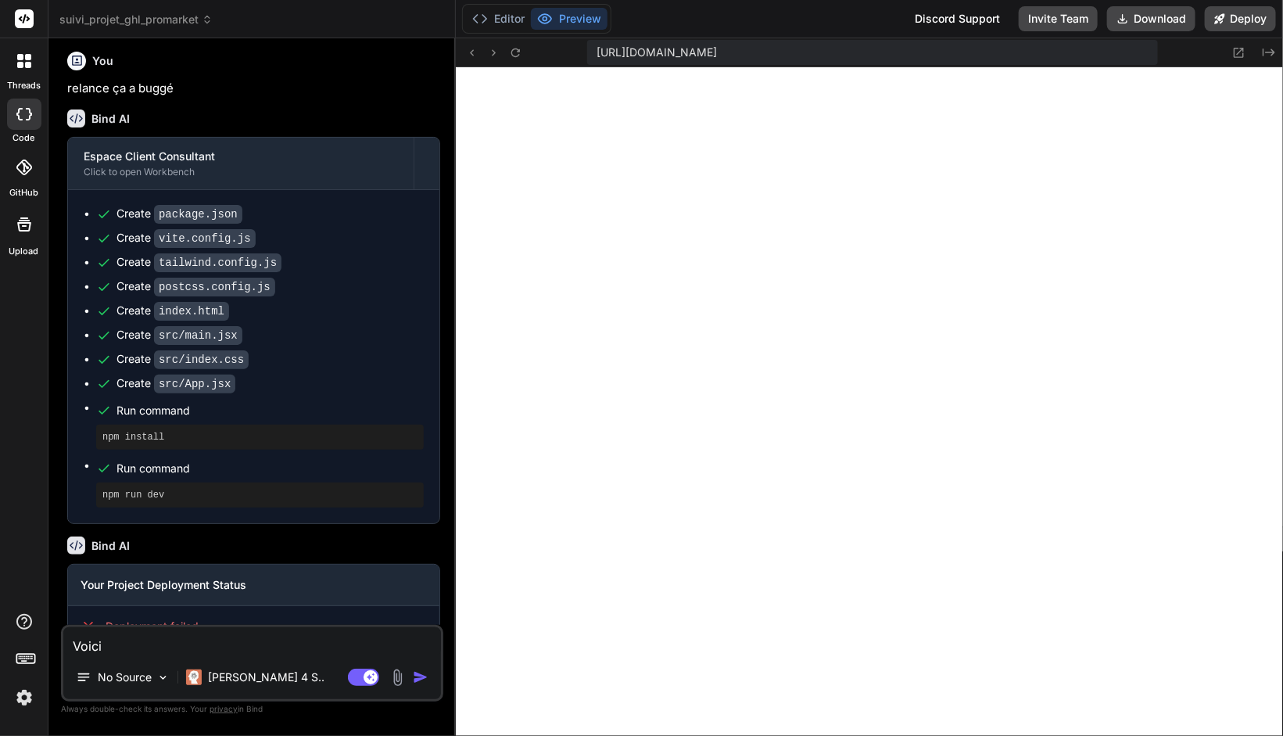
type textarea "Voici"
type textarea "x"
type textarea "Voici l"
type textarea "x"
type textarea "Voici le"
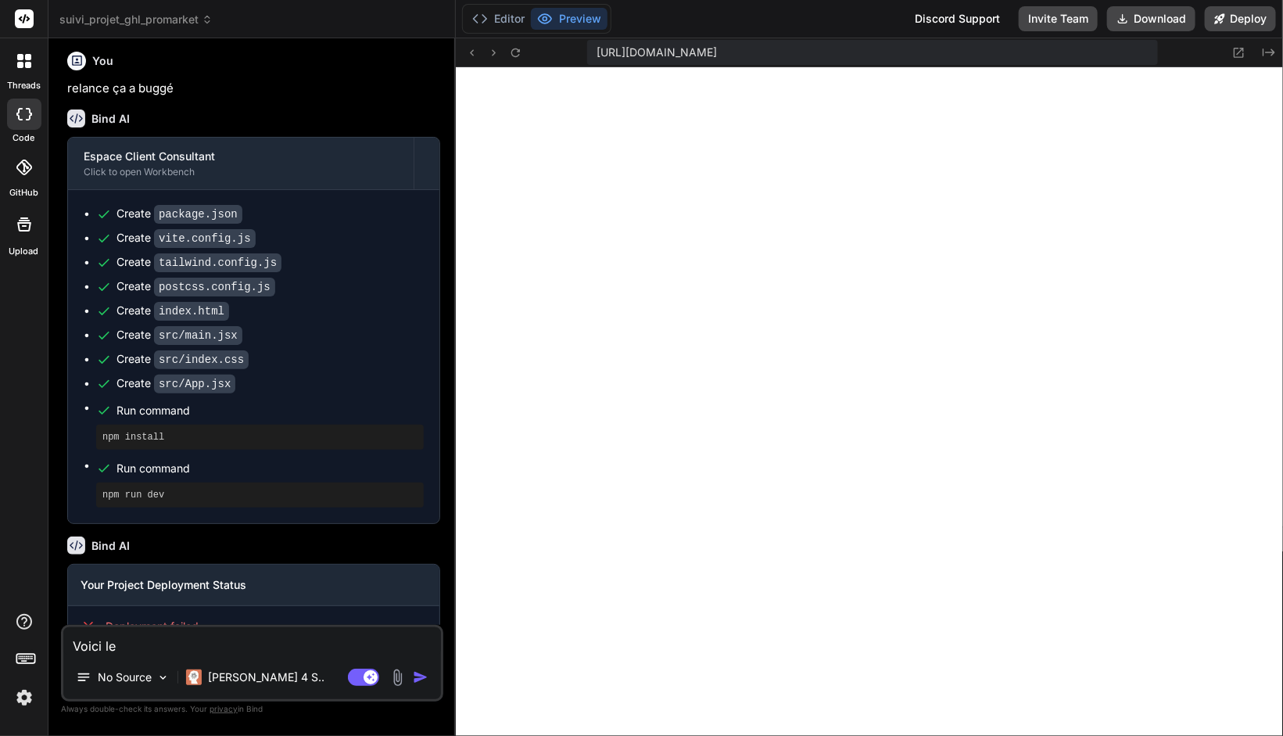
type textarea "x"
type textarea "Voici les"
type textarea "x"
type textarea "Voici les"
type textarea "x"
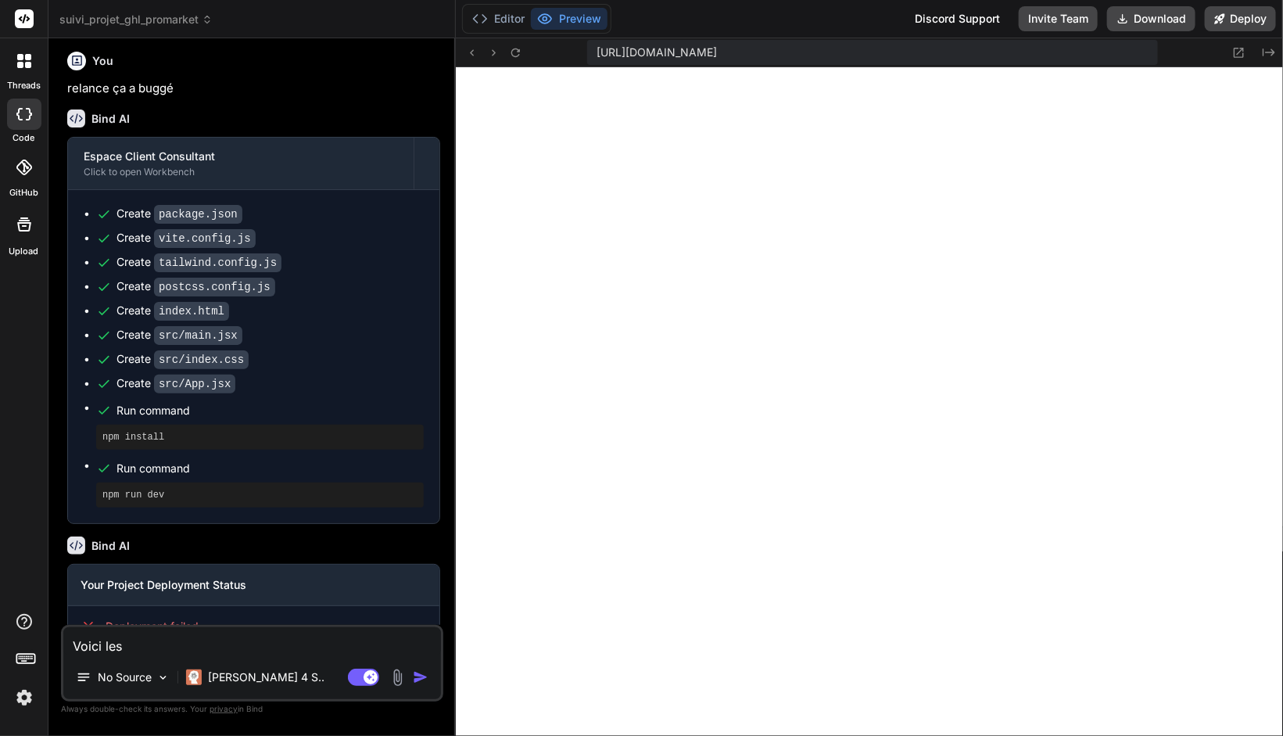
type textarea "Voici les e"
type textarea "x"
type textarea "Voici les er"
type textarea "x"
type textarea "Voici les err"
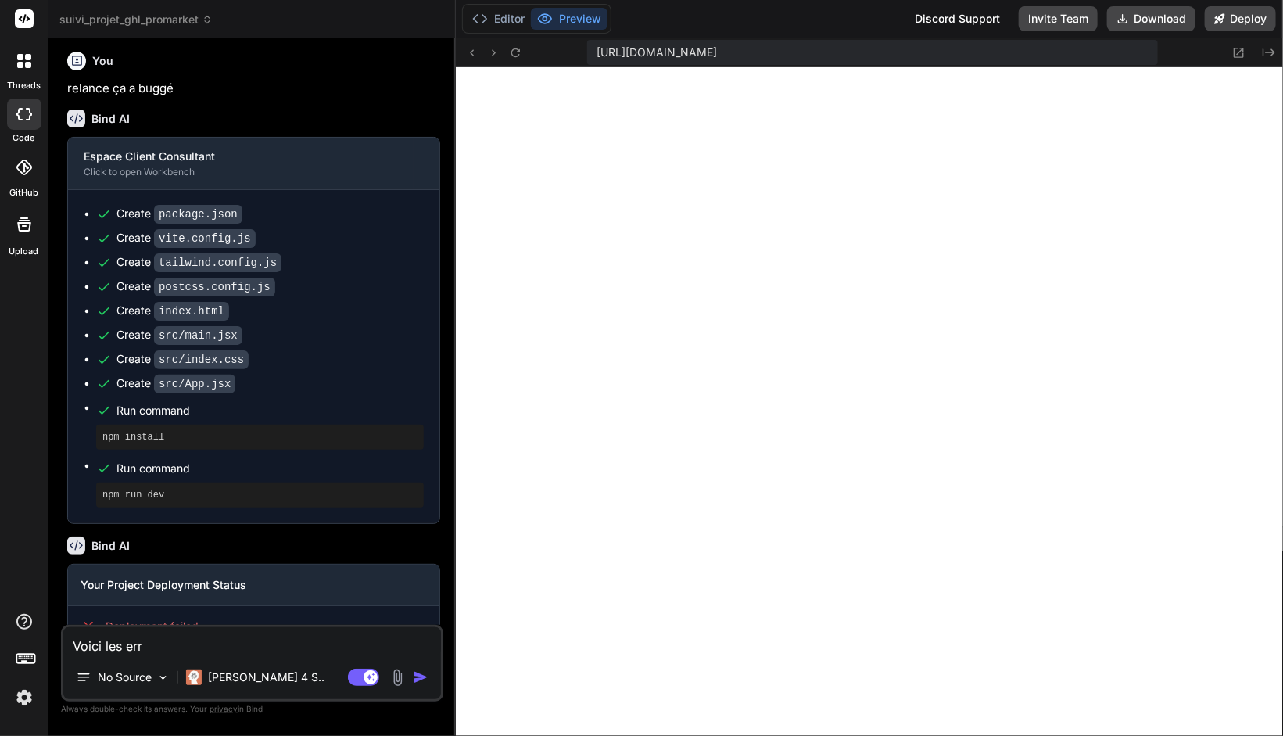
type textarea "x"
type textarea "Voici les erre"
type textarea "x"
type textarea "Voici les erreu"
type textarea "x"
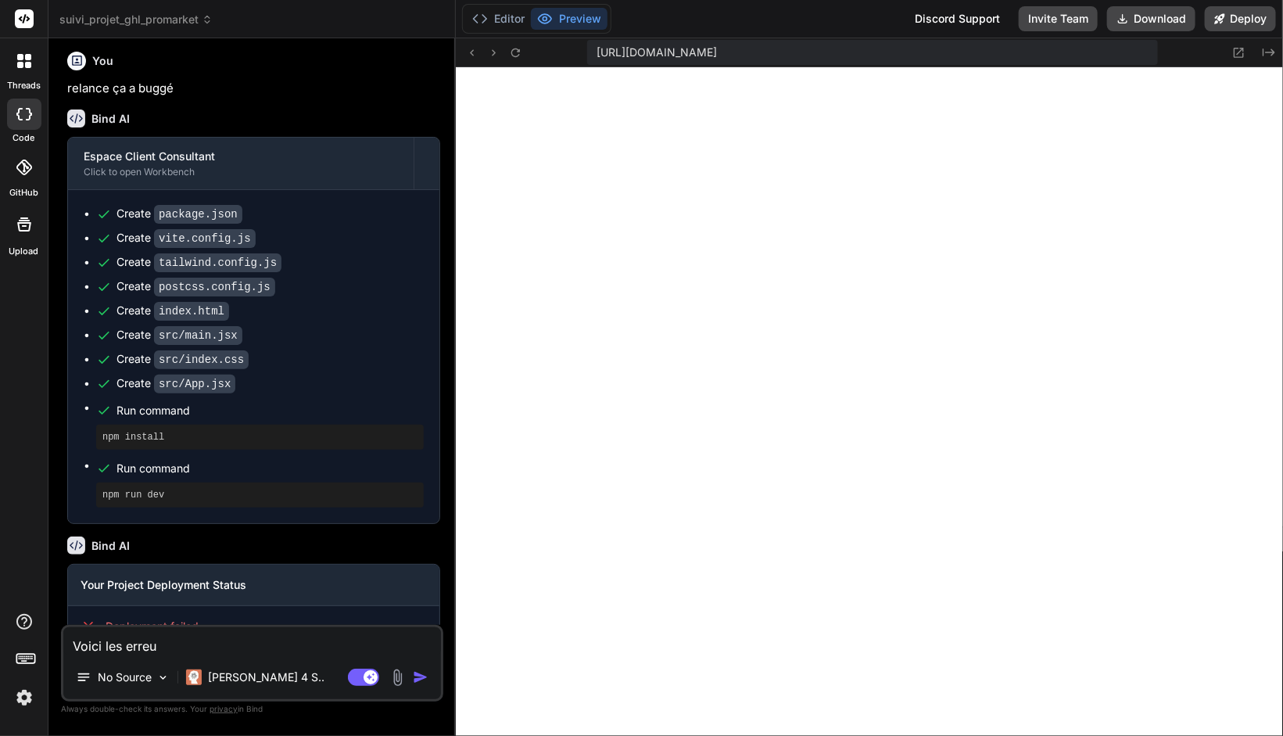
type textarea "Voici les erreur"
type textarea "x"
type textarea "Voici les erreur"
type textarea "x"
type textarea "Voici les erreur s"
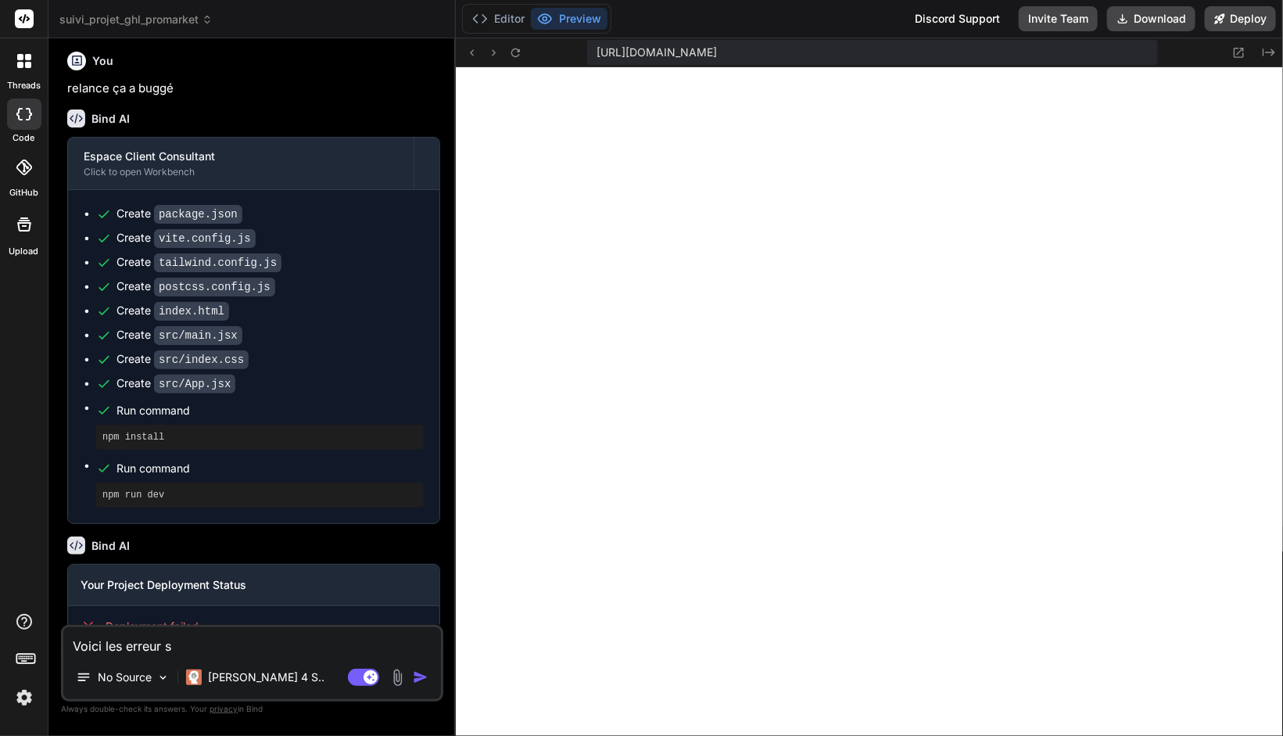
type textarea "x"
type textarea "Voici les erreur"
type textarea "x"
type textarea "Voici les erreur"
type textarea "x"
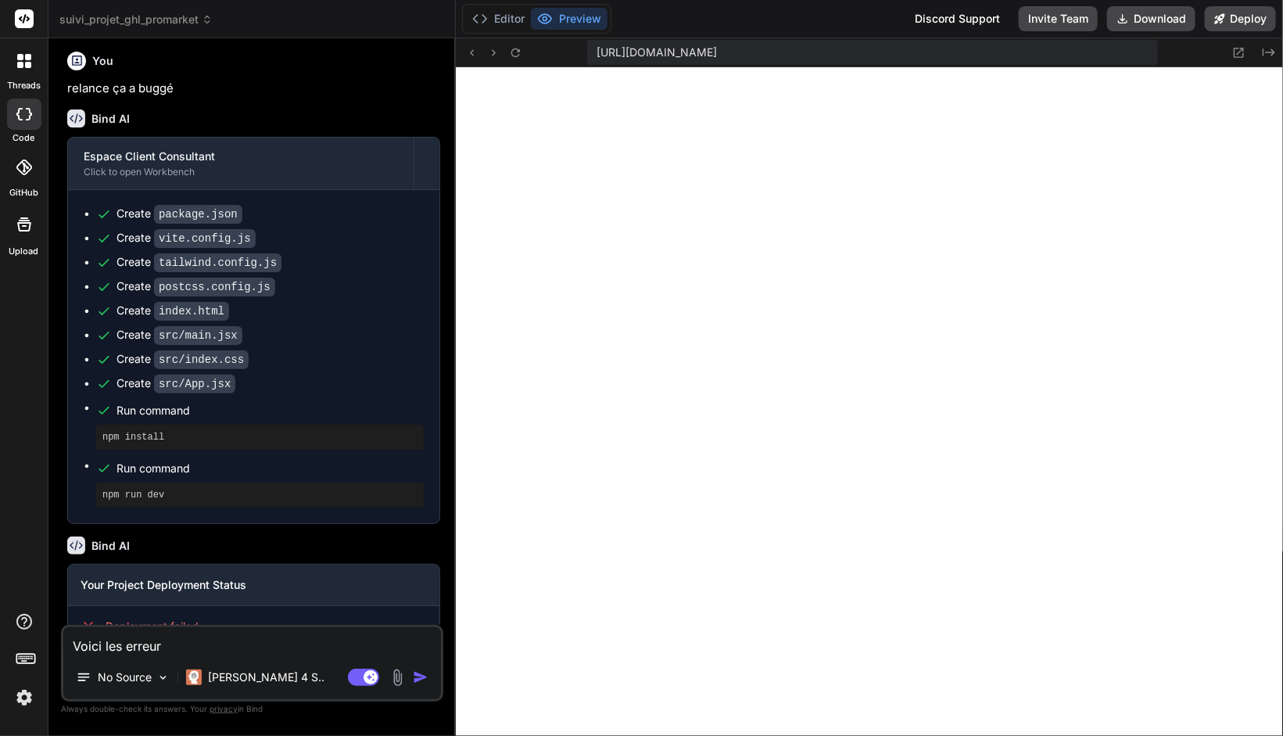
type textarea "Voici les erreurs"
type textarea "x"
type textarea "Voici les erreurs"
type textarea "x"
type textarea "Voici les erreurs d"
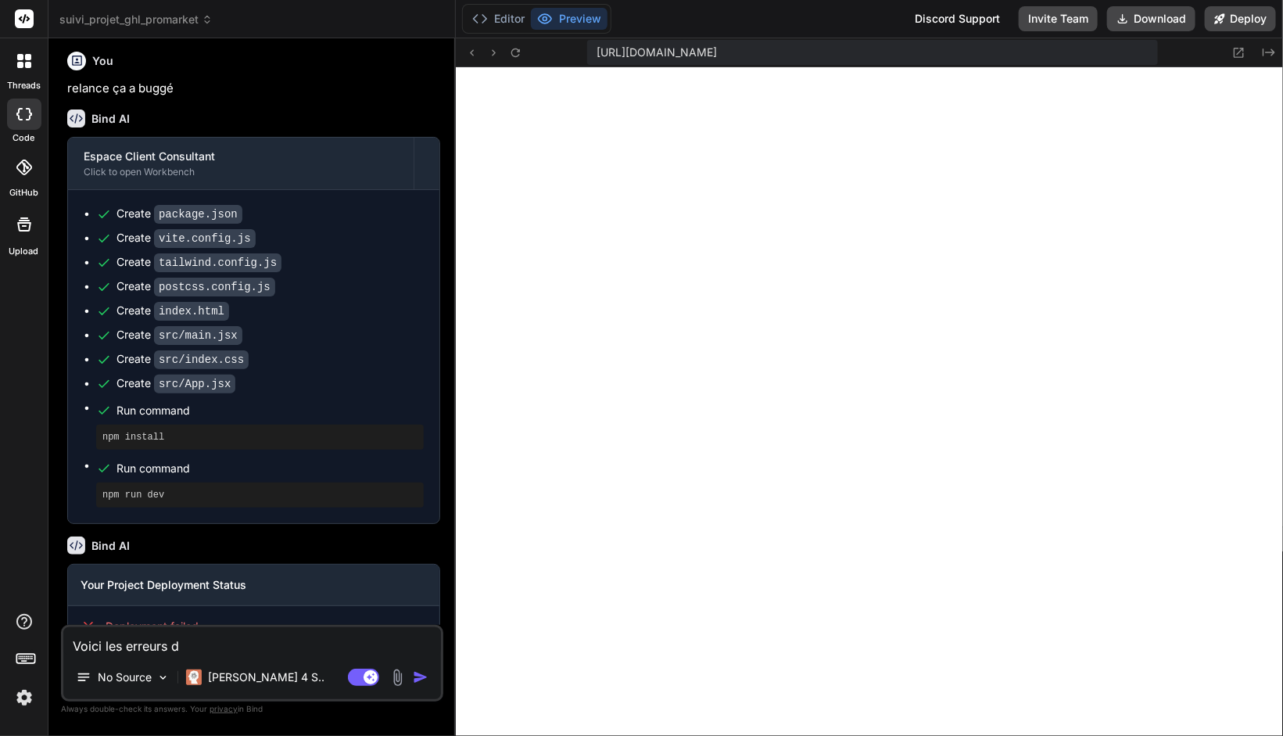
type textarea "x"
type textarea "Voici les erreurs de"
type textarea "x"
type textarea "Voici les erreurs de"
type textarea "x"
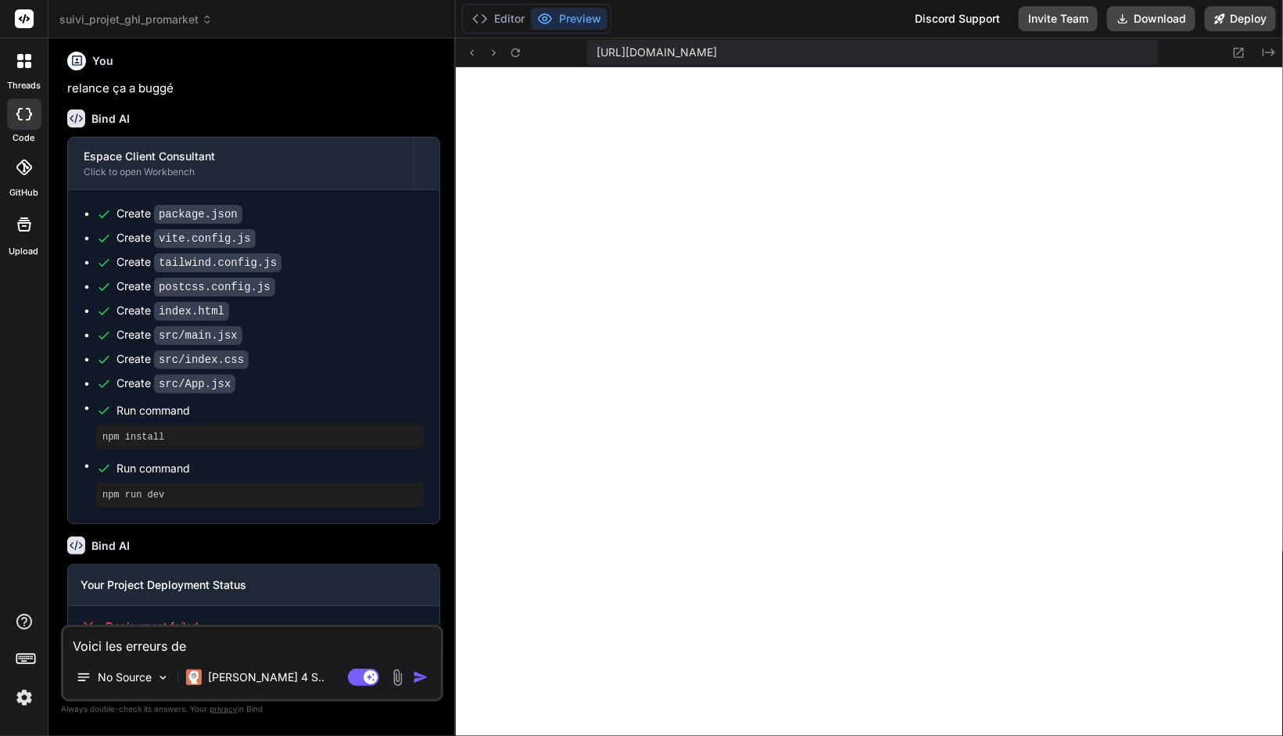
type textarea "Voici les erreurs de l"
type textarea "x"
type textarea "Voici les erreurs de lo"
type textarea "x"
type textarea "Voici les erreurs de log"
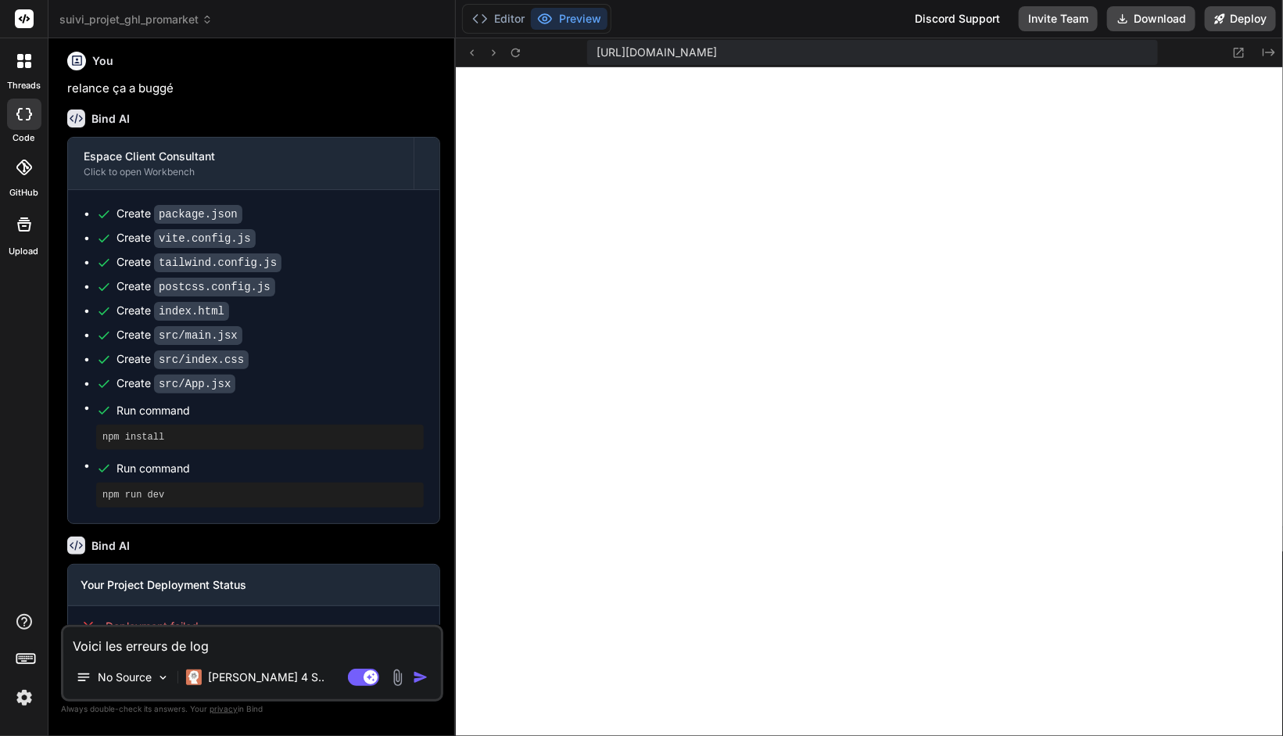
type textarea "x"
type textarea "Voici les erreurs de log"
type textarea "x"
type textarea "Voici les erreurs de log p"
type textarea "x"
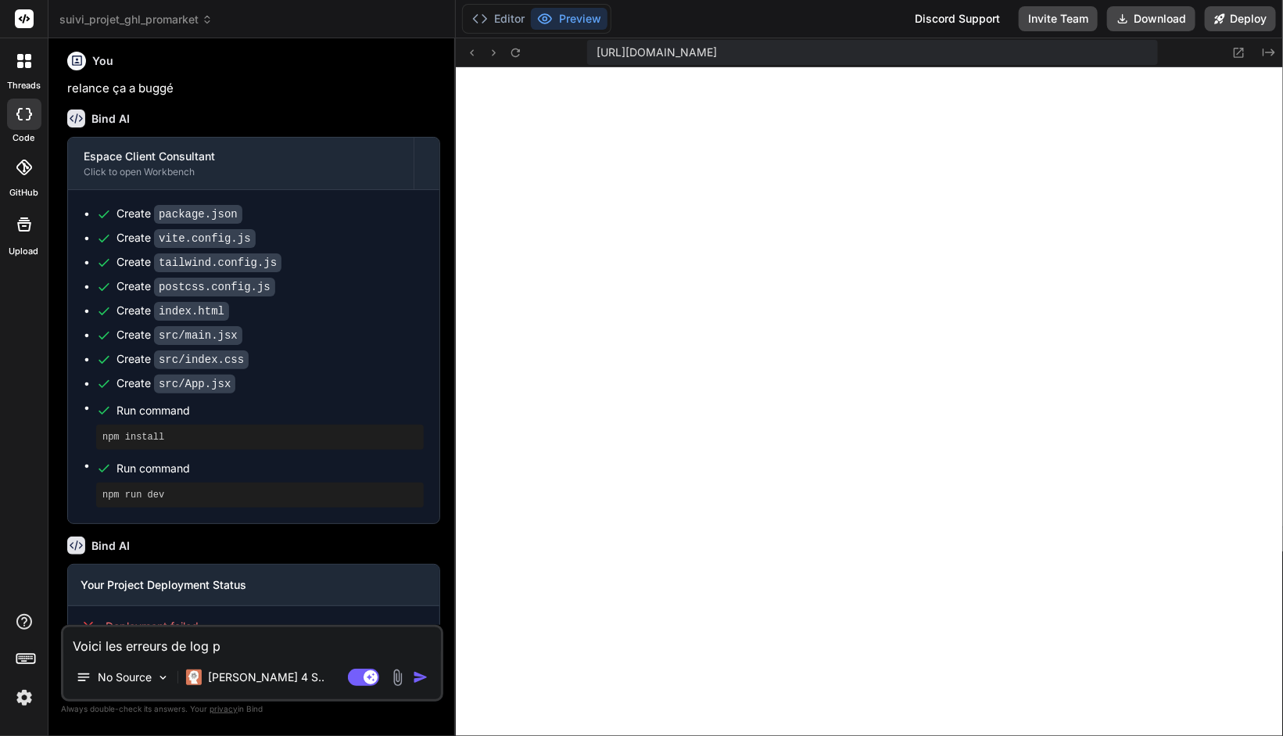
type textarea "Voici les erreurs de log po"
type textarea "x"
type textarea "Voici les erreurs de log pou"
type textarea "x"
type textarea "Voici les erreurs de log pour"
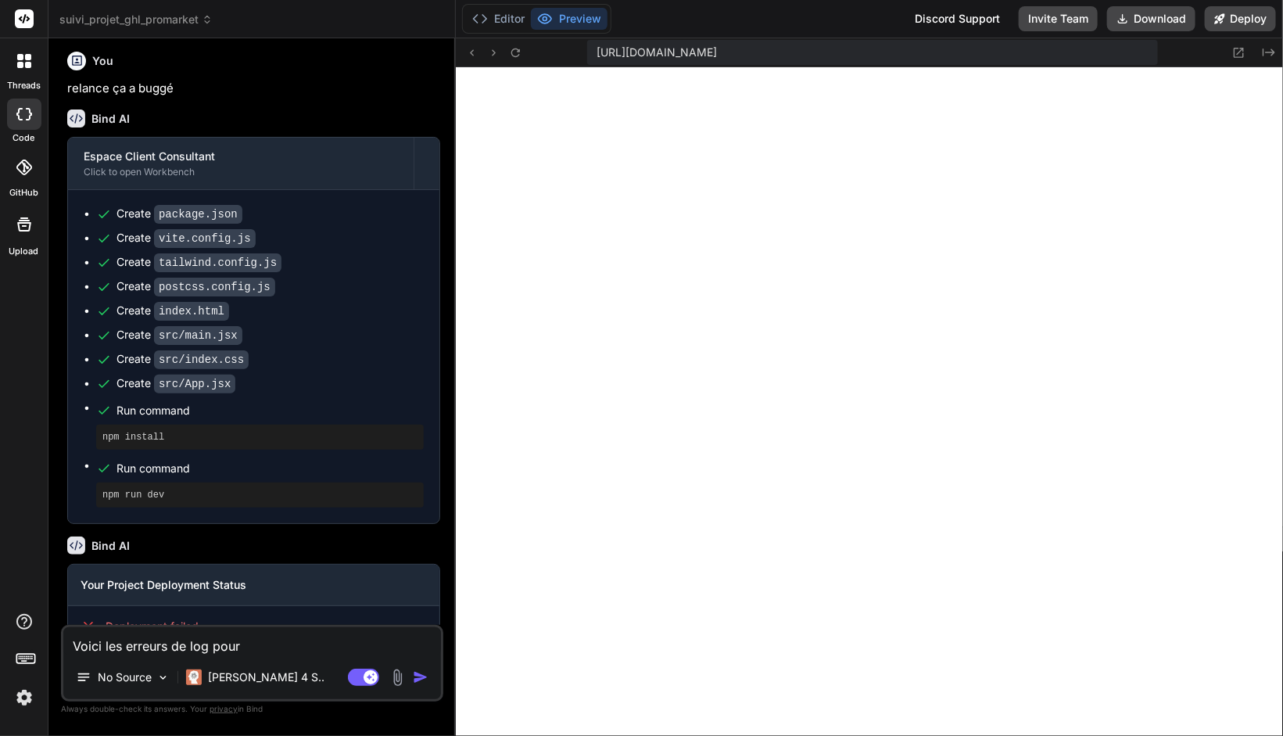
type textarea "x"
type textarea "Voici les erreurs de log pour"
type textarea "x"
type textarea "Voici les erreurs de log pour l"
type textarea "x"
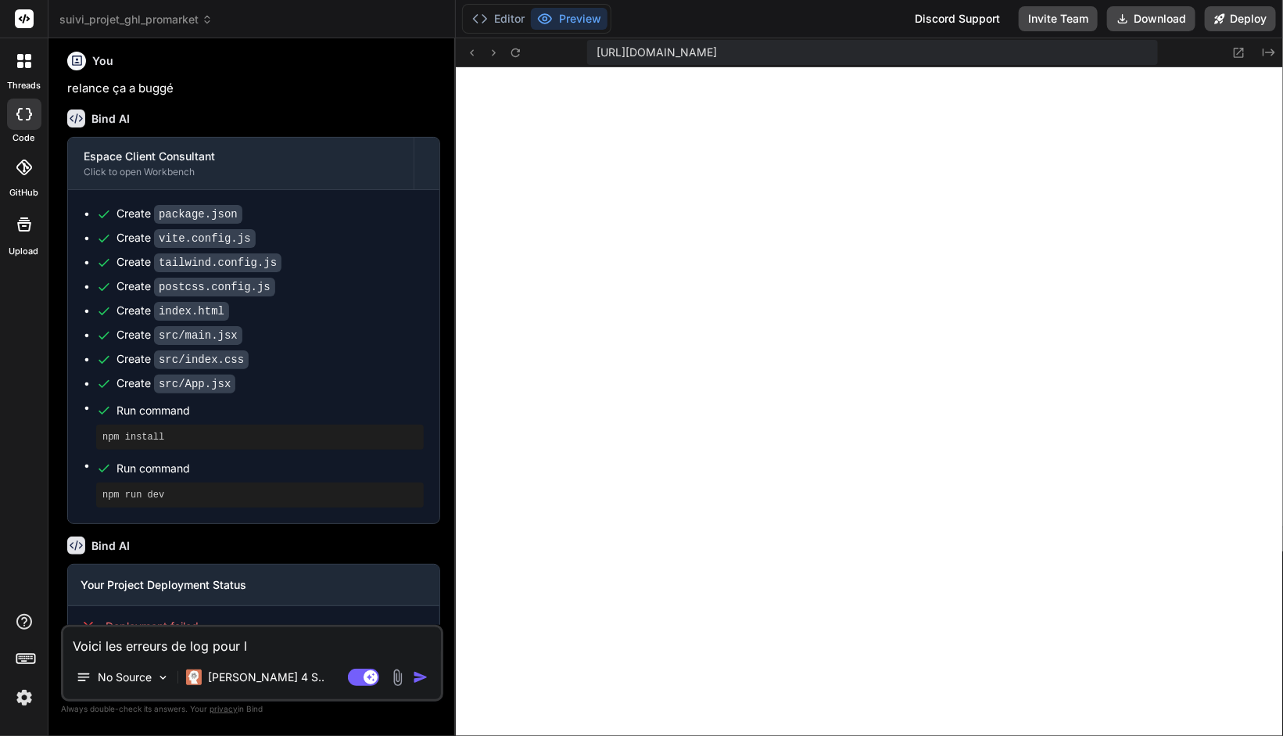
type textarea "Voici les erreurs de log pour le"
type textarea "x"
type textarea "Voici les erreurs de log pour le"
type textarea "x"
type textarea "Voici les erreurs de log pour le d"
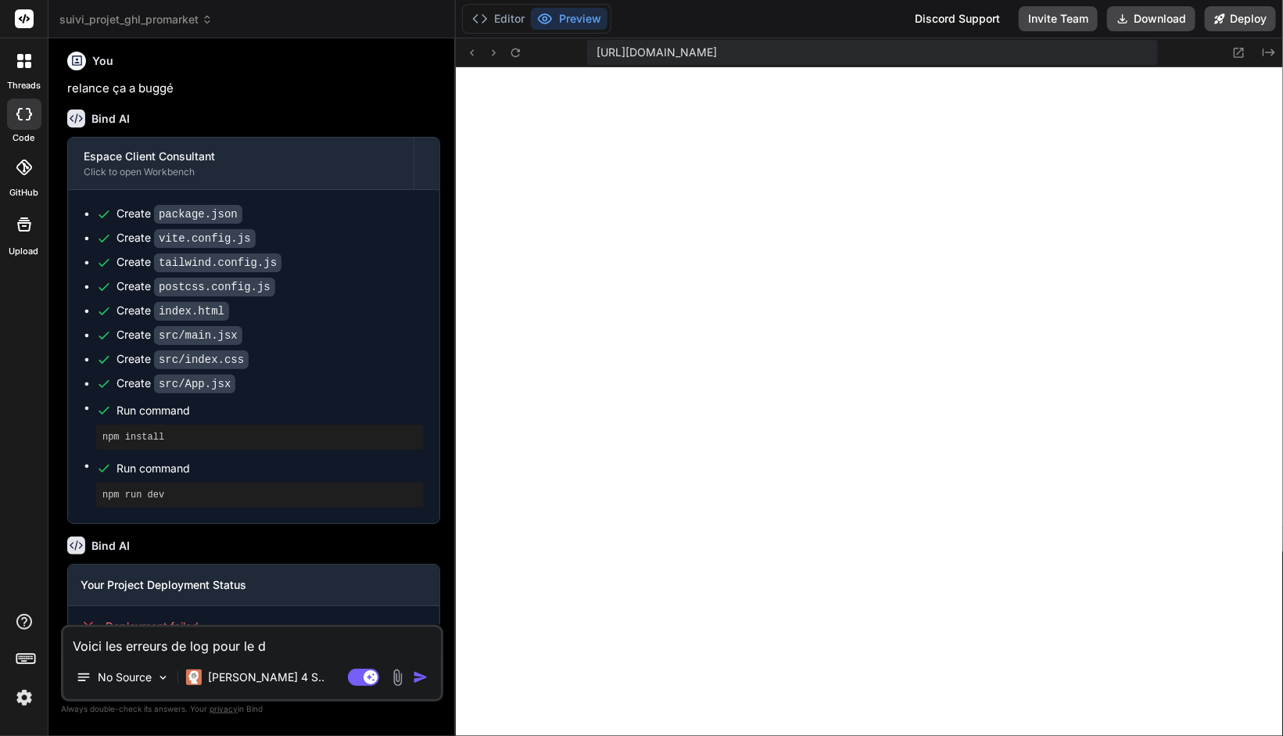
type textarea "x"
type textarea "Voici les erreurs de log pour le dé"
type textarea "x"
type textarea "Voici les erreurs de log pour le dép"
type textarea "x"
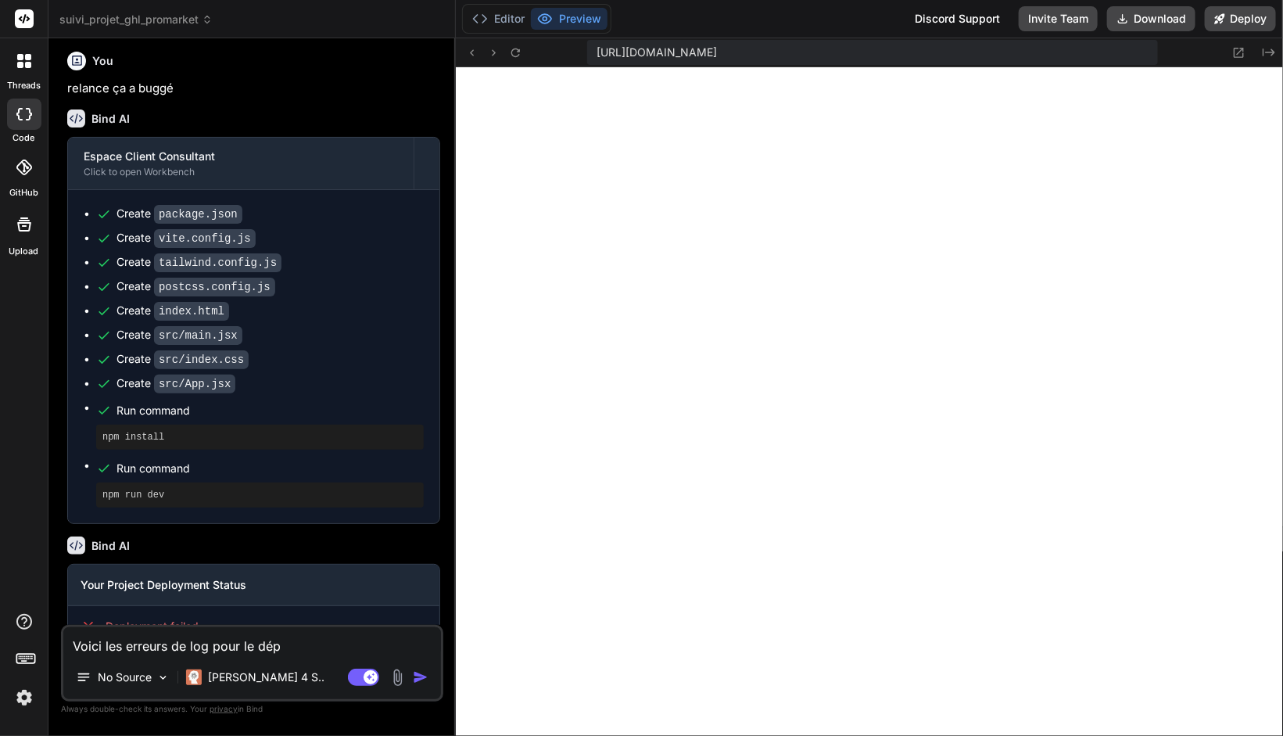
type textarea "Voici les erreurs de log pour le dépl"
type textarea "x"
type textarea "Voici les erreurs de log pour le déplo"
type textarea "x"
type textarea "Voici les erreurs de log pour le déplou"
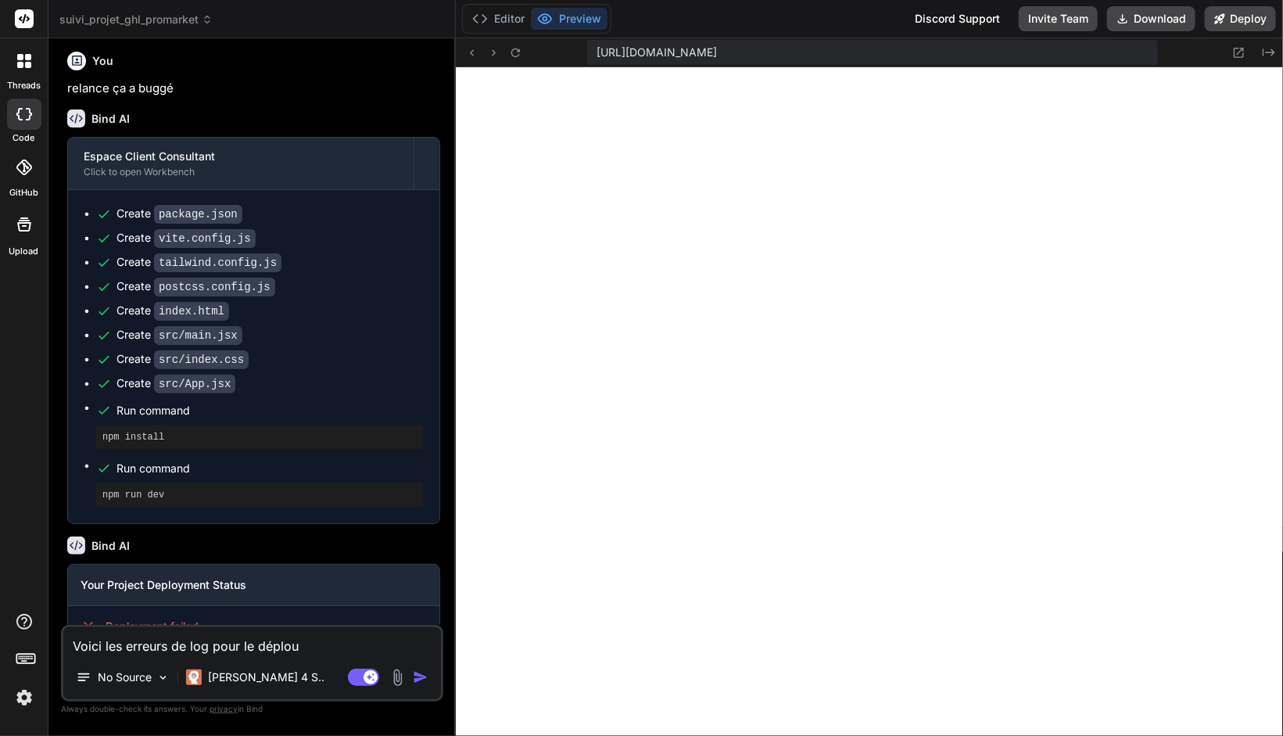
type textarea "x"
type textarea "Voici les erreurs de log pour le déploue"
type textarea "x"
type textarea "Voici les erreurs de log pour le déplou"
type textarea "x"
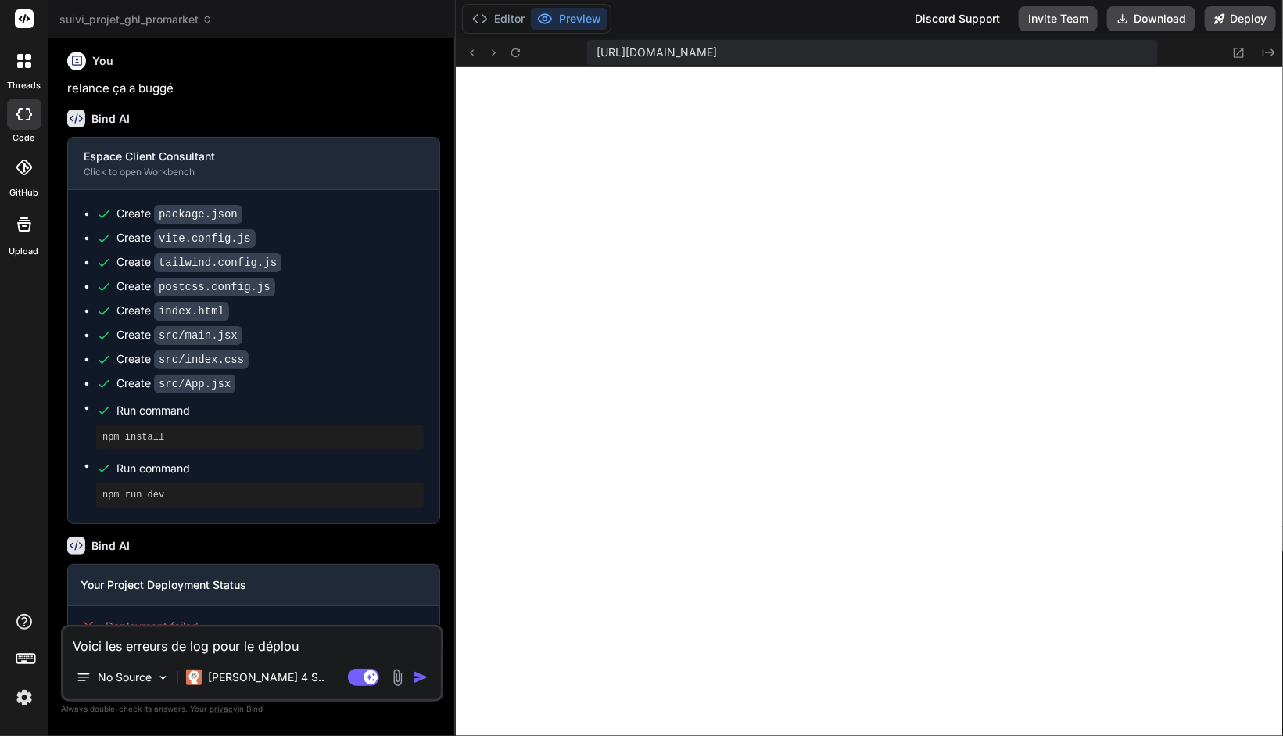
type textarea "Voici les erreurs de log pour le déplo"
type textarea "x"
type textarea "Voici les erreurs de log pour le déploi"
type textarea "x"
type textarea "Voici les erreurs de log pour le déploie"
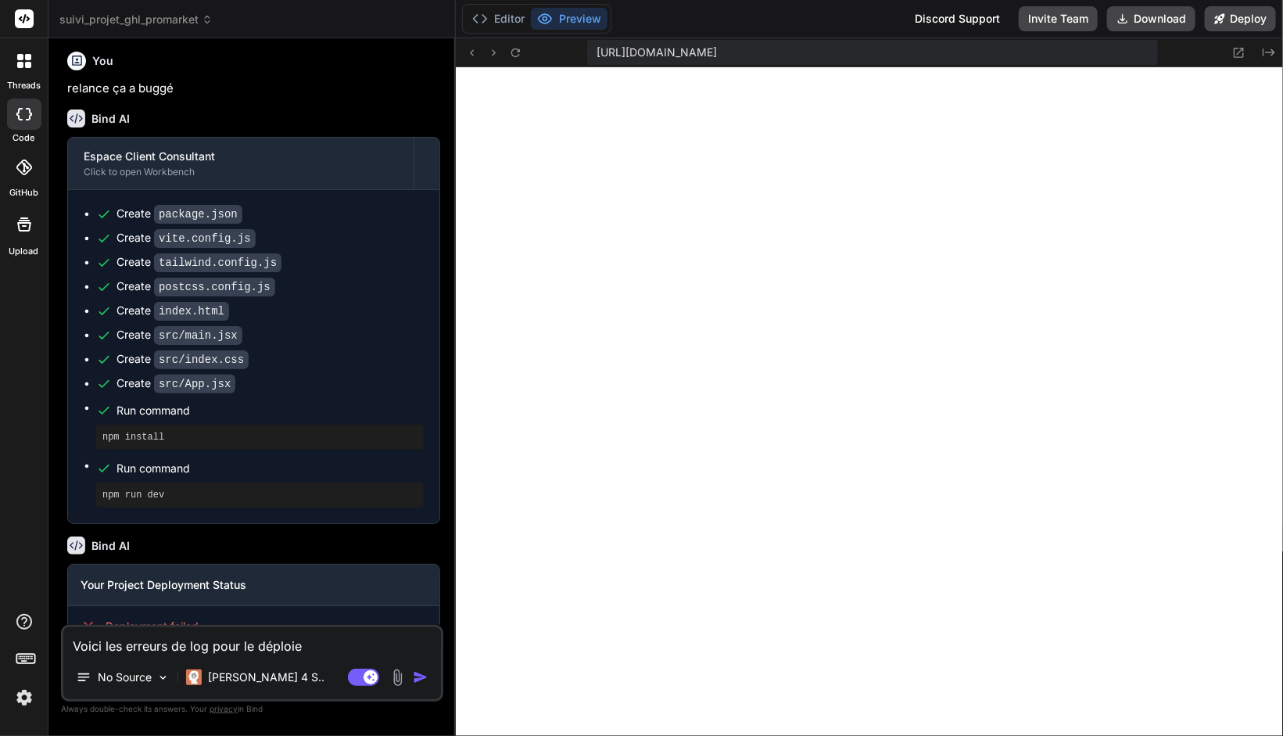
type textarea "x"
type textarea "Voici les erreurs de log pour le déploiem"
type textarea "x"
type textarea "Voici les erreurs de log pour le déploieme"
type textarea "x"
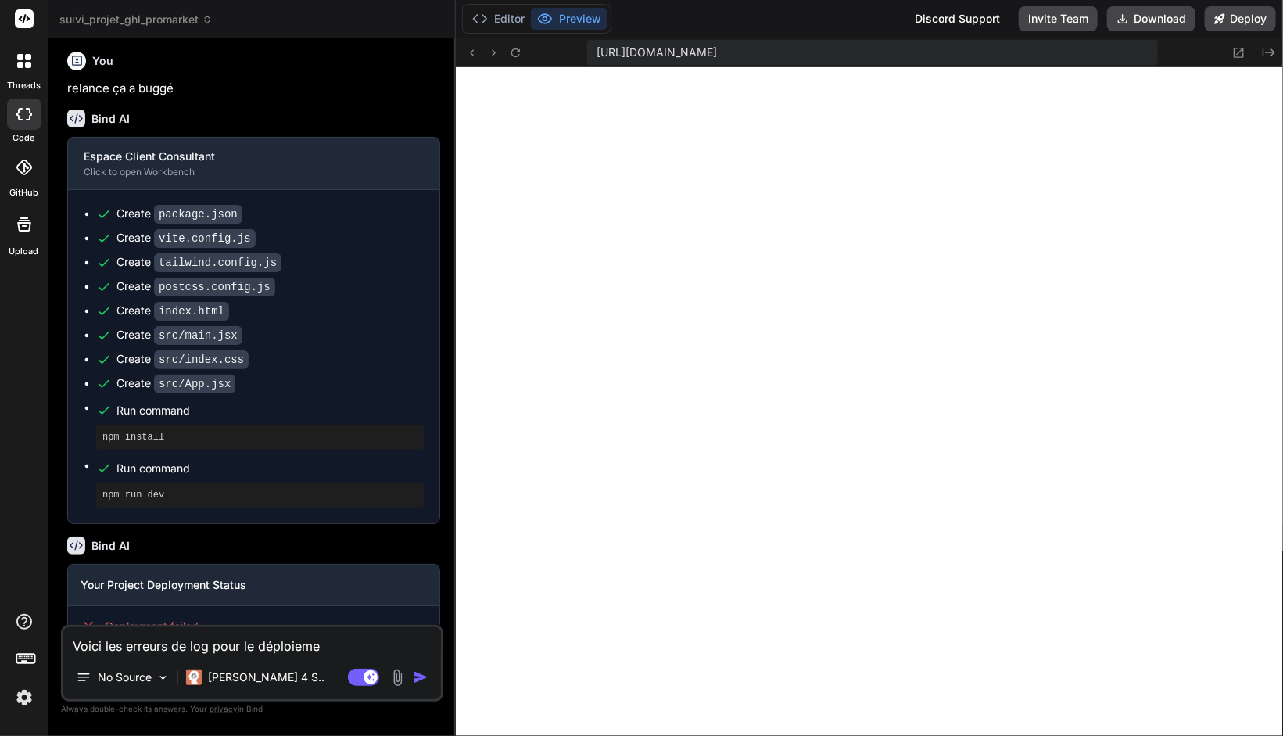
type textarea "Voici les erreurs de log pour le déploiemen"
type textarea "x"
type textarea "Voici les erreurs de log pour le déploiement"
type textarea "x"
type textarea "Voici les erreurs de log pour le déploiement"
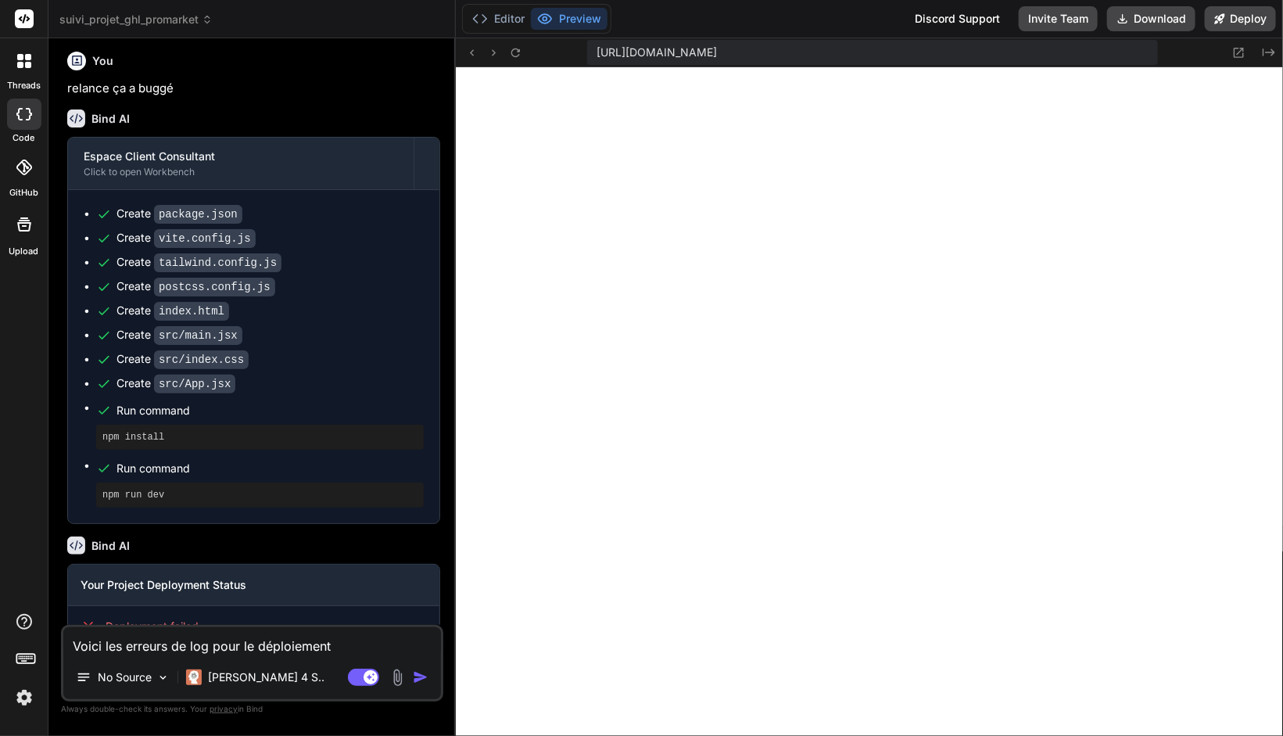
paste textarea "[30/09/2025 23:53:22] Vercel CLI 48.1.6 [30/09/2025 23:53:23] Error: Function R…"
type textarea "x"
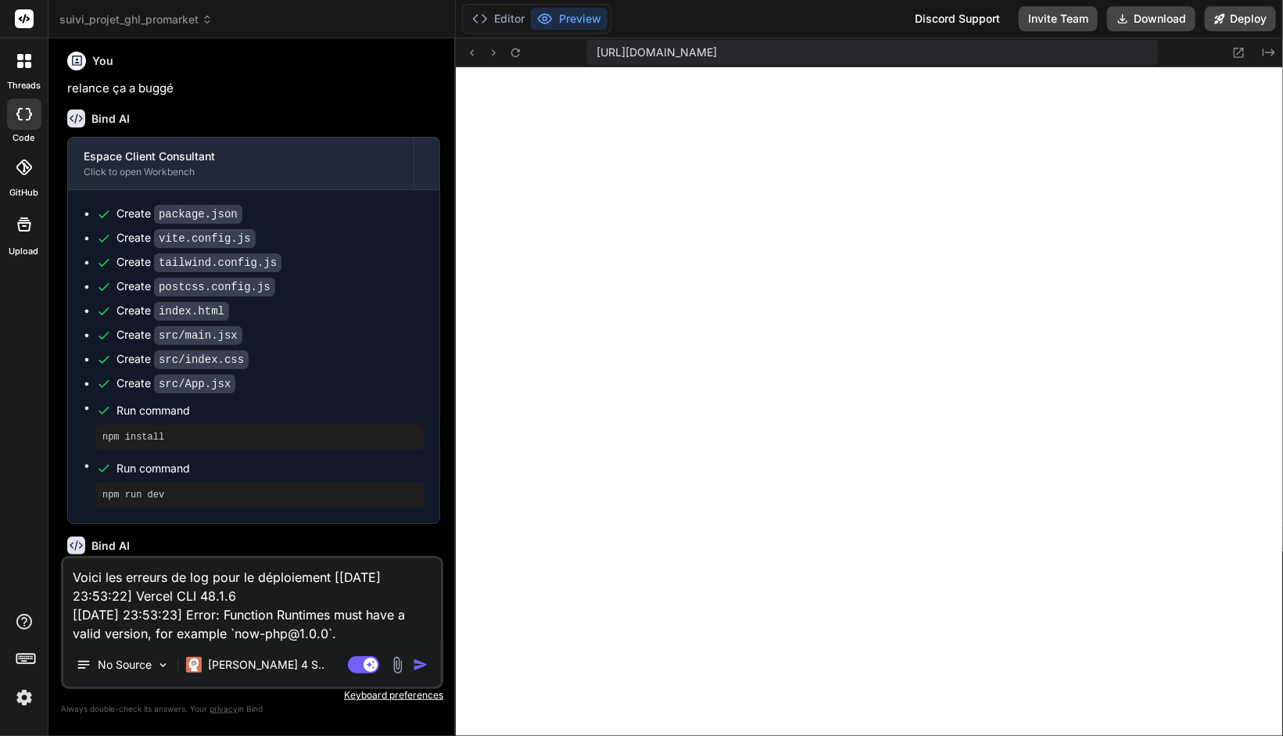
type textarea "Voici les erreurs de log pour le déploiement [30/09/2025 23:53:22] Vercel CLI 4…"
click at [1236, 30] on button "Deploy" at bounding box center [1240, 18] width 71 height 25
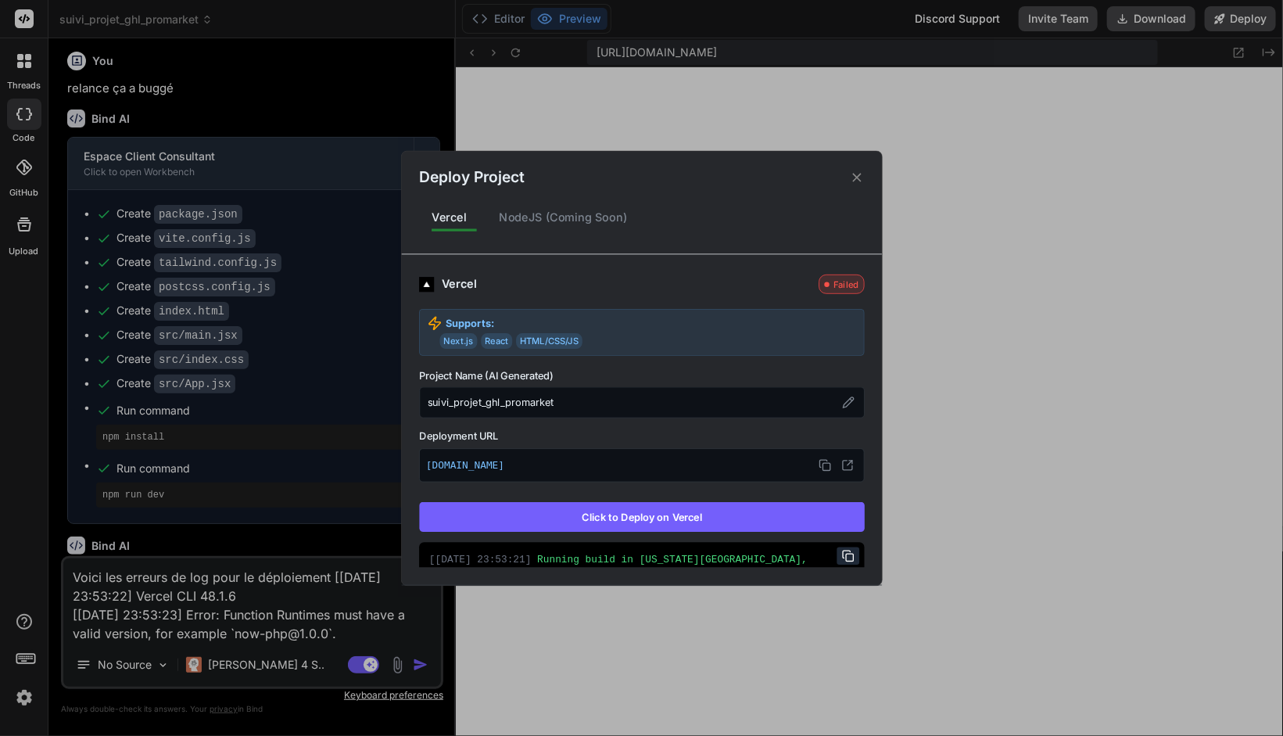
click at [698, 516] on button "Click to Deploy on Vercel" at bounding box center [642, 517] width 446 height 30
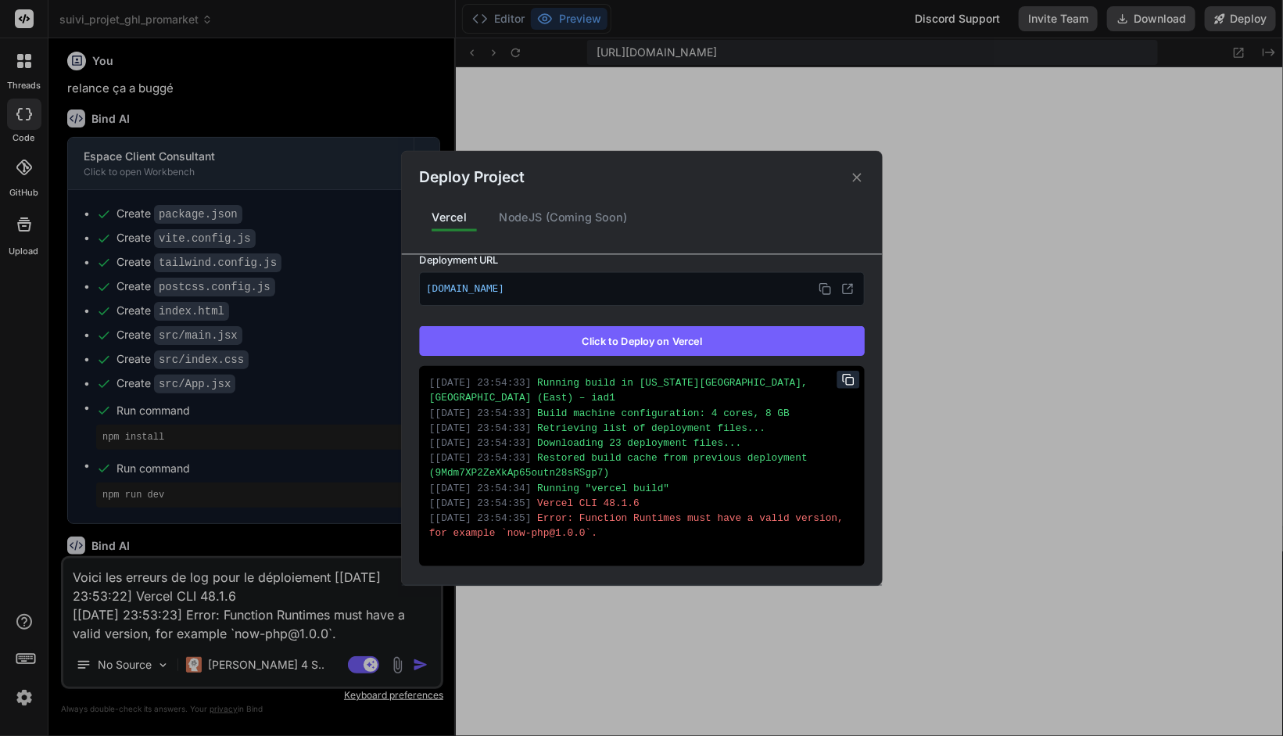
scroll to position [235, 0]
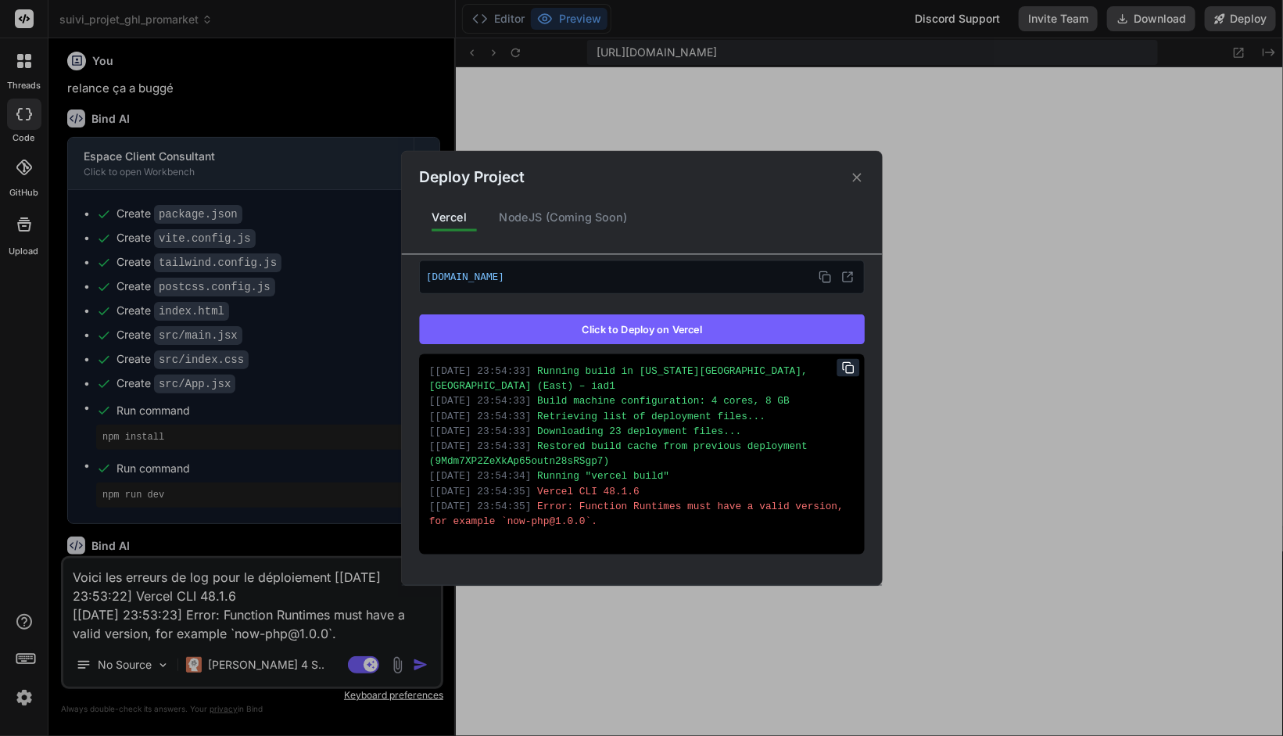
click at [856, 175] on icon at bounding box center [856, 177] width 9 height 9
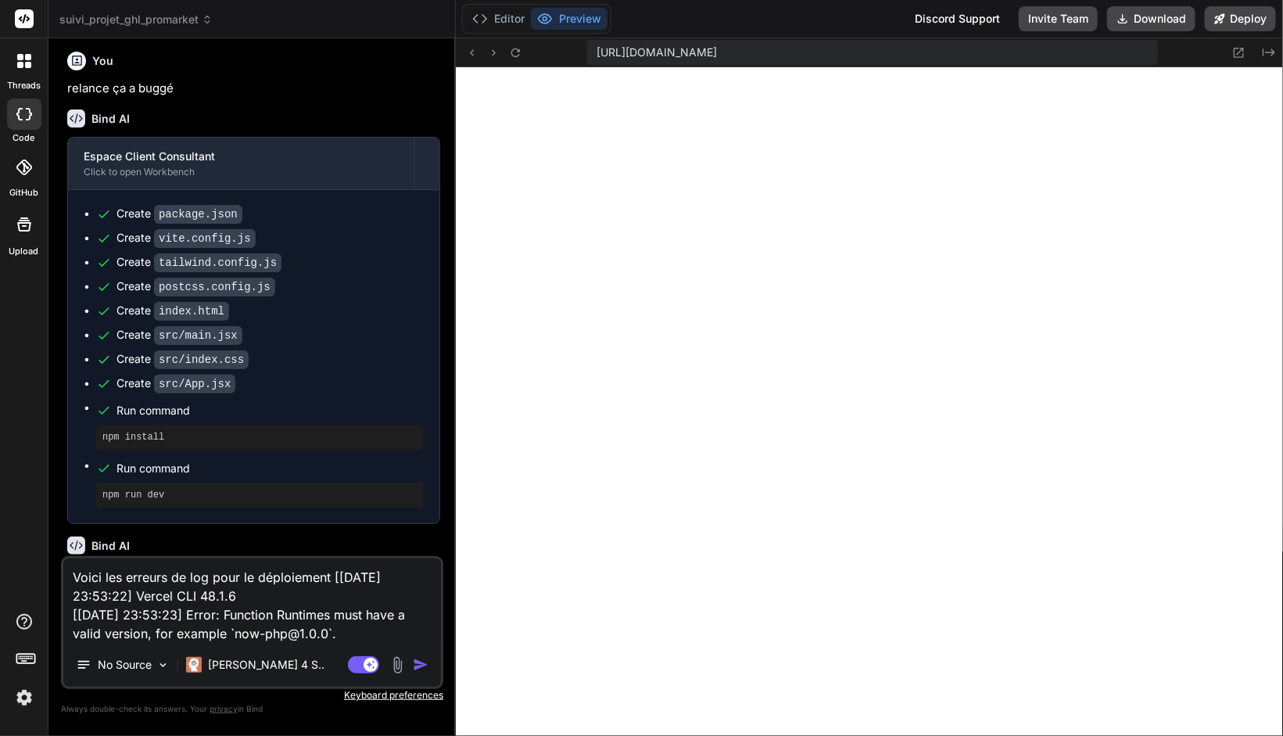
click at [413, 671] on img "button" at bounding box center [421, 665] width 16 height 16
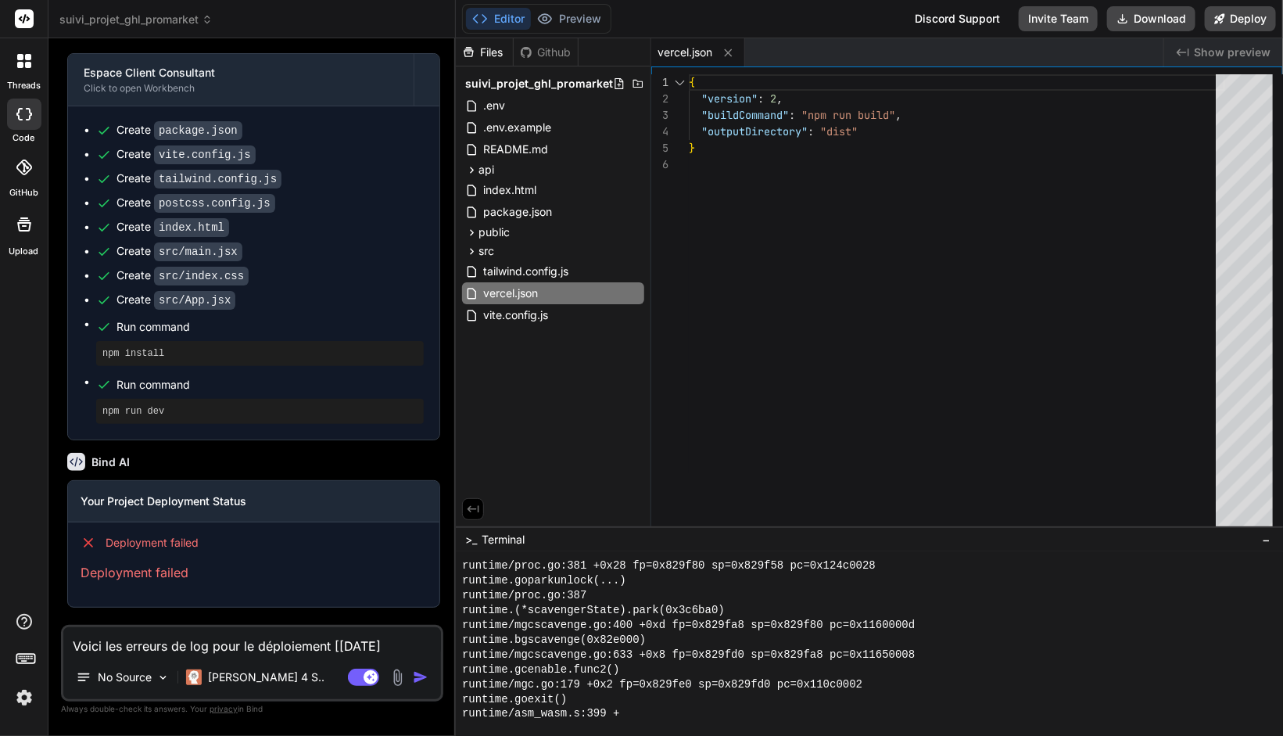
scroll to position [2456, 0]
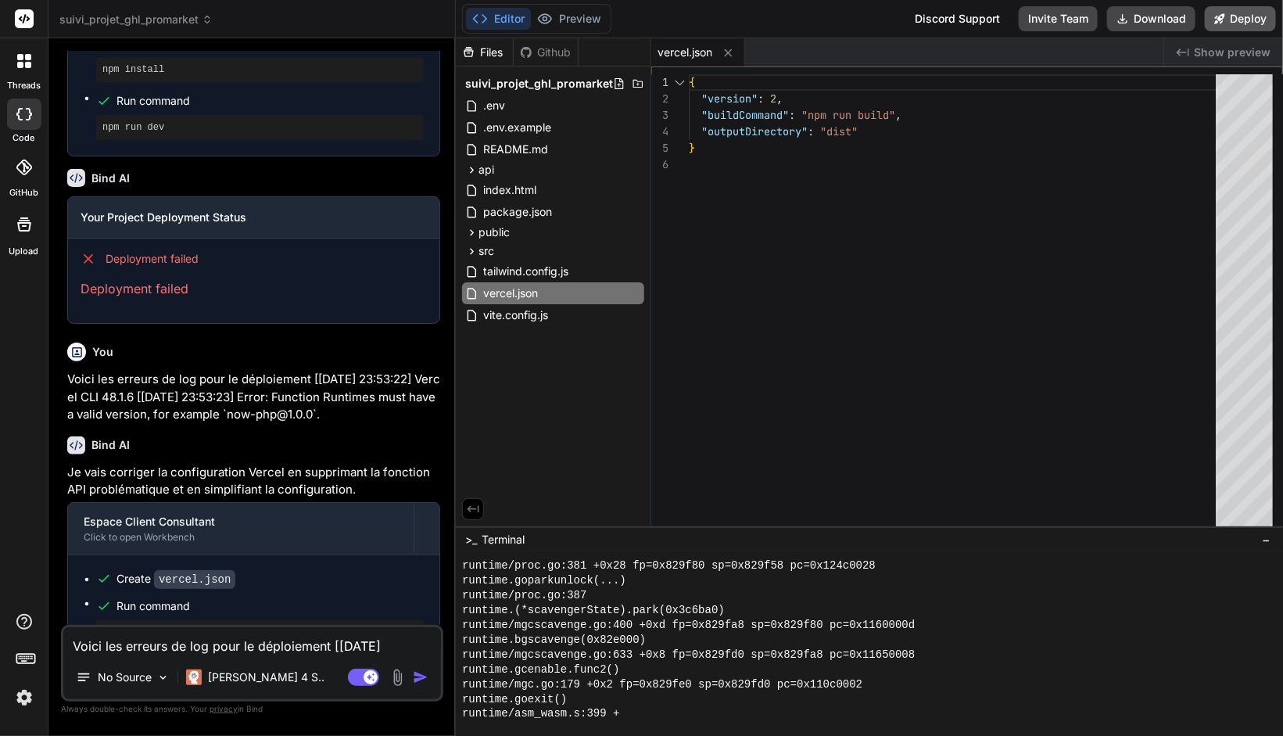
click at [1245, 24] on button "Deploy" at bounding box center [1240, 18] width 71 height 25
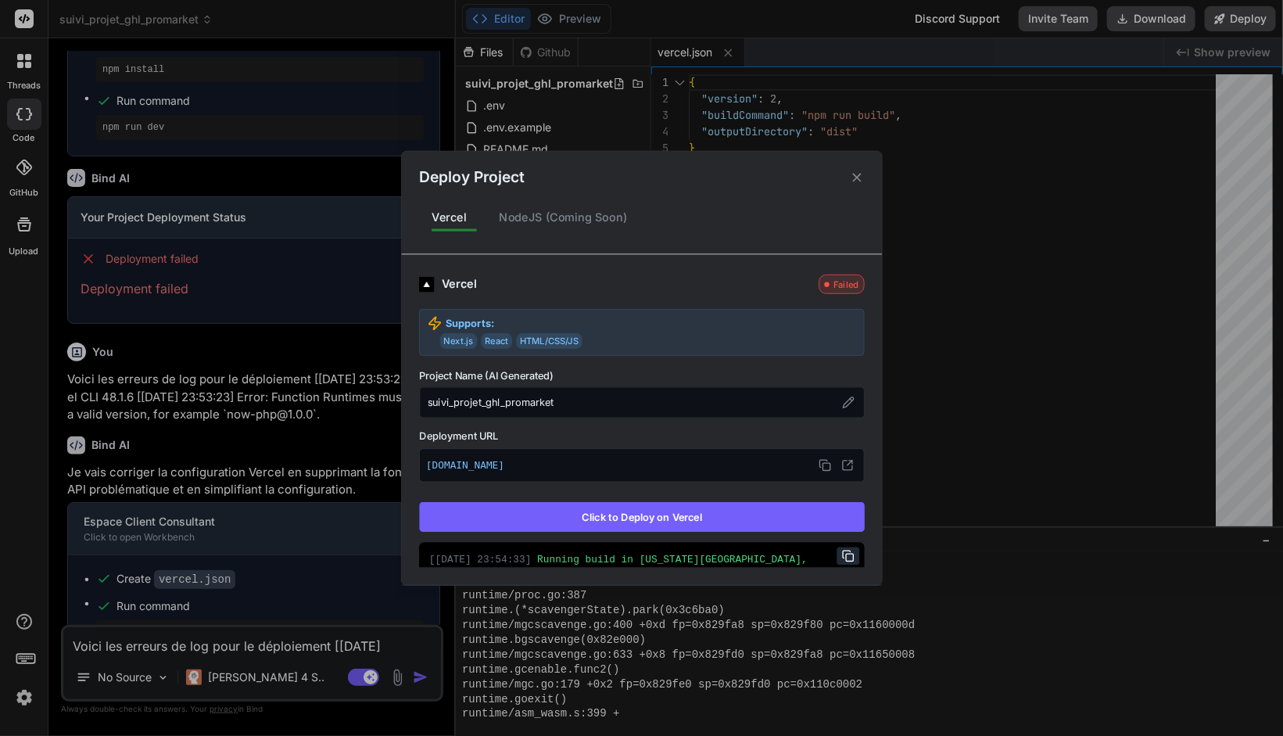
click at [641, 529] on button "Click to Deploy on Vercel" at bounding box center [642, 517] width 446 height 30
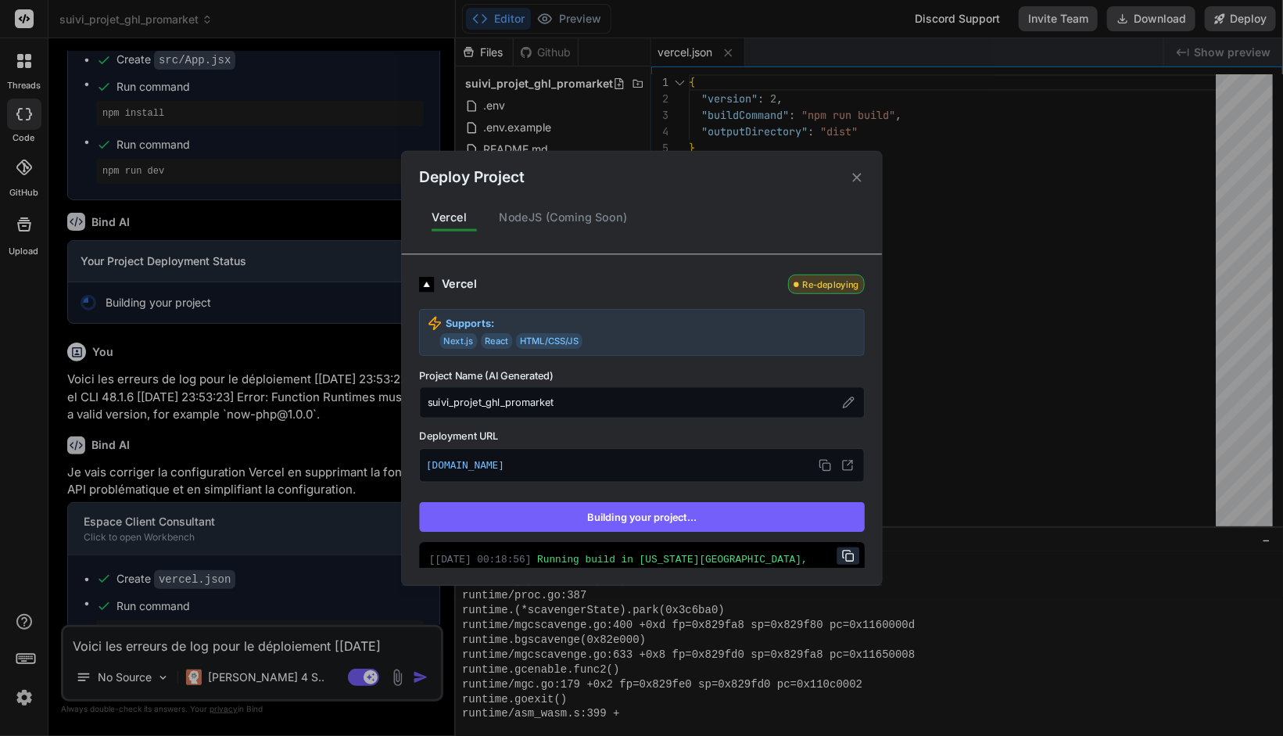
type textarea "x"
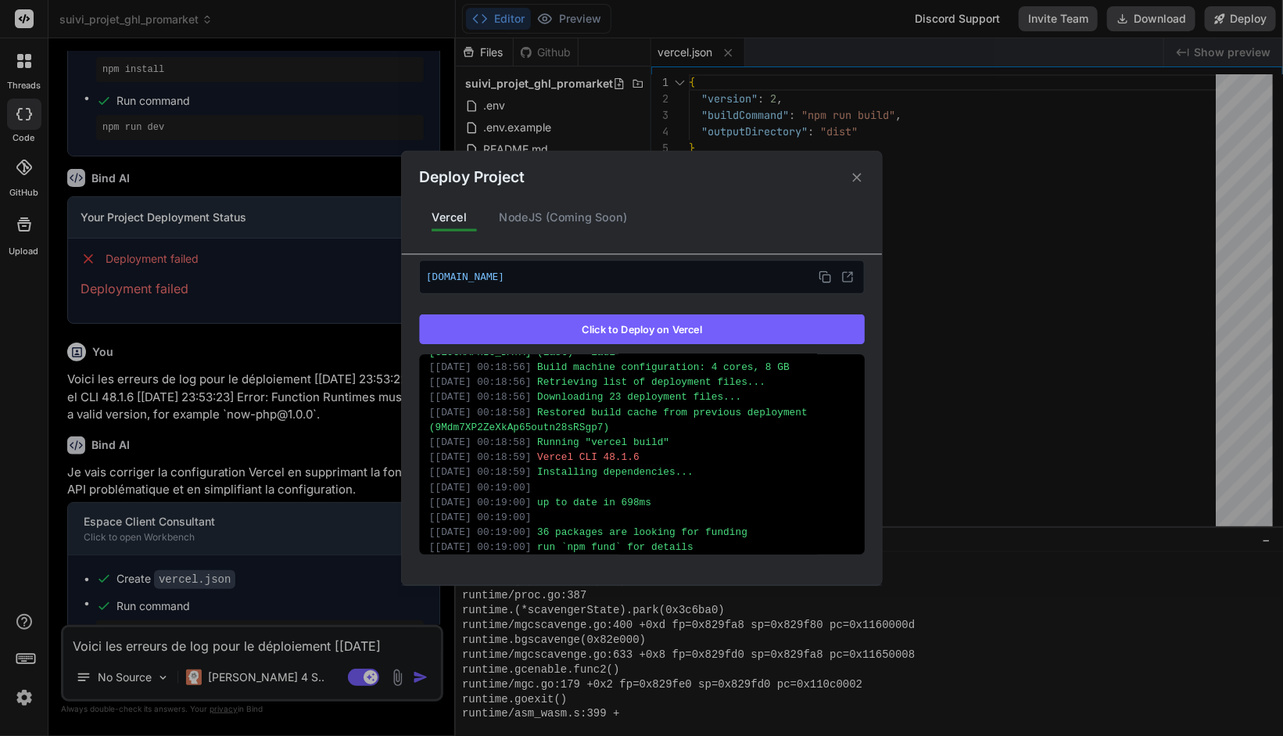
scroll to position [0, 0]
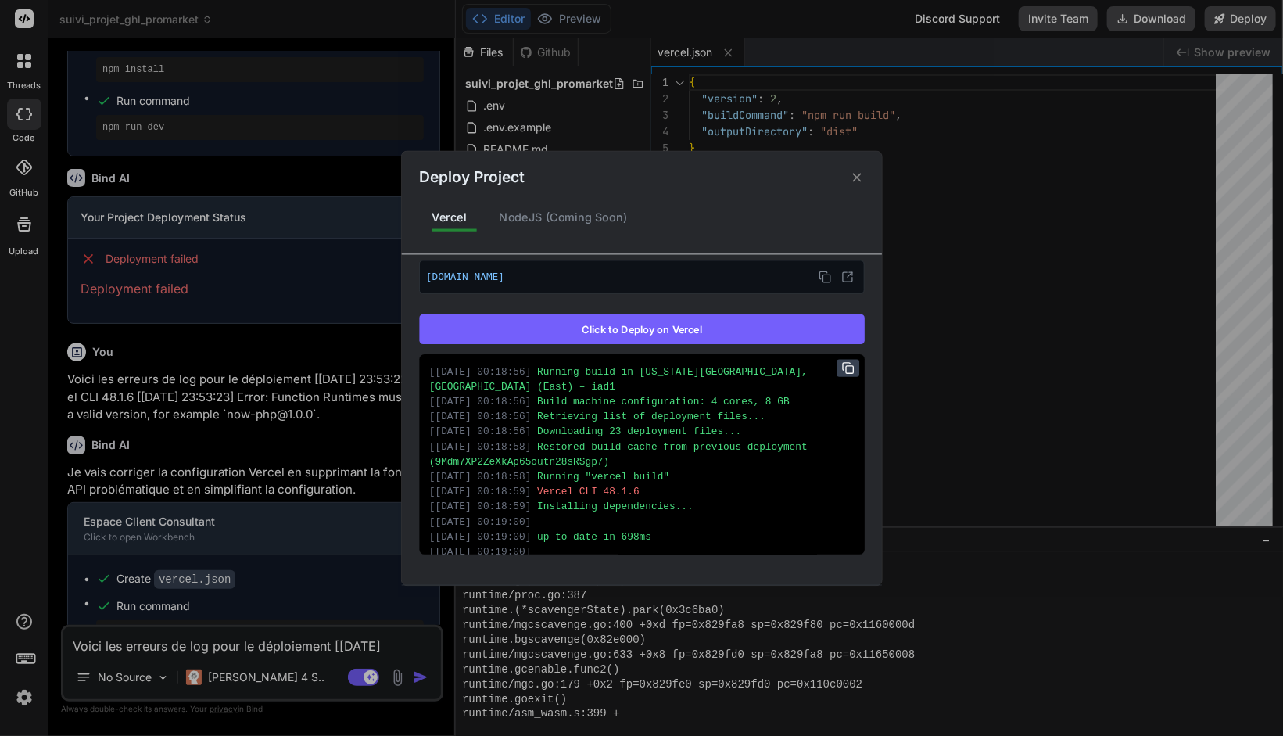
click at [846, 365] on rect at bounding box center [849, 368] width 7 height 7
click at [232, 626] on div "Deploy Project Vercel NodeJS (Coming Soon) Vercel Failed Supports: Next.js Reac…" at bounding box center [641, 368] width 1283 height 736
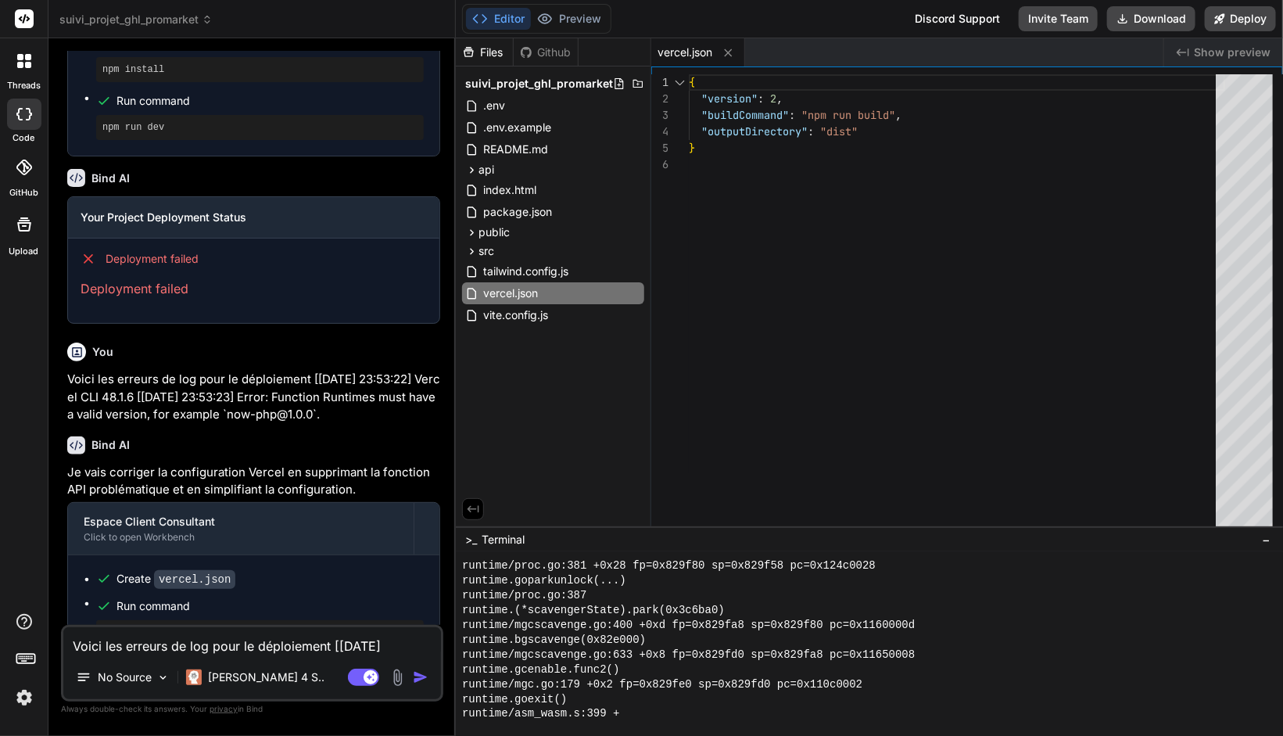
click at [220, 640] on textarea "Voici les erreurs de log pour le déploiement [30/09/2025 23:53:22] Vercel CLI 4…" at bounding box center [252, 641] width 378 height 28
type textarea "x"
type textarea "v"
type textarea "x"
type textarea "vo"
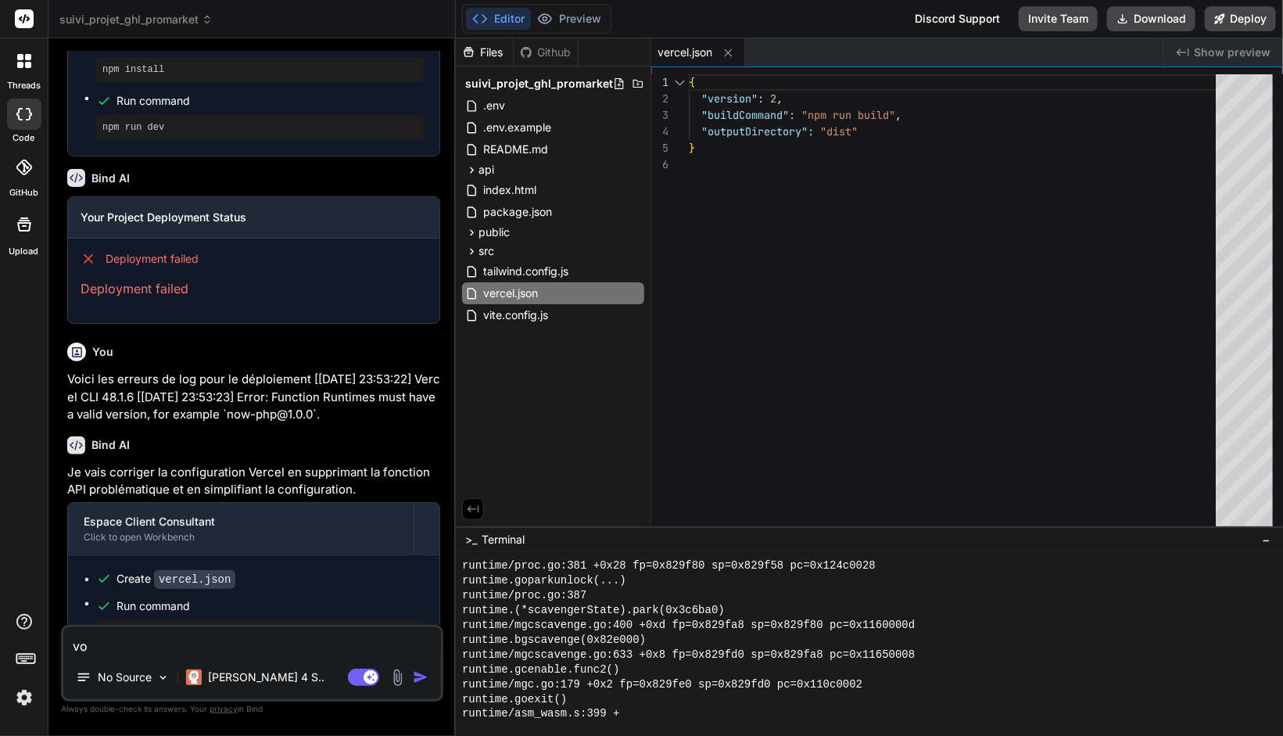
type textarea "x"
type textarea "voi"
type textarea "x"
type textarea "voici"
type textarea "x"
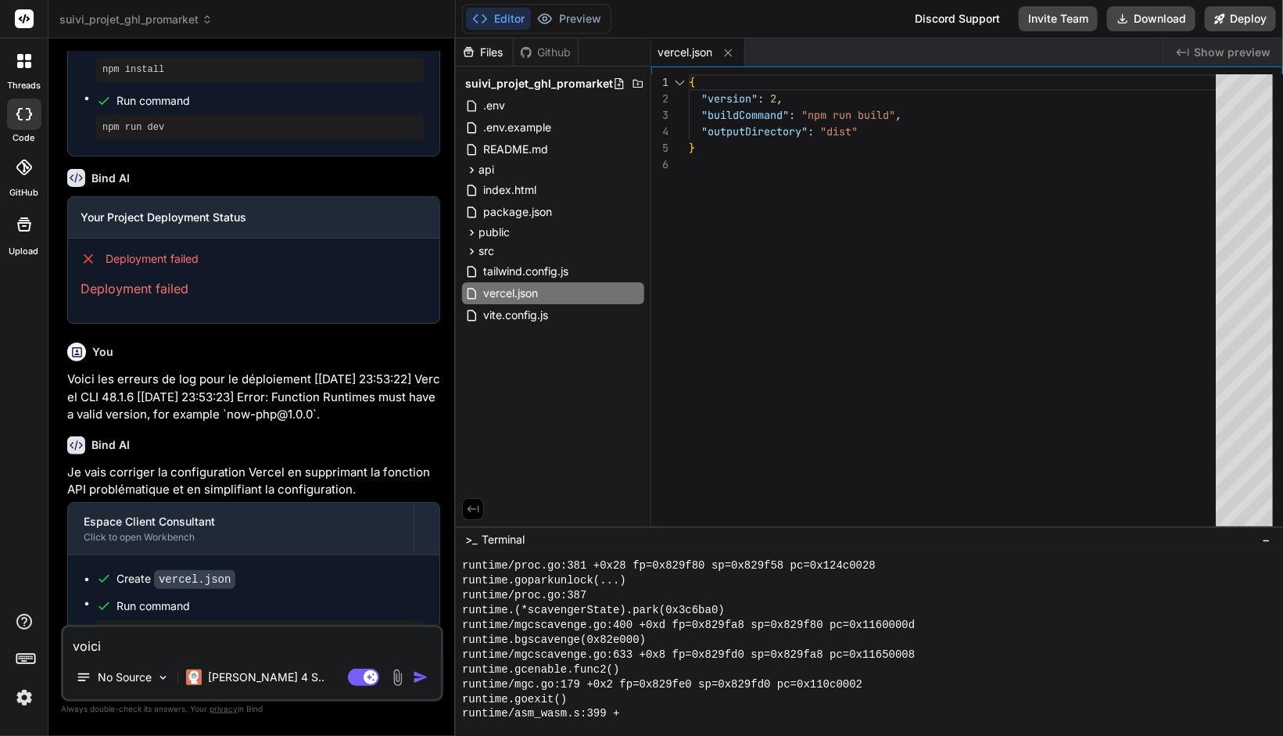
type textarea "voici"
type textarea "x"
type textarea "voici l"
type textarea "x"
type textarea "voici le"
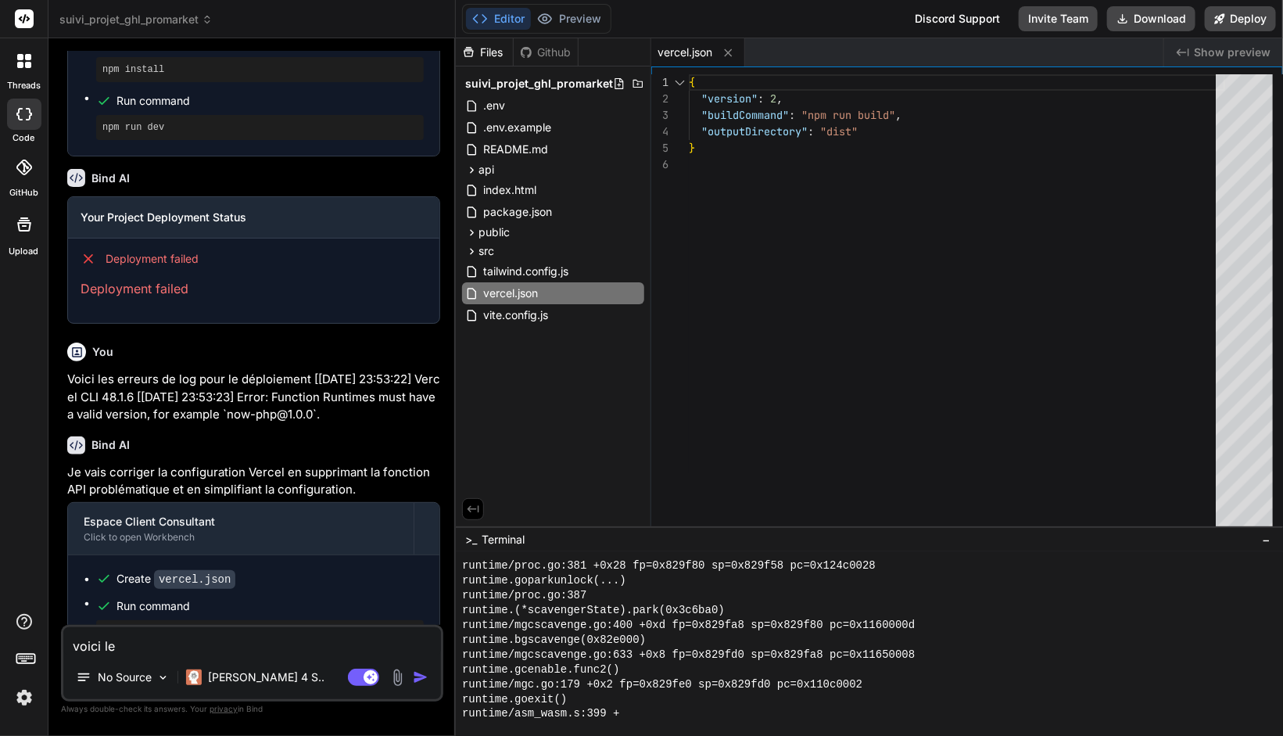
type textarea "x"
type textarea "voici les"
type textarea "x"
type textarea "voici les"
type textarea "x"
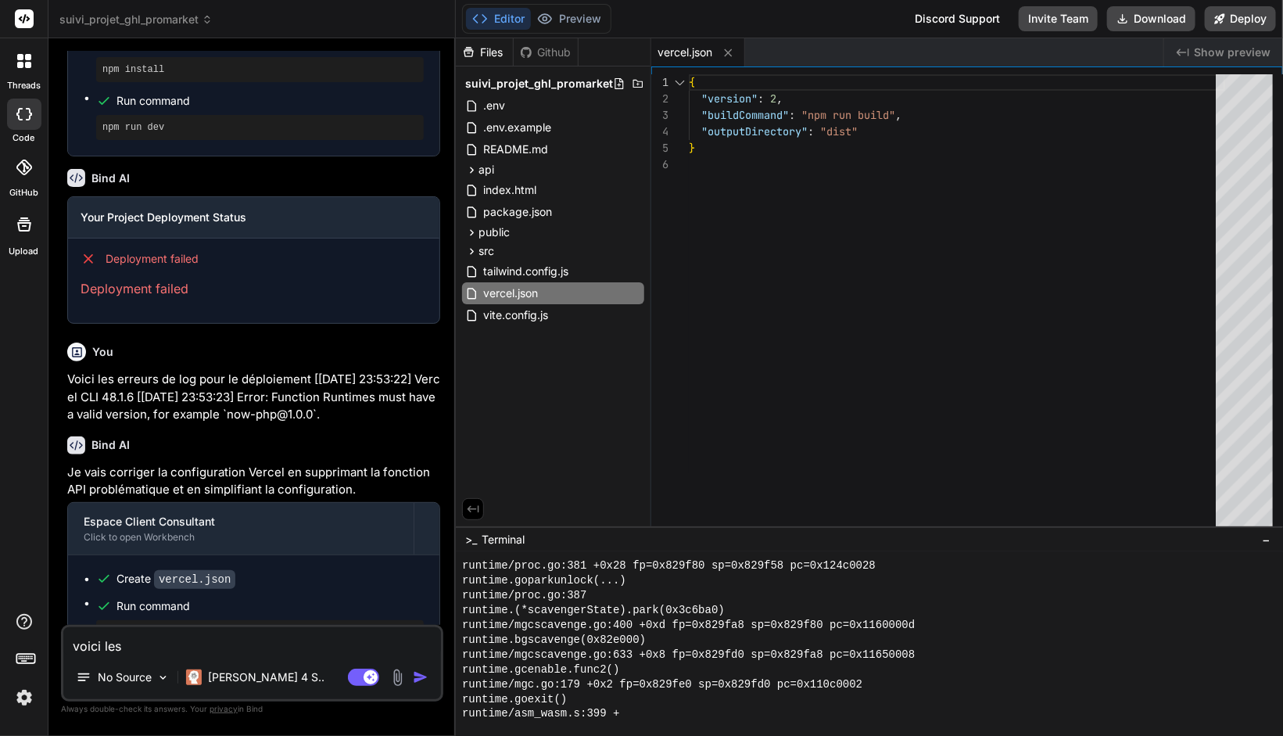
type textarea "voici les e"
type textarea "x"
type textarea "voici les er"
type textarea "x"
type textarea "voici les err"
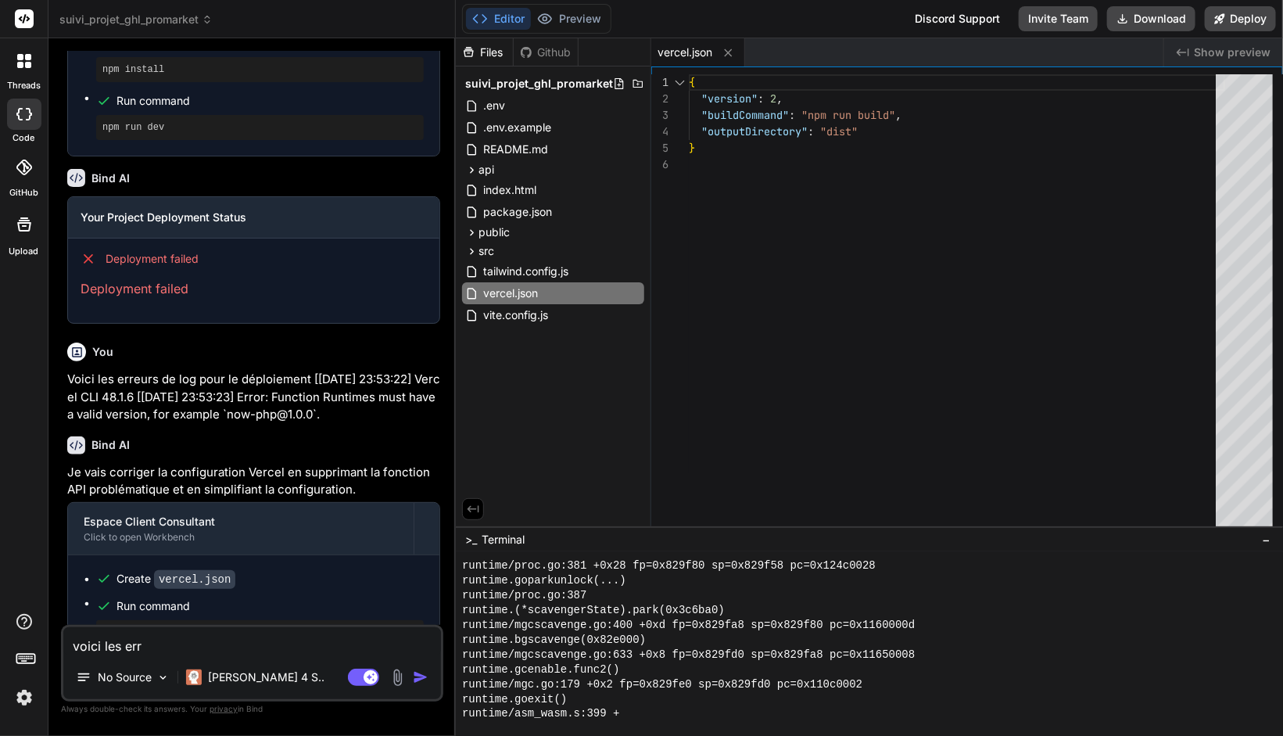
type textarea "x"
type textarea "voici les erre"
type textarea "x"
type textarea "voici les erreu"
type textarea "x"
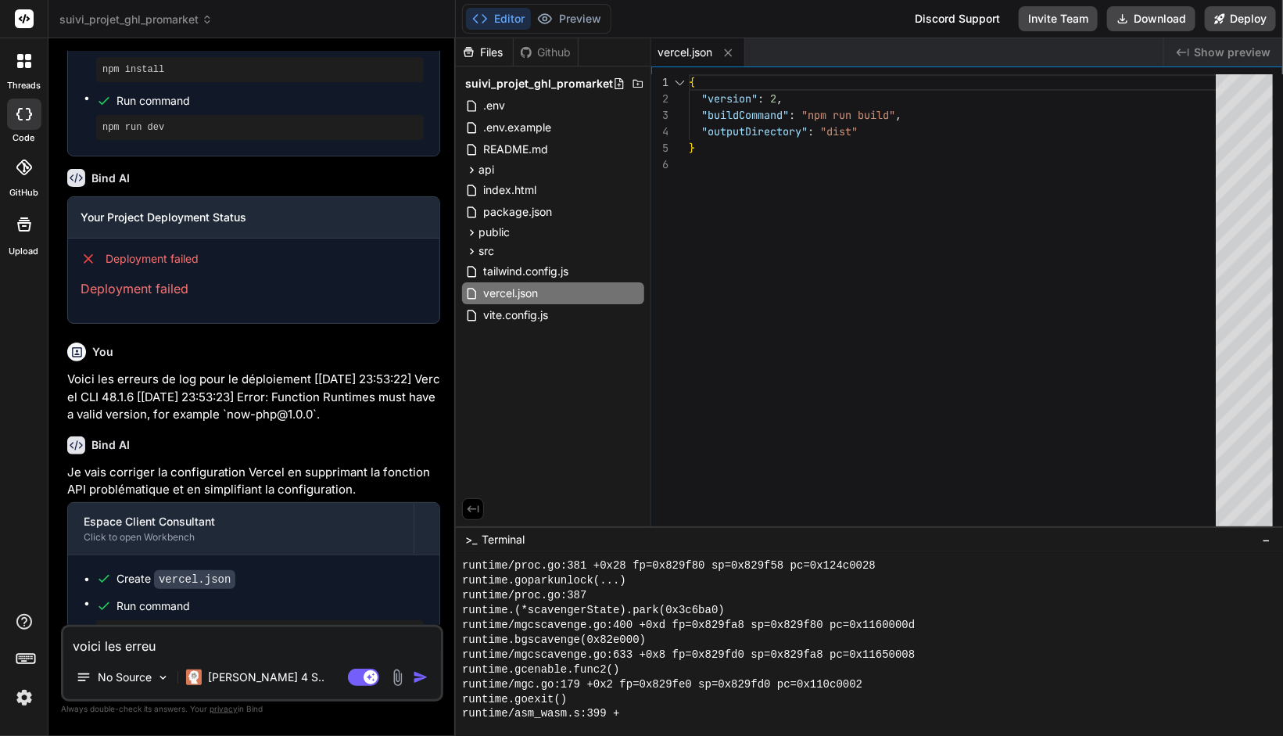
type textarea "voici les erreur"
type textarea "x"
type textarea "voici les erreurs"
type textarea "x"
type textarea "voici les erreurs"
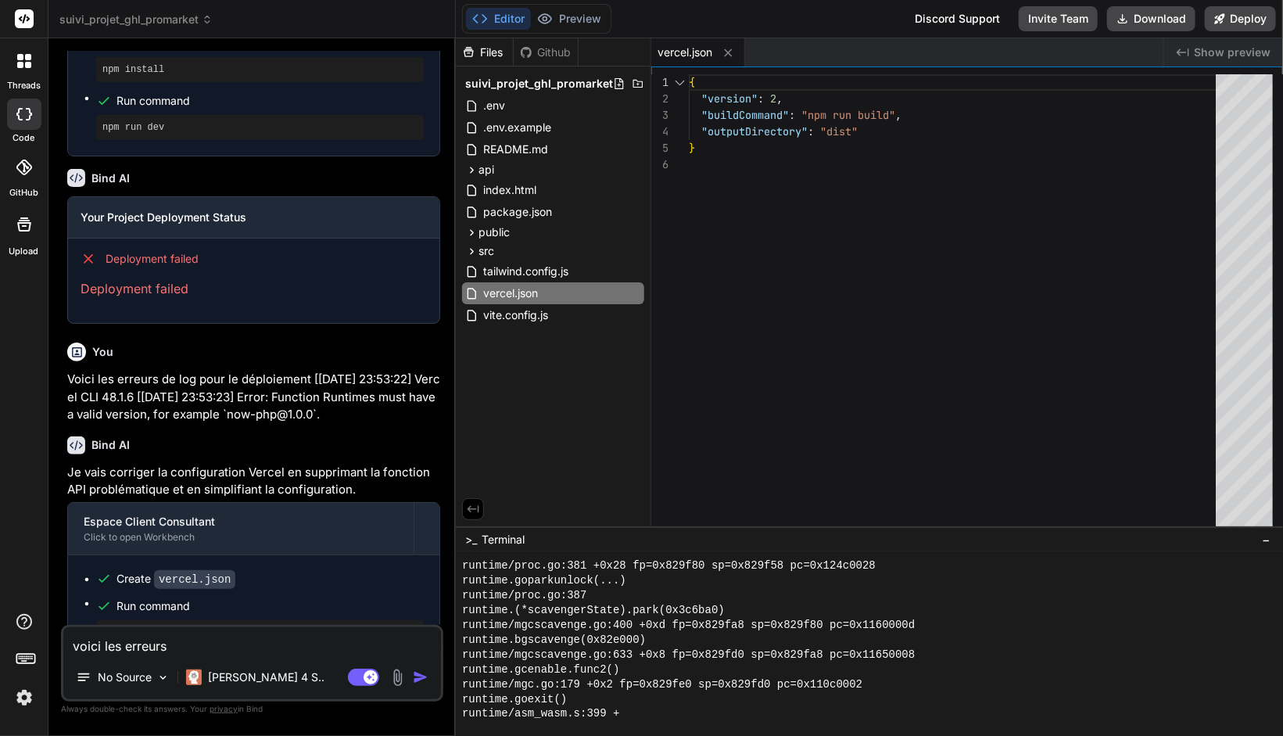
type textarea "x"
type textarea "voici les erreurs r"
type textarea "x"
type textarea "voici les erreurs ré"
type textarea "x"
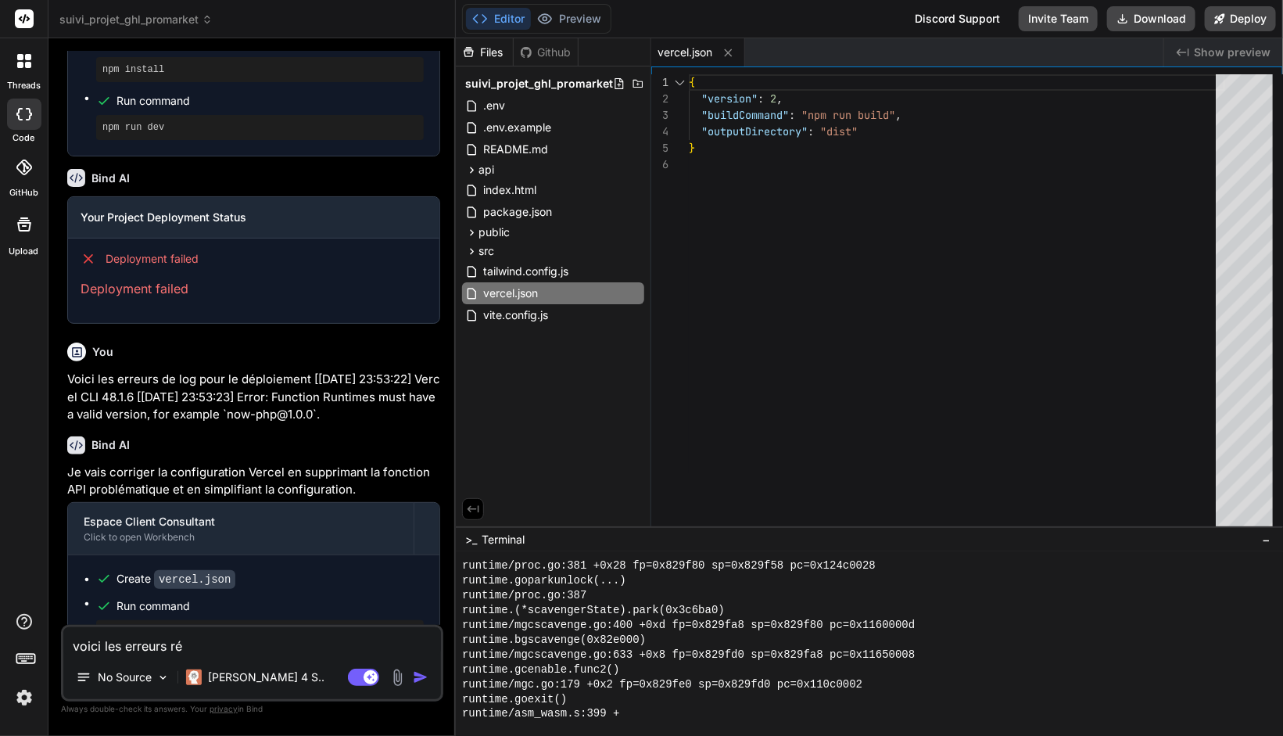
type textarea "voici les erreurs r"
type textarea "x"
type textarea "voici les erreurs"
type textarea "x"
type textarea "voici les erreurs d"
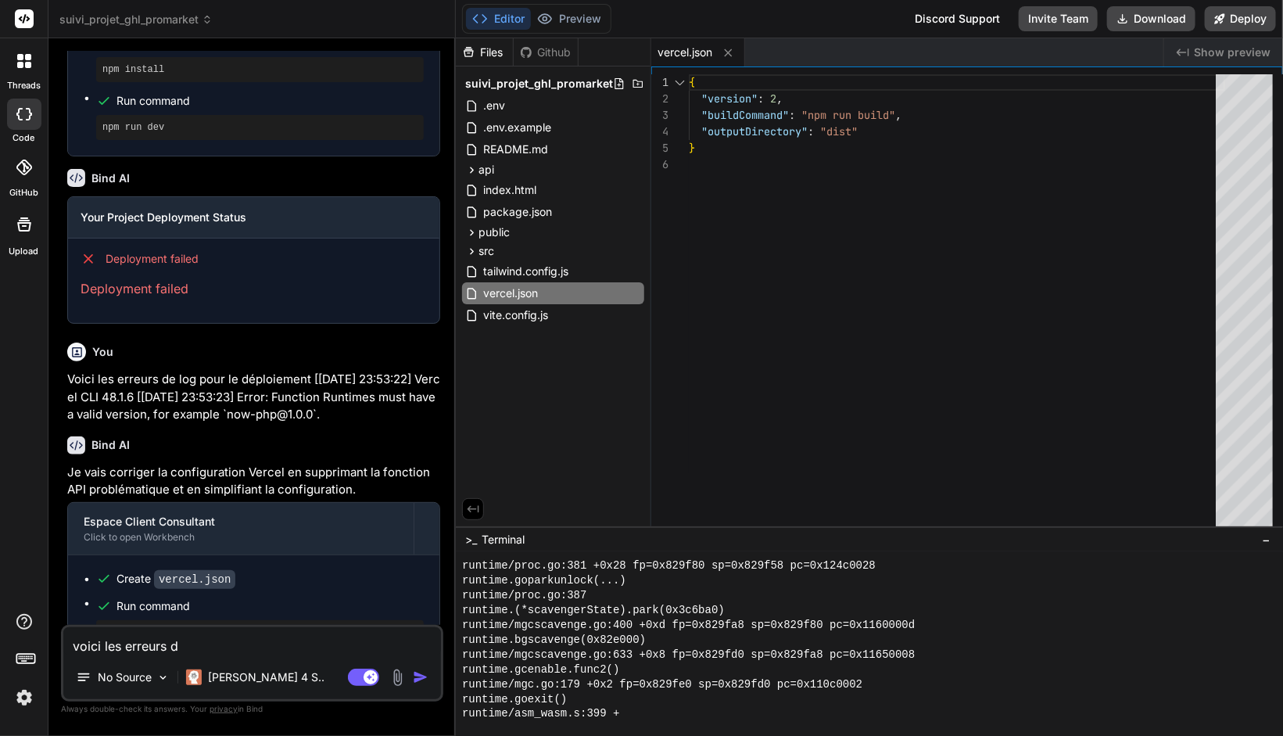
type textarea "x"
type textarea "voici les erreurs du"
type textarea "x"
type textarea "voici les erreurs du"
type textarea "x"
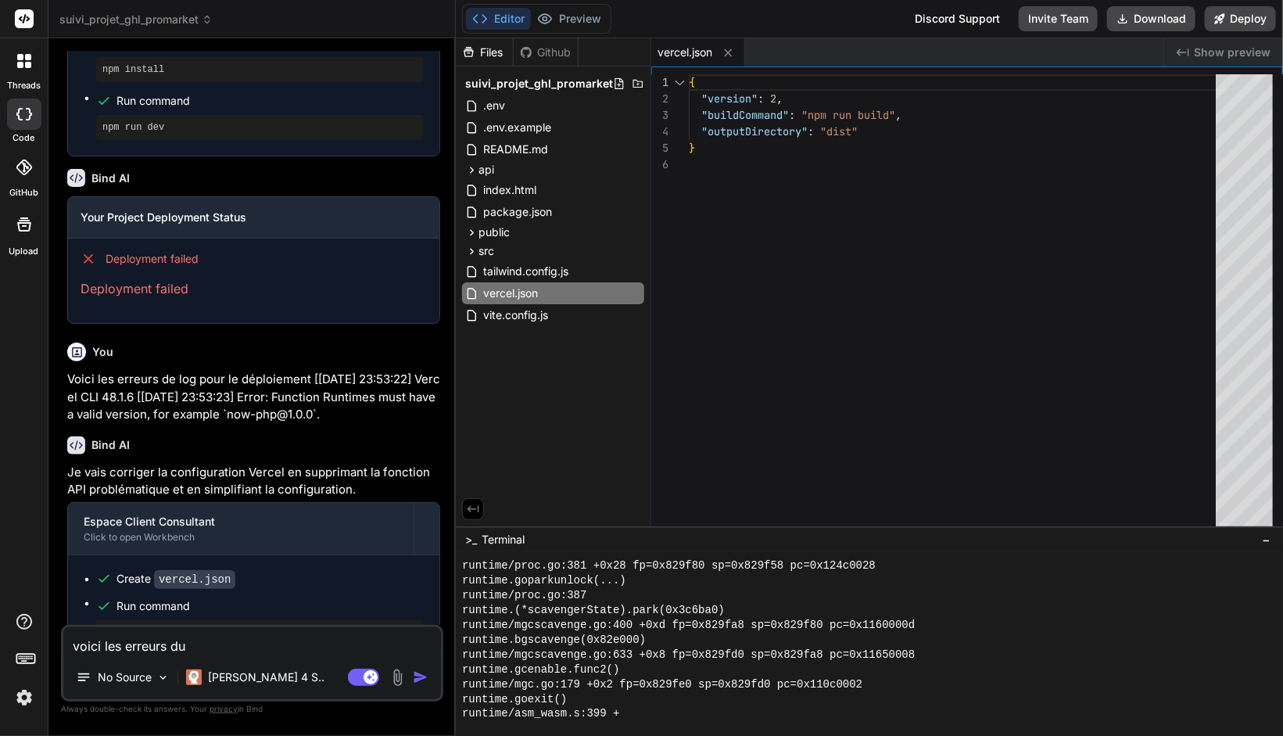
type textarea "voici les erreurs du l"
type textarea "x"
type textarea "voici les erreurs du ll"
type textarea "x"
type textarea "voici les erreurs du llo"
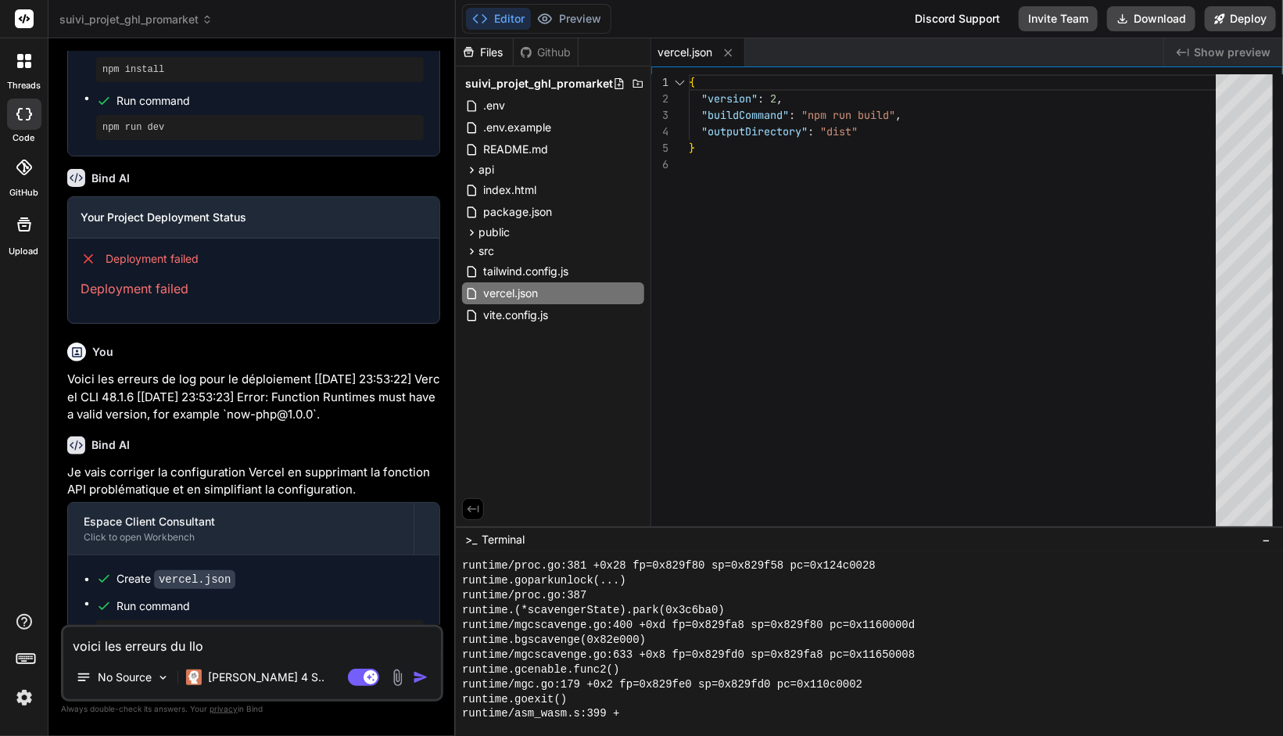
type textarea "x"
type textarea "voici les erreurs du ll"
type textarea "x"
type textarea "voici les erreurs du l"
type textarea "x"
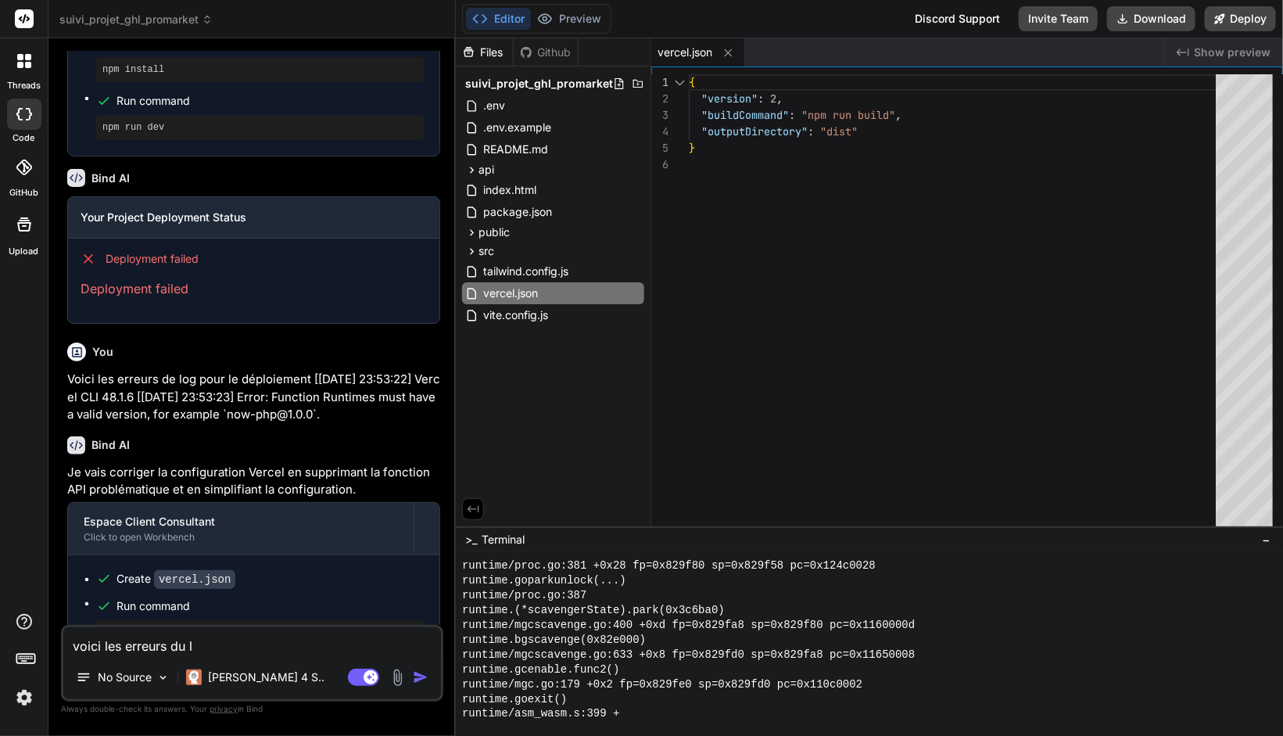
type textarea "voici les erreurs du lo"
type textarea "x"
type textarea "voici les erreurs du log"
type textarea "x"
type textarea "voici les erreurs du log"
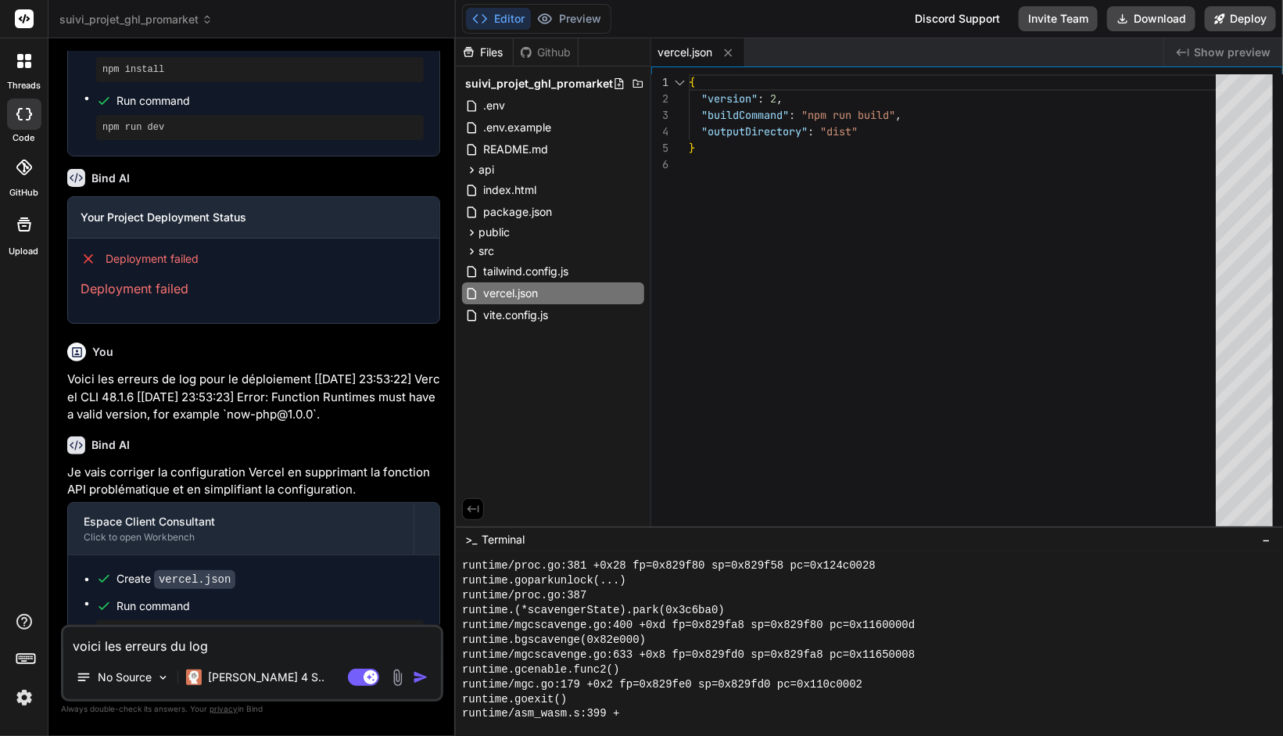
type textarea "x"
type textarea "voici les erreurs du log d"
type textarea "x"
type textarea "voici les erreurs du log de"
type textarea "x"
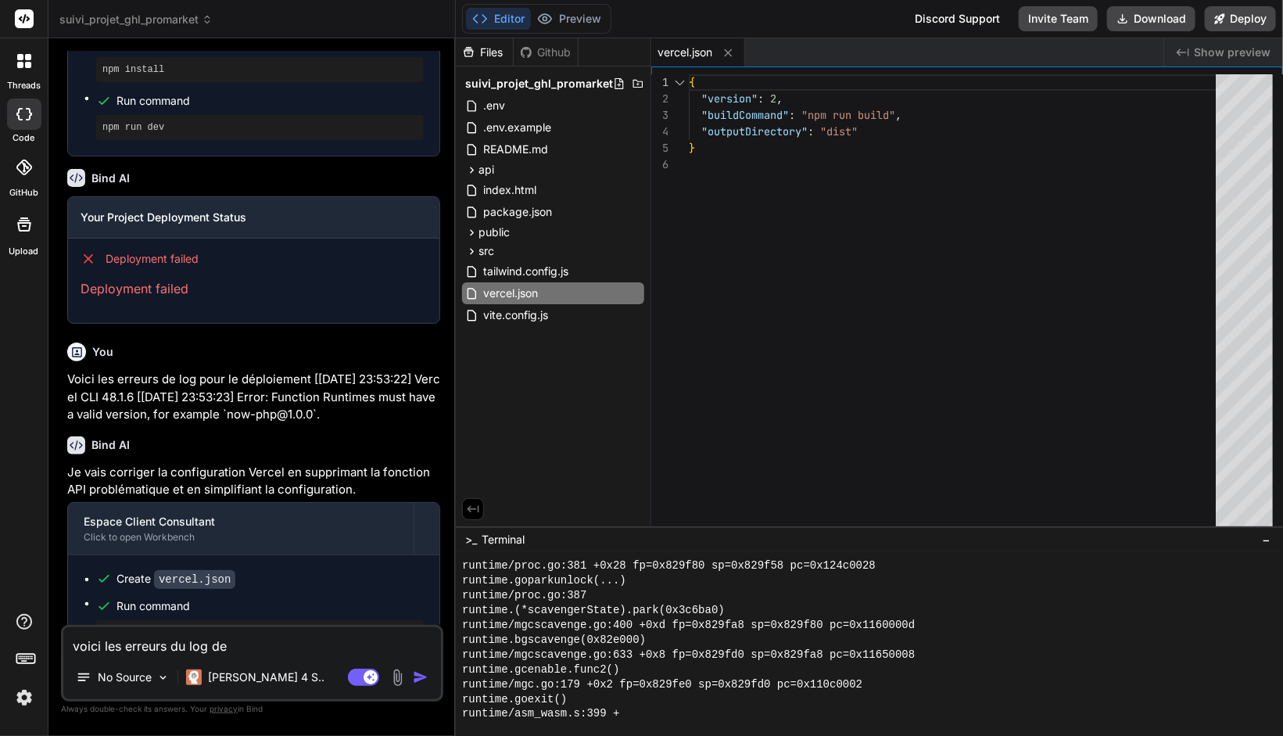
type textarea "voici les erreurs du log de"
type textarea "x"
type textarea "voici les erreurs du log de d"
type textarea "x"
type textarea "voici les erreurs du log de de"
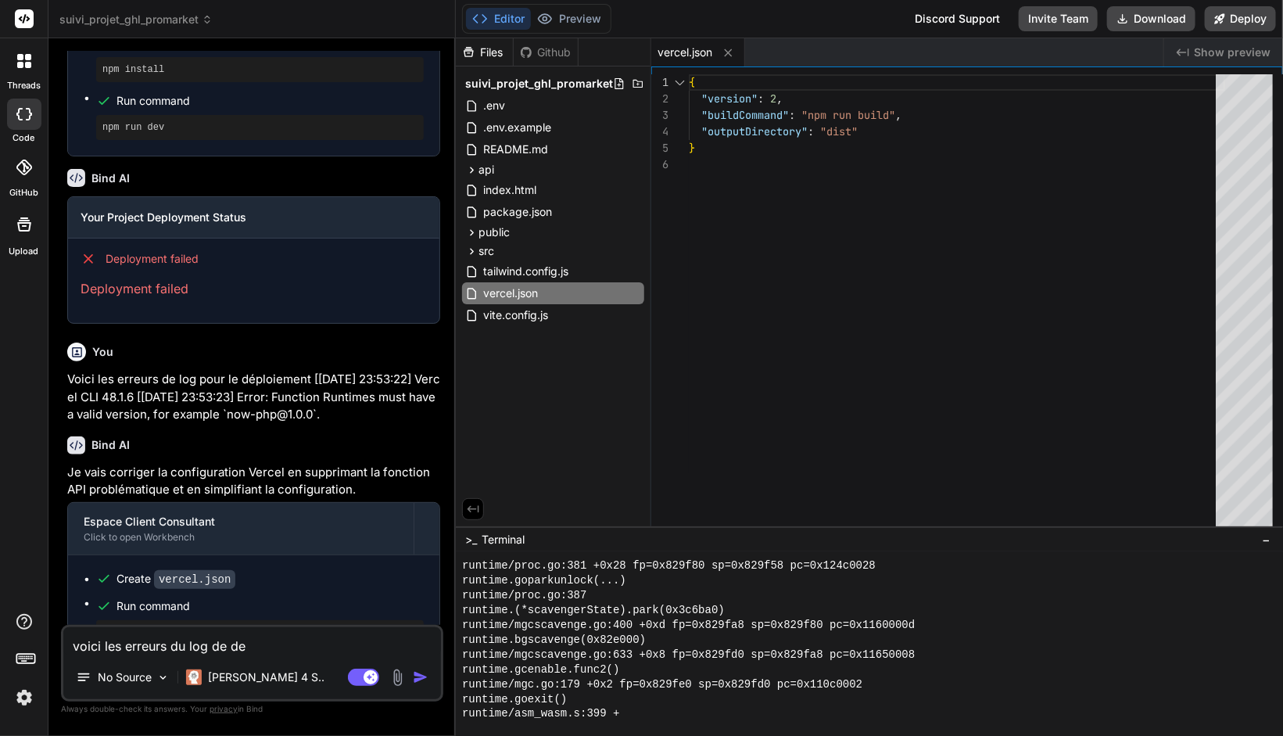
type textarea "x"
type textarea "voici les erreurs du log de dep"
type textarea "x"
type textarea "voici les erreurs du log de depl"
type textarea "x"
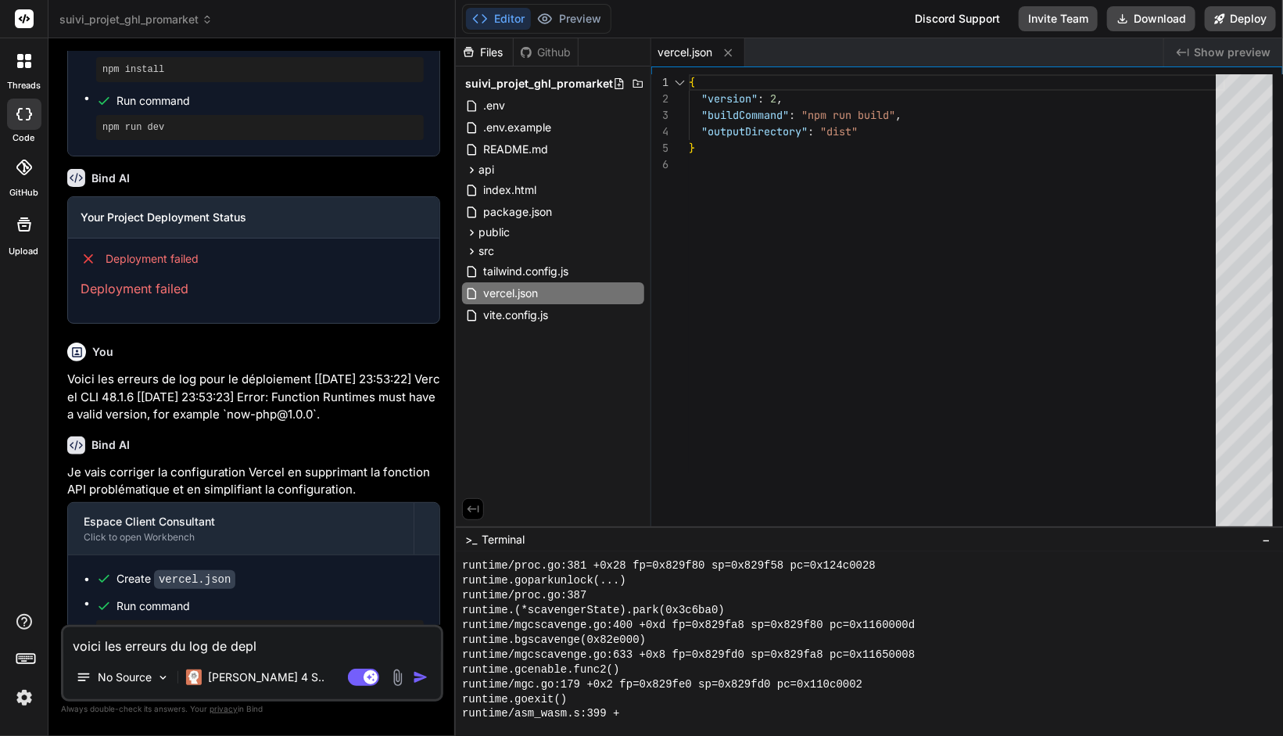
type textarea "voici les erreurs du log de deplo"
type textarea "x"
type textarea "voici les erreurs du log de deploi"
type textarea "x"
type textarea "voici les erreurs du log de deploie"
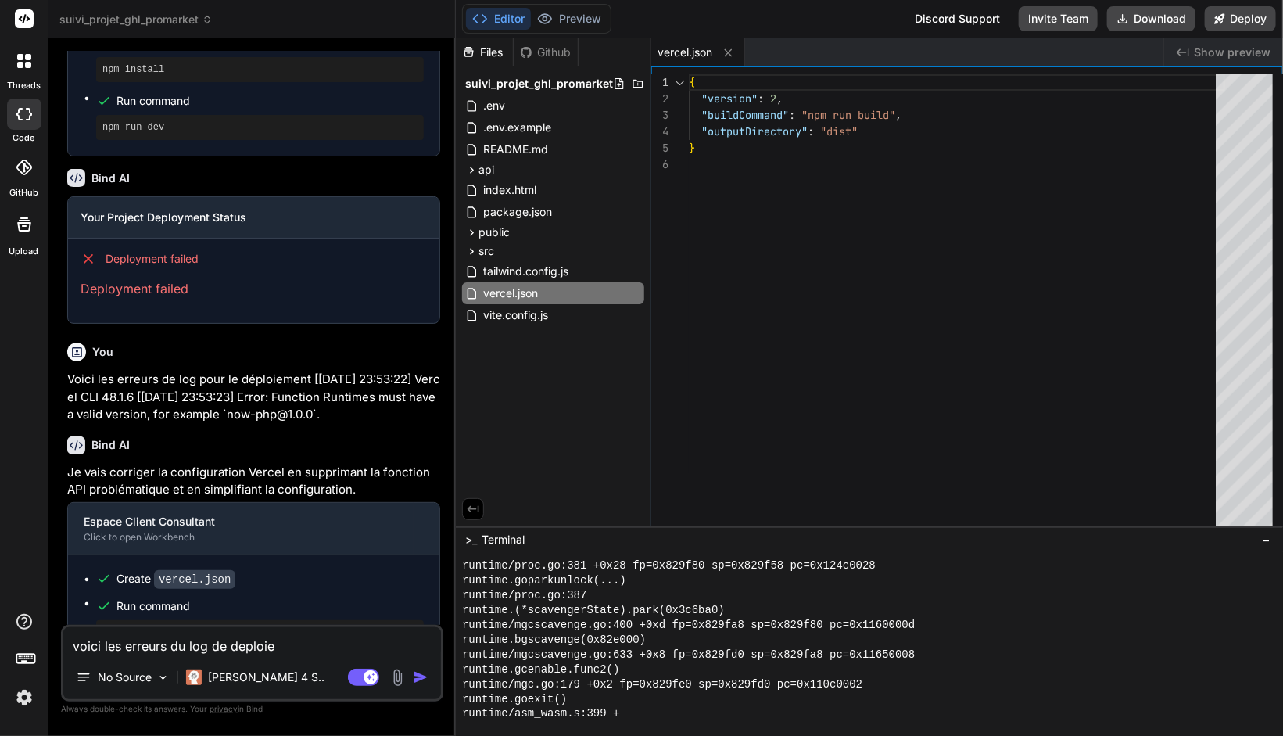
type textarea "x"
type textarea "voici les erreurs du log de deploiem"
type textarea "x"
type textarea "voici les erreurs du log de deploieme"
type textarea "x"
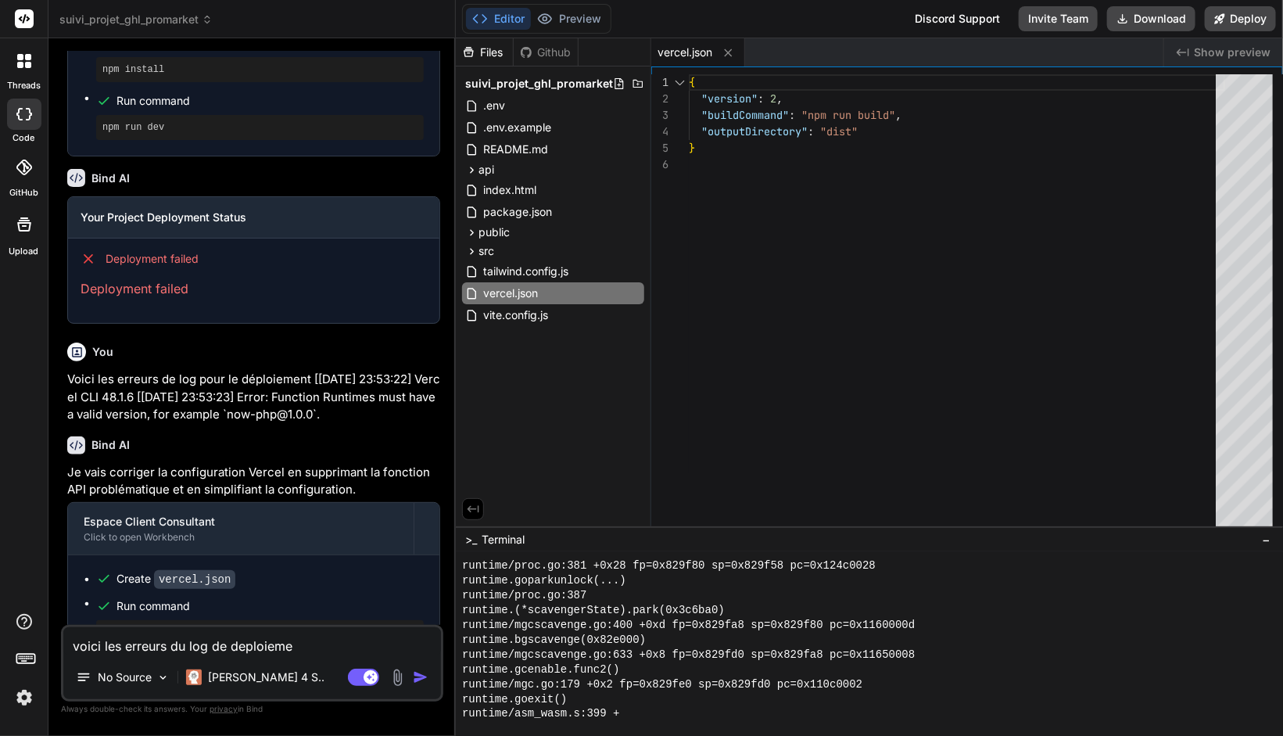
type textarea "voici les erreurs du log de deploiemen"
type textarea "x"
type textarea "voici les erreurs du log de deploiement"
paste textarea "Running build in Washington, D.C., USA (East) – iad1 Build machine configuratio…"
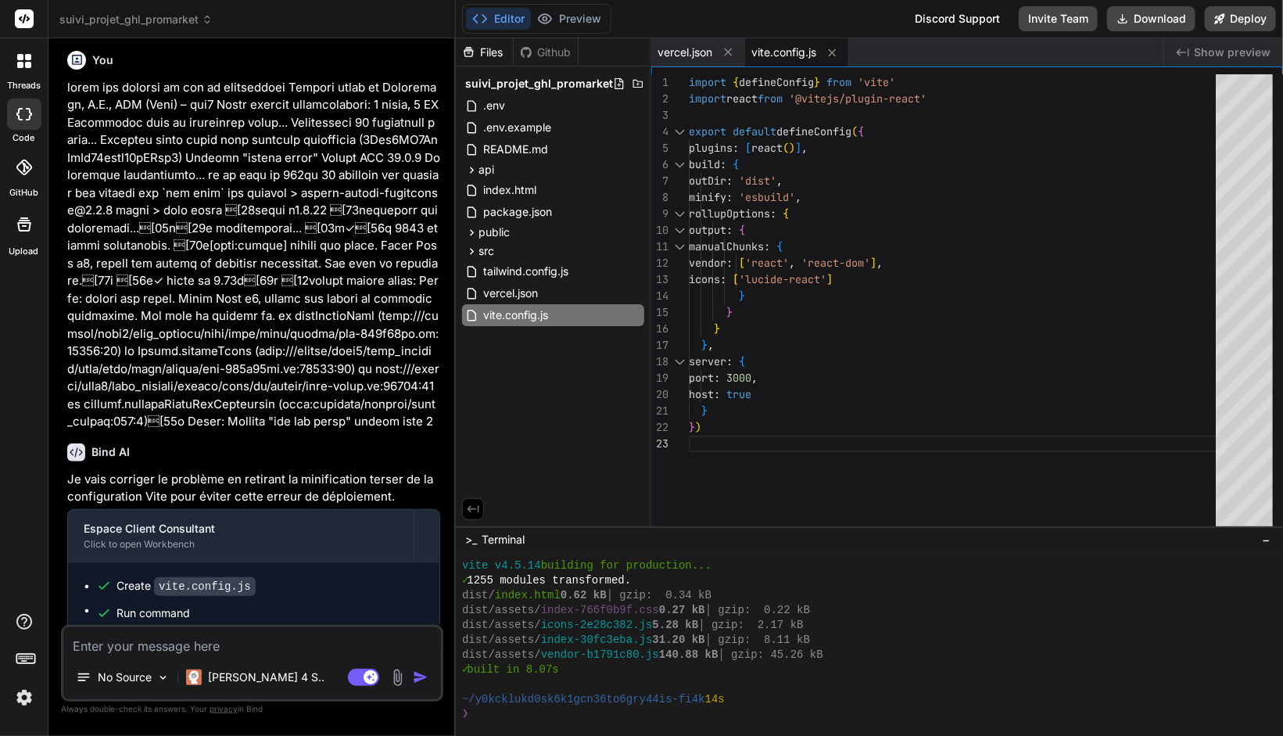
scroll to position [3078, 0]
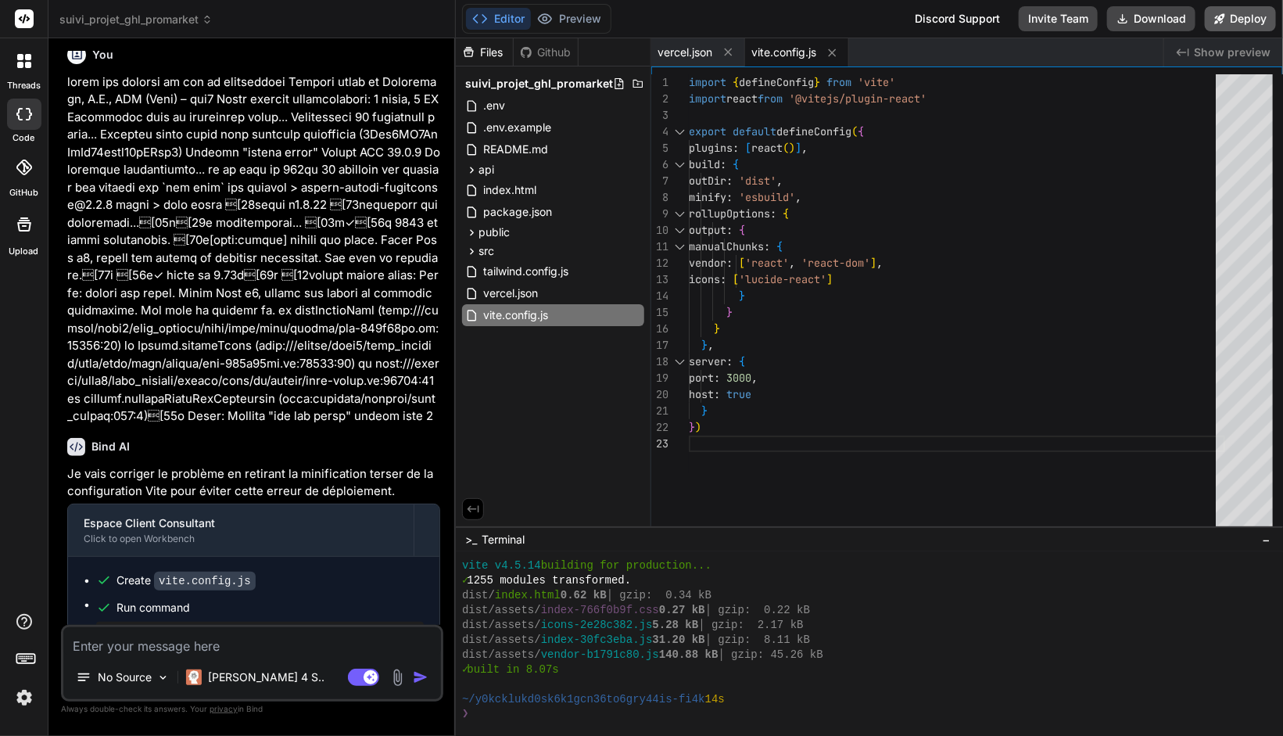
click at [1229, 9] on button "Deploy" at bounding box center [1240, 18] width 71 height 25
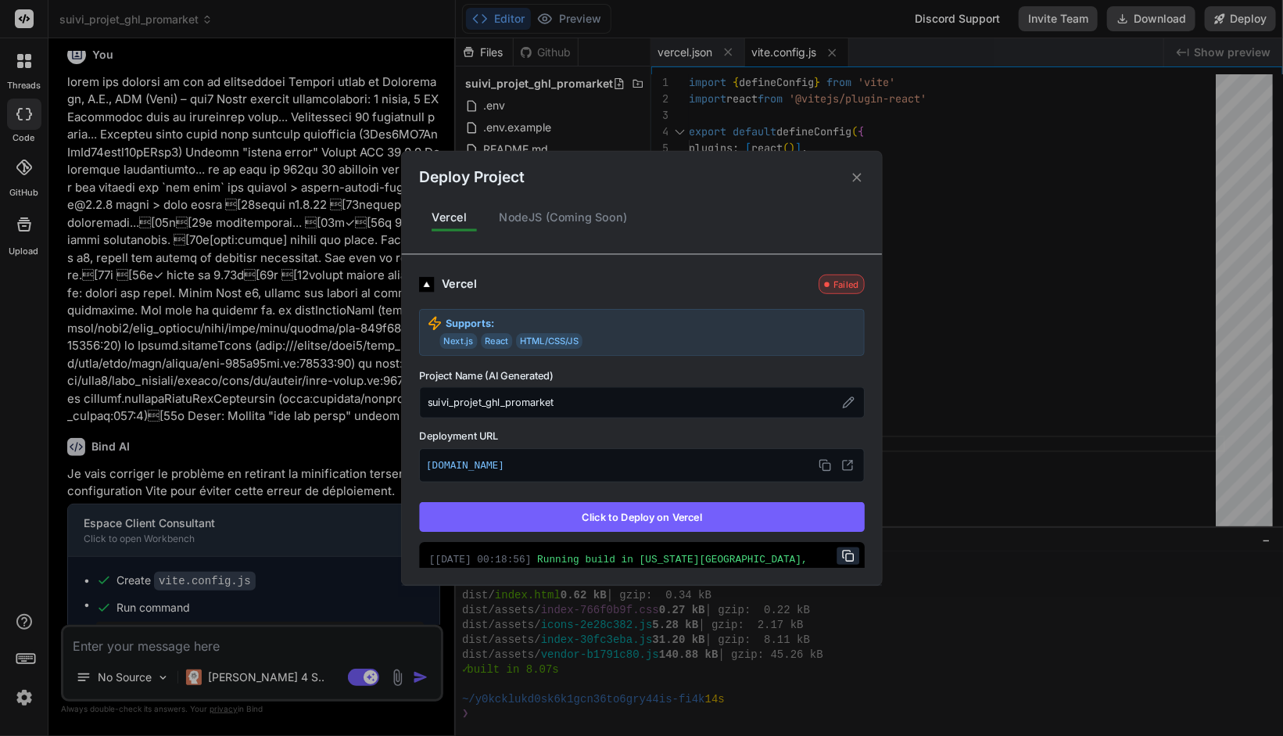
click at [630, 517] on button "Click to Deploy on Vercel" at bounding box center [642, 517] width 446 height 30
